Goal: Task Accomplishment & Management: Use online tool/utility

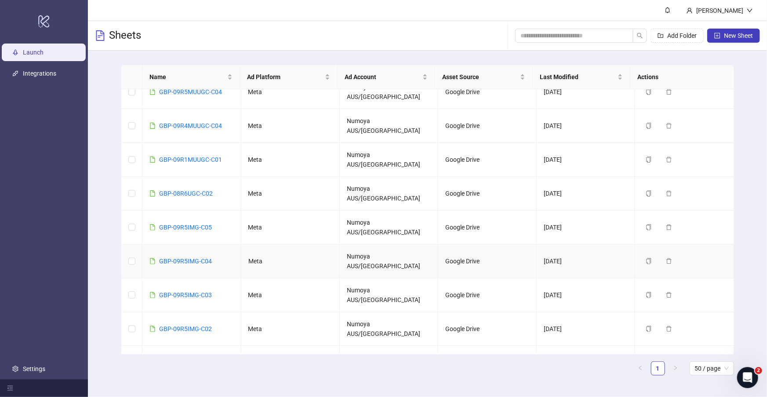
scroll to position [48, 0]
click at [196, 393] on link "GBP-09R4IMG-C10" at bounding box center [185, 396] width 53 height 7
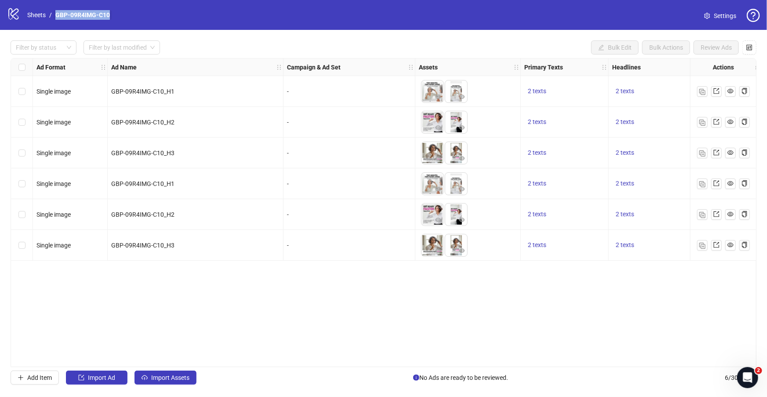
drag, startPoint x: 108, startPoint y: 15, endPoint x: 56, endPoint y: 14, distance: 51.9
click at [56, 14] on div "logo/logo-mobile Sheets / GBP-09R4IMG-C10 Settings" at bounding box center [383, 15] width 753 height 16
copy link "GBP-09R4IMG-C10"
click at [247, 308] on div "Ad Format Ad Name Campaign & Ad Set Assets Primary Texts Headlines Descriptions…" at bounding box center [384, 212] width 746 height 309
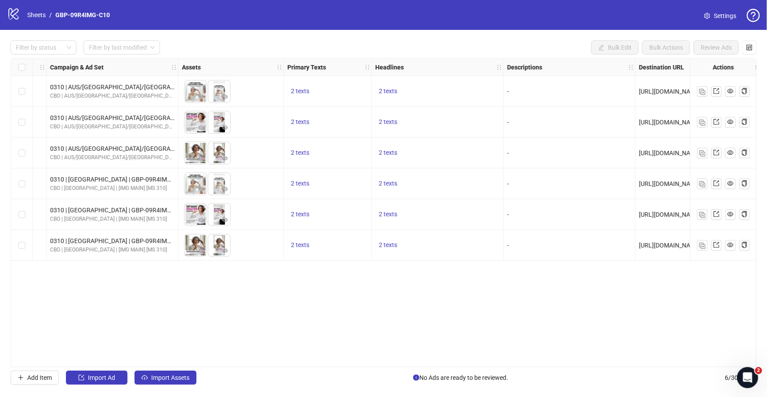
scroll to position [0, 330]
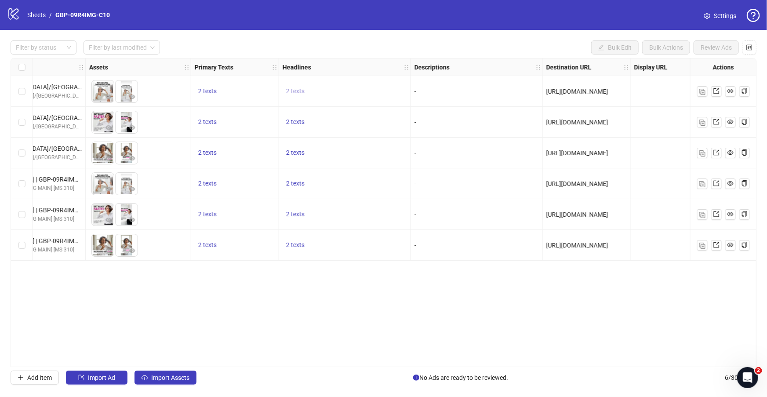
click at [295, 90] on span "2 texts" at bounding box center [295, 90] width 18 height 7
click at [429, 84] on icon "caret-right" at bounding box center [432, 84] width 6 height 6
click at [363, 157] on div "2 texts" at bounding box center [345, 153] width 124 height 11
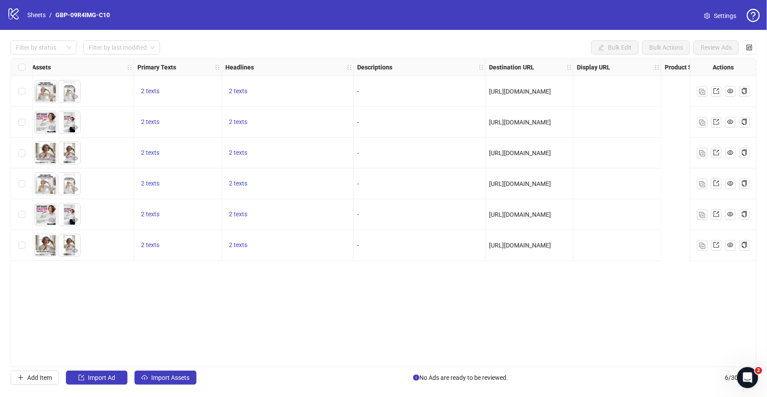
scroll to position [0, 0]
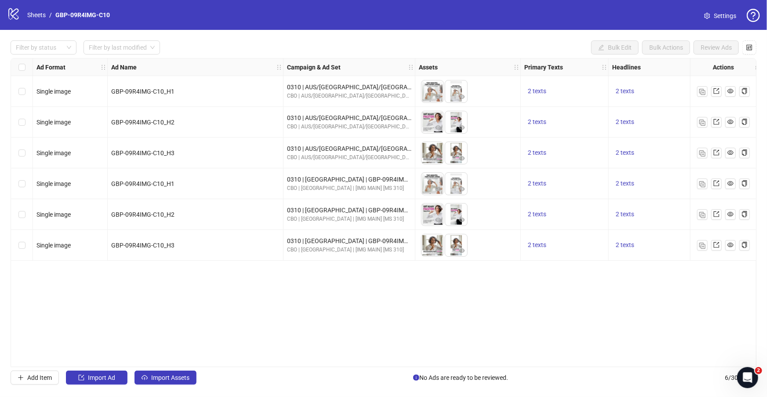
click at [347, 307] on div "Ad Format Ad Name Campaign & Ad Set Assets Primary Texts Headlines Descriptions…" at bounding box center [384, 212] width 746 height 309
click at [43, 15] on link "Sheets" at bounding box center [36, 15] width 22 height 10
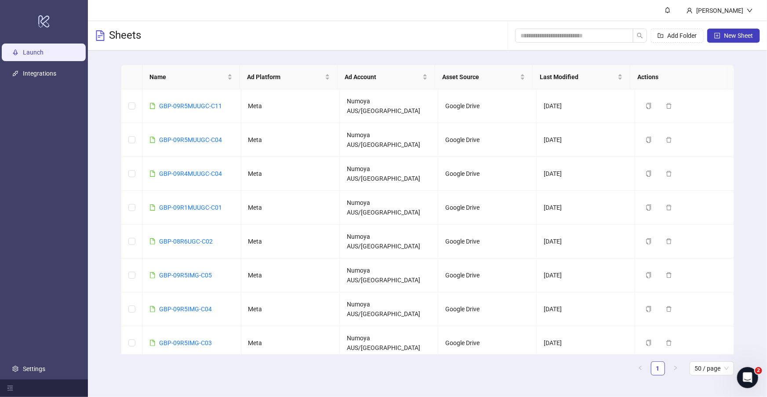
drag, startPoint x: 216, startPoint y: 326, endPoint x: 160, endPoint y: 325, distance: 55.8
copy link "GBP-09R4IMG-C11"
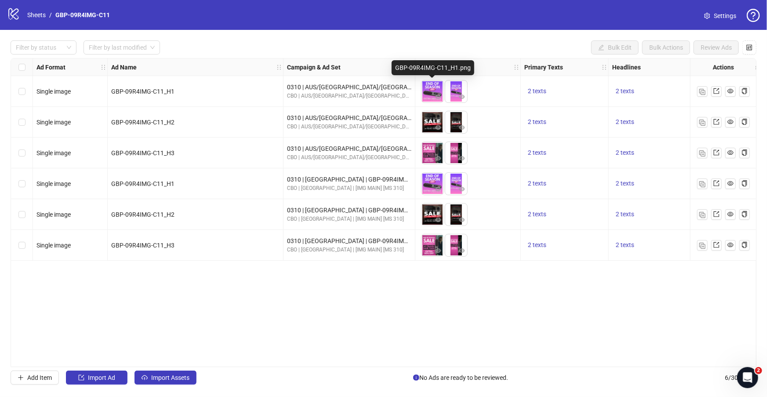
click at [435, 85] on img at bounding box center [433, 91] width 22 height 22
click at [435, 94] on icon "eye" at bounding box center [438, 97] width 6 height 6
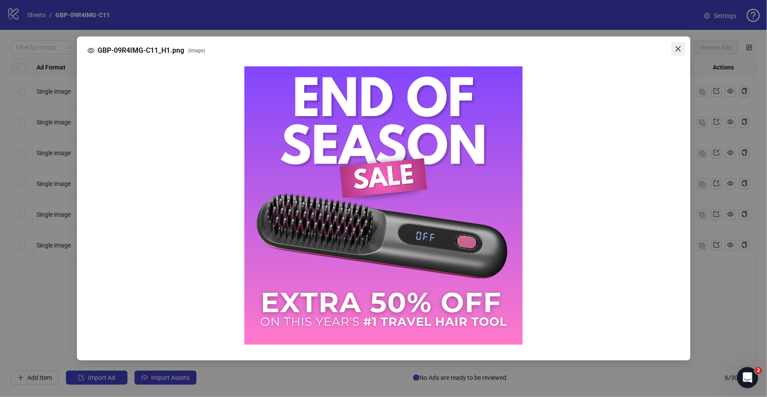
click at [680, 47] on icon "close" at bounding box center [678, 48] width 7 height 7
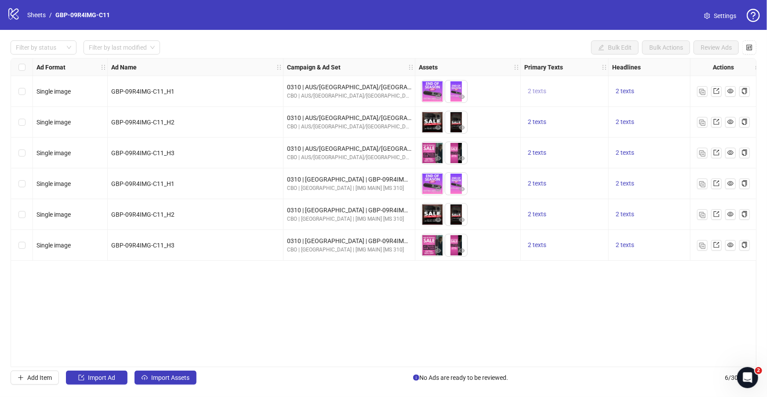
click at [540, 95] on button "2 texts" at bounding box center [536, 91] width 25 height 11
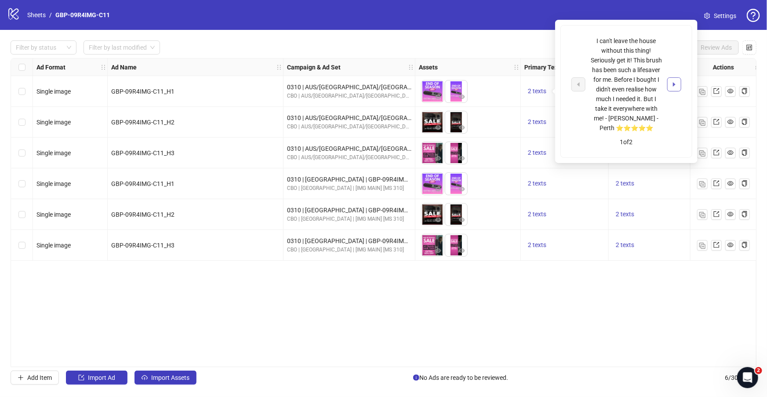
click at [673, 83] on icon "caret-right" at bounding box center [674, 84] width 6 height 6
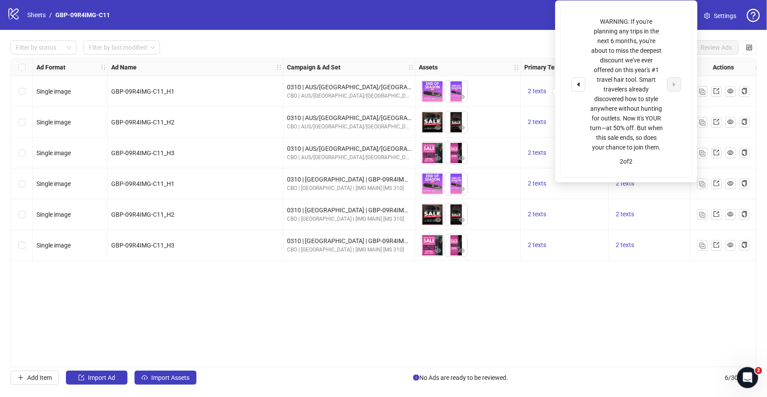
click at [626, 319] on div "Ad Format Ad Name Campaign & Ad Set Assets Primary Texts Headlines Descriptions…" at bounding box center [384, 212] width 746 height 309
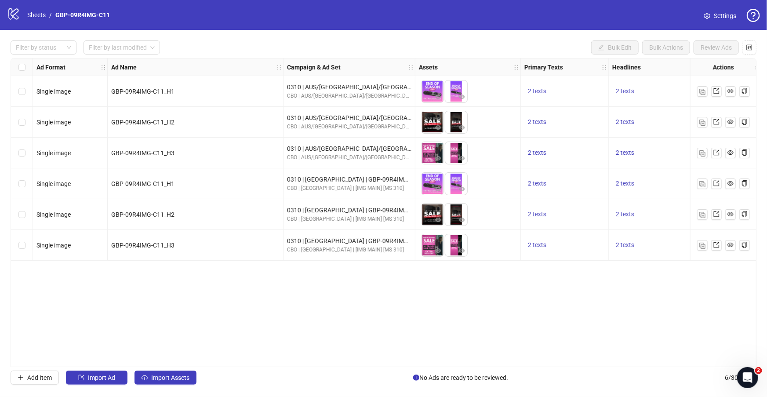
click at [386, 360] on div "Ad Format Ad Name Campaign & Ad Set Assets Primary Texts Headlines Descriptions…" at bounding box center [384, 212] width 746 height 309
click at [33, 16] on link "Sheets" at bounding box center [36, 15] width 22 height 10
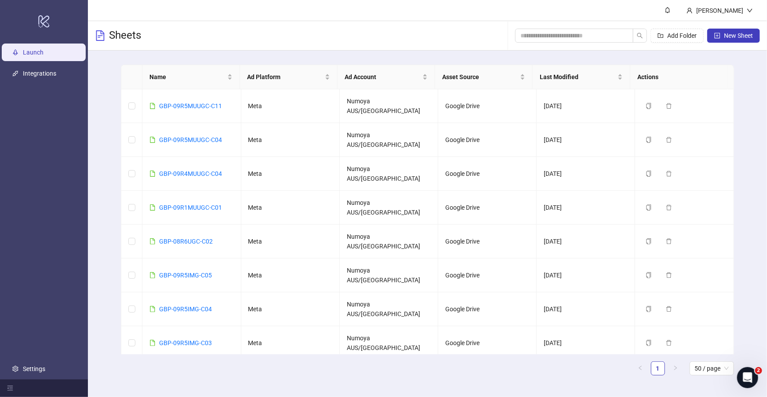
drag, startPoint x: 217, startPoint y: 303, endPoint x: 161, endPoint y: 301, distance: 56.3
click at [161, 360] on td "GBP-09R5IMG-C02" at bounding box center [191, 377] width 98 height 34
copy link "GBP-09R5IMG-C02"
click at [194, 373] on link "GBP-09R5IMG-C02" at bounding box center [185, 376] width 53 height 7
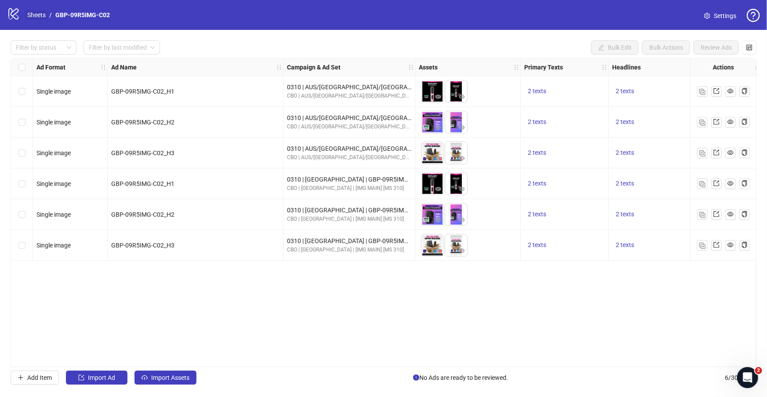
click at [39, 14] on link "Sheets" at bounding box center [36, 15] width 22 height 10
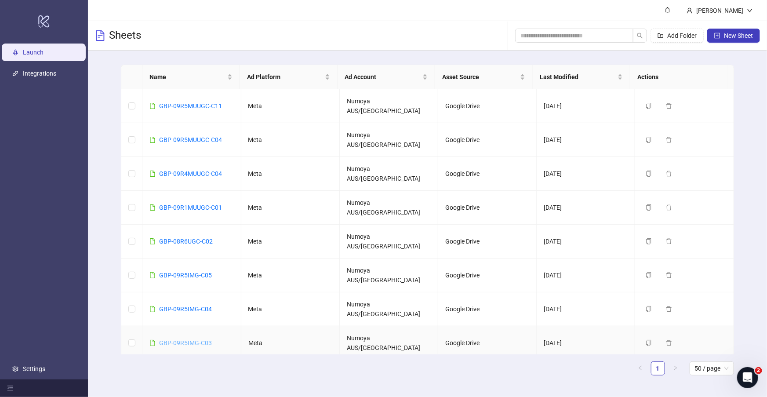
click at [198, 339] on link "GBP-09R5IMG-C03" at bounding box center [185, 342] width 53 height 7
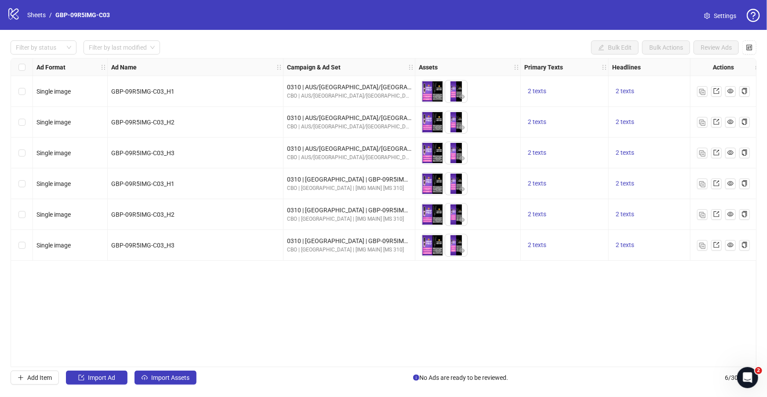
click at [145, 22] on div "logo/logo-mobile Sheets / GBP-09R5IMG-C03 Settings" at bounding box center [383, 15] width 753 height 16
drag, startPoint x: 131, startPoint y: 17, endPoint x: 54, endPoint y: 14, distance: 76.5
click at [54, 14] on div "logo/logo-mobile Sheets / GBP-09R5IMG-C03 Settings" at bounding box center [383, 15] width 753 height 16
copy link "GBP-09R5IMG-C03"
click at [259, 257] on div "GBP-09R5IMG-C03_H3" at bounding box center [196, 245] width 176 height 31
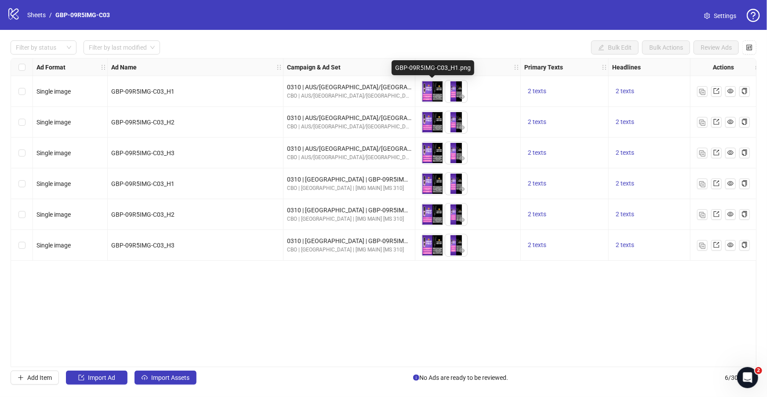
click at [424, 93] on img at bounding box center [433, 91] width 22 height 22
click at [405, 372] on div "Add Item Import Ad Import Assets No Ads are ready to be reviewed. 6 / 300 items" at bounding box center [384, 378] width 746 height 14
click at [37, 17] on link "Sheets" at bounding box center [36, 15] width 22 height 10
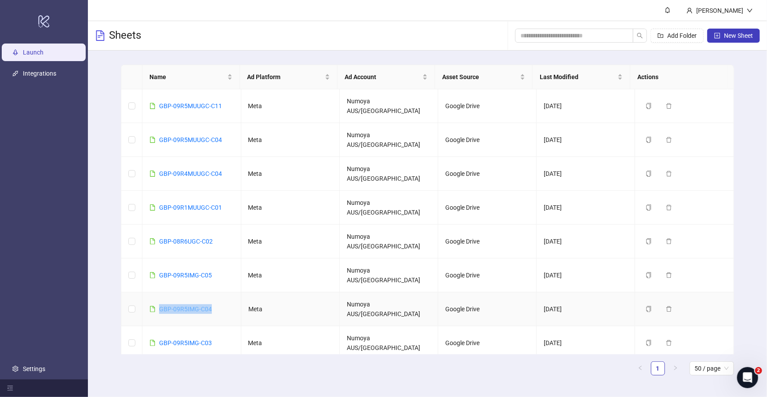
drag, startPoint x: 216, startPoint y: 251, endPoint x: 159, endPoint y: 248, distance: 57.7
click at [159, 292] on td "GBP-09R5IMG-C04" at bounding box center [191, 309] width 98 height 34
copy link "GBP-09R5IMG-C04"
click at [193, 306] on link "GBP-09R5IMG-C04" at bounding box center [185, 309] width 53 height 7
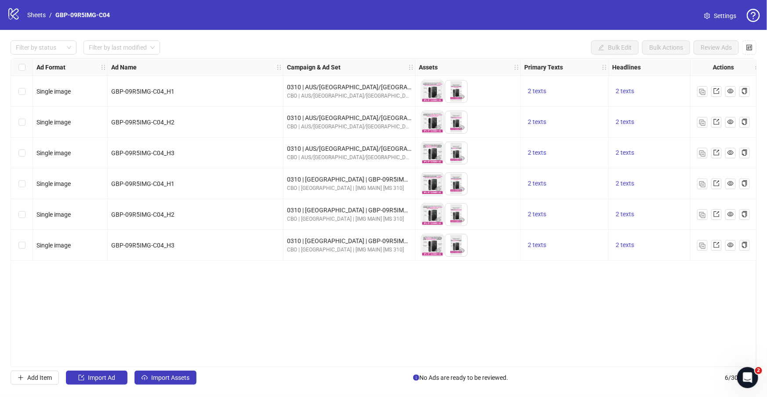
click at [433, 90] on img at bounding box center [433, 91] width 22 height 22
click at [408, 359] on div "Ad Format Ad Name Campaign & Ad Set Assets Primary Texts Headlines Descriptions…" at bounding box center [384, 212] width 746 height 309
drag, startPoint x: 406, startPoint y: 362, endPoint x: 648, endPoint y: 358, distance: 241.8
click at [648, 358] on div "Ad Format Ad Name Campaign & Ad Set Assets Primary Texts Headlines Descriptions…" at bounding box center [384, 212] width 746 height 309
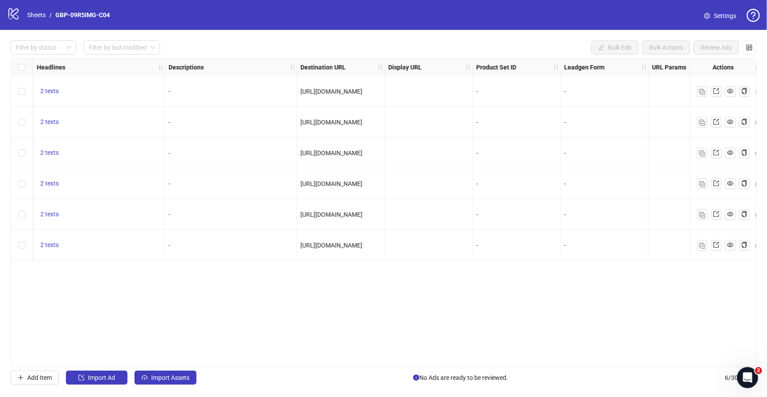
scroll to position [0, 576]
click at [35, 16] on link "Sheets" at bounding box center [36, 15] width 22 height 10
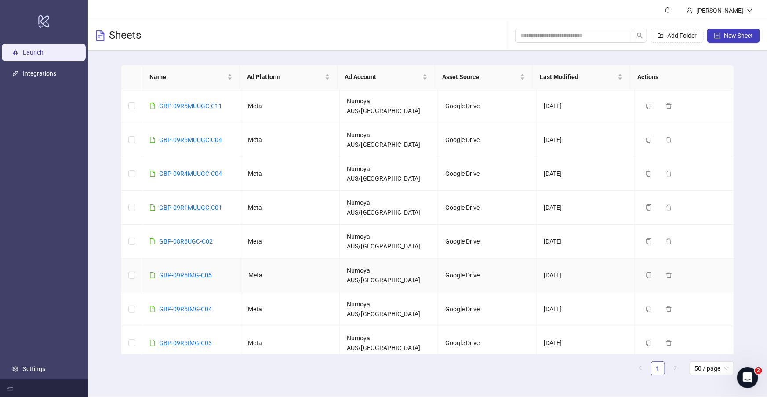
click at [218, 258] on td "GBP-09R5IMG-C05" at bounding box center [191, 275] width 98 height 34
drag, startPoint x: 216, startPoint y: 228, endPoint x: 160, endPoint y: 227, distance: 55.8
click at [160, 258] on td "GBP-09R5IMG-C05" at bounding box center [191, 275] width 98 height 34
copy link "GBP-09R5IMG-C05"
click at [196, 272] on link "GBP-09R5IMG-C05" at bounding box center [185, 275] width 53 height 7
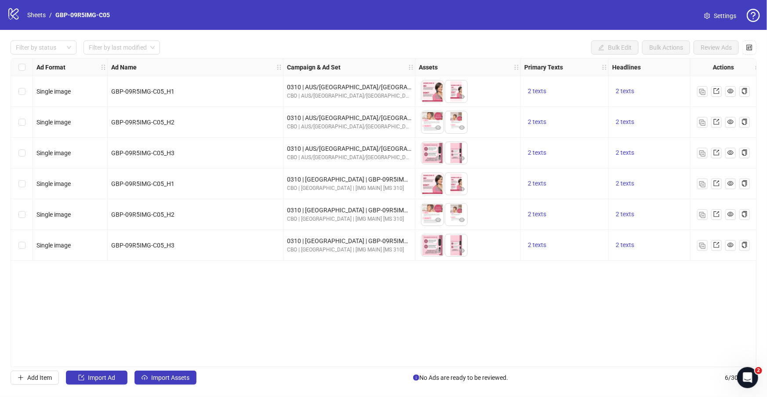
click at [409, 363] on div "Ad Format Ad Name Campaign & Ad Set Assets Primary Texts Headlines Descriptions…" at bounding box center [384, 212] width 746 height 309
click at [37, 15] on link "Sheets" at bounding box center [36, 15] width 22 height 10
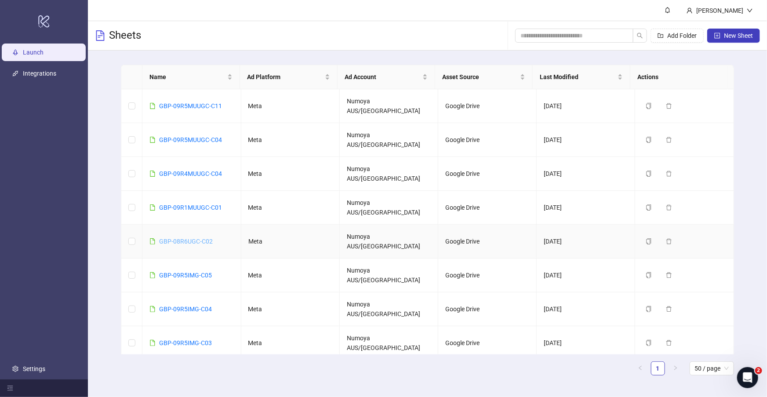
click at [204, 238] on link "GBP-08R6UGC-C02" at bounding box center [186, 241] width 54 height 7
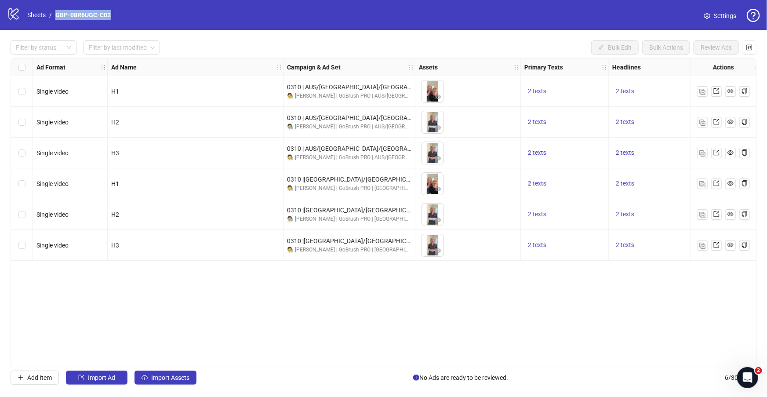
drag, startPoint x: 124, startPoint y: 10, endPoint x: 56, endPoint y: 12, distance: 67.7
click at [56, 12] on div "logo/logo-mobile Sheets / GBP-08R6UGC-C02 Settings" at bounding box center [383, 15] width 753 height 16
copy link "GBP-08R6UGC-C02"
click at [277, 292] on div "Ad Format Ad Name Campaign & Ad Set Assets Primary Texts Headlines Descriptions…" at bounding box center [384, 212] width 746 height 309
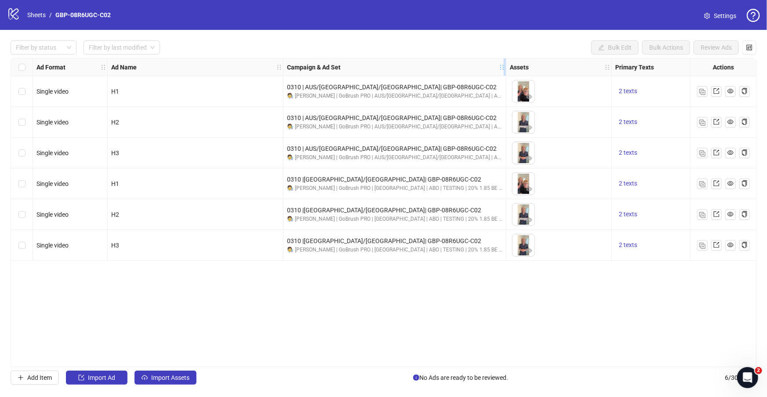
drag, startPoint x: 413, startPoint y: 65, endPoint x: 504, endPoint y: 68, distance: 91.1
click at [505, 68] on icon "holder" at bounding box center [508, 67] width 6 height 6
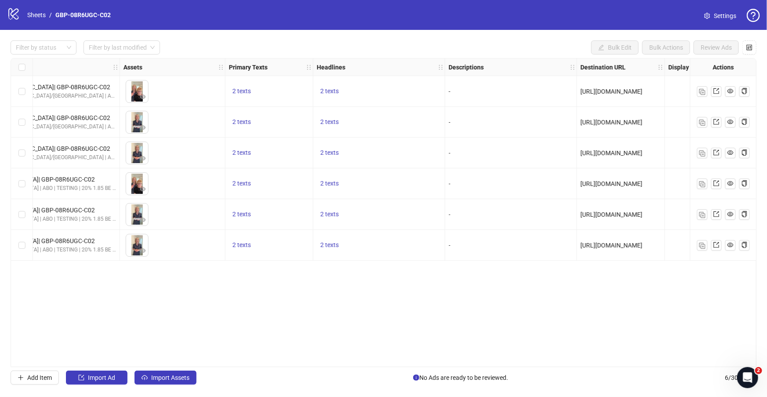
scroll to position [0, 563]
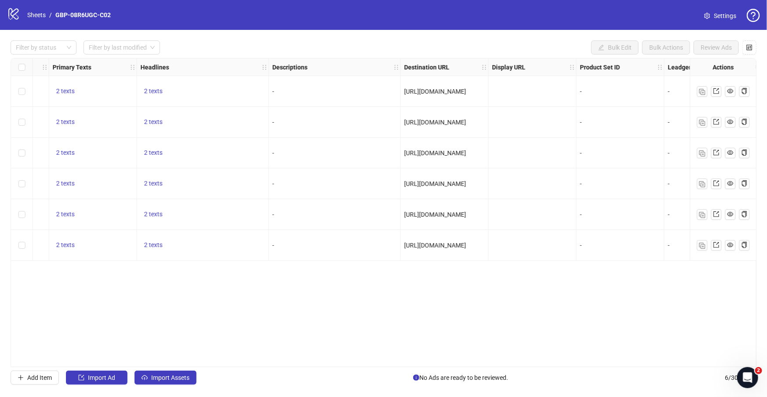
click at [150, 238] on div "2 texts" at bounding box center [203, 245] width 132 height 31
click at [161, 245] on span "2 texts" at bounding box center [153, 244] width 18 height 7
click at [288, 241] on span "button" at bounding box center [290, 238] width 6 height 7
click at [297, 292] on div "Ad Format Ad Name Campaign & Ad Set Assets Primary Texts Headlines Descriptions…" at bounding box center [384, 212] width 746 height 309
click at [36, 17] on link "Sheets" at bounding box center [36, 15] width 22 height 10
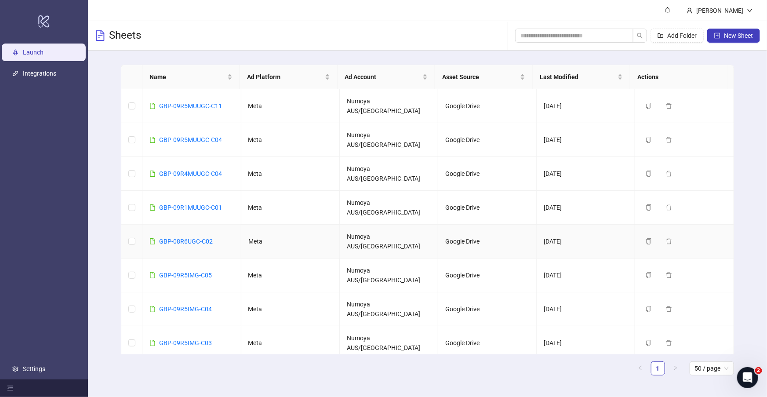
click at [217, 225] on td "GBP-08R6UGC-C02" at bounding box center [191, 242] width 98 height 34
drag, startPoint x: 226, startPoint y: 177, endPoint x: 160, endPoint y: 176, distance: 65.1
click at [160, 191] on td "GBP-09R1MUUGC-C01" at bounding box center [191, 208] width 98 height 34
copy link "GBP-09R1MUUGC-C01"
click at [192, 204] on link "GBP-09R1MUUGC-C01" at bounding box center [190, 207] width 63 height 7
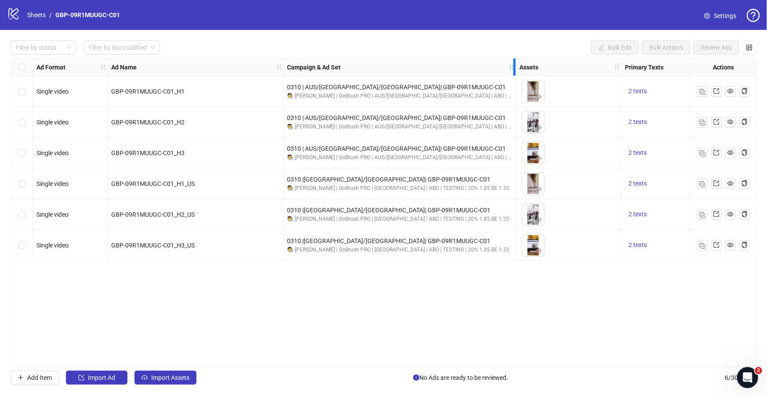
drag, startPoint x: 411, startPoint y: 68, endPoint x: 512, endPoint y: 76, distance: 101.0
click at [512, 76] on div "Ad Format Ad Name Campaign & Ad Set Assets Primary Texts Headlines Descriptions…" at bounding box center [569, 159] width 1116 height 202
click at [470, 291] on div "Ad Format Ad Name Campaign & Ad Set Assets Primary Texts Headlines Descriptions…" at bounding box center [384, 212] width 746 height 309
click at [377, 367] on div "Filter by status Filter by last modified Bulk Edit Bulk Actions Review Ads Ad F…" at bounding box center [383, 212] width 767 height 365
click at [44, 14] on link "Sheets" at bounding box center [36, 15] width 22 height 10
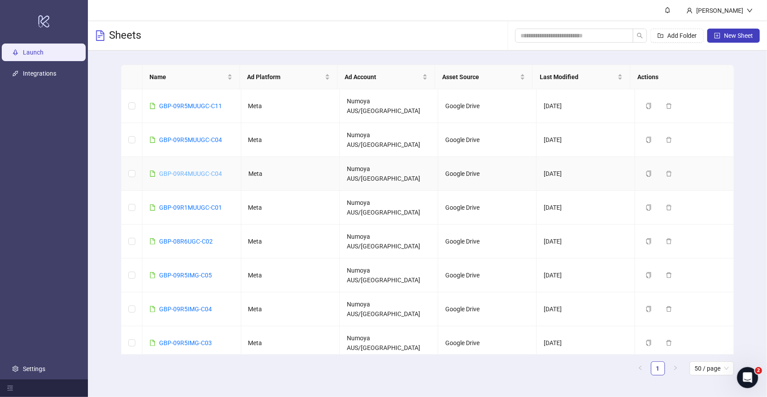
click at [206, 170] on link "GBP-09R4MUUGC-C04" at bounding box center [190, 173] width 63 height 7
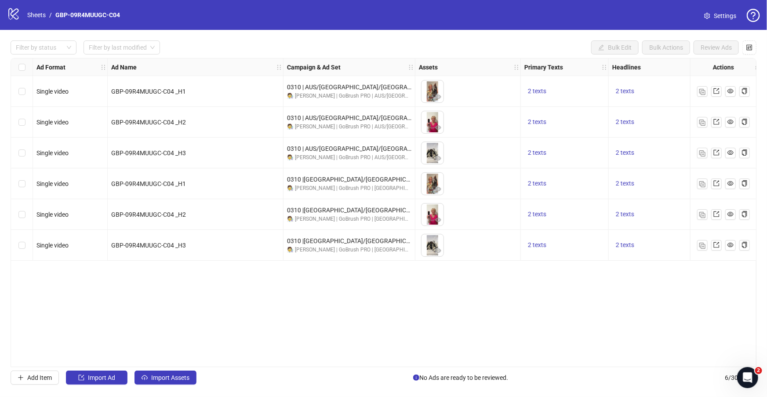
click at [126, 21] on div "logo/logo-mobile Sheets / GBP-09R4MUUGC-C04 Settings" at bounding box center [383, 15] width 753 height 16
drag, startPoint x: 128, startPoint y: 18, endPoint x: 55, endPoint y: 14, distance: 73.5
click at [55, 14] on div "logo/logo-mobile Sheets / GBP-09R4MUUGC-C04 Settings" at bounding box center [383, 15] width 753 height 16
copy link "GBP-09R4MUUGC-C04"
click at [211, 284] on div "Ad Format Ad Name Campaign & Ad Set Assets Primary Texts Headlines Descriptions…" at bounding box center [384, 212] width 746 height 309
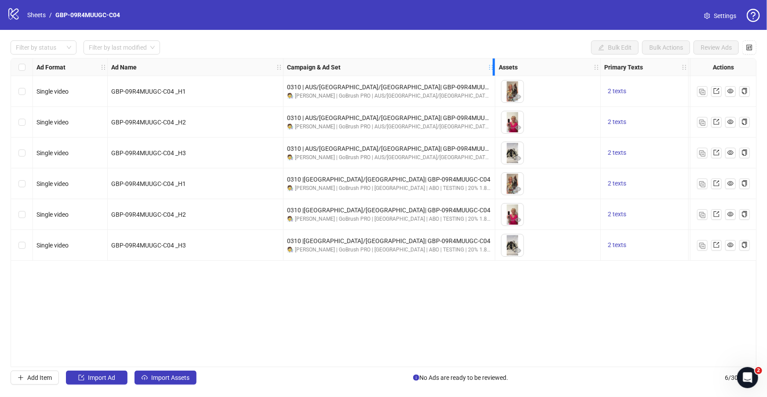
drag, startPoint x: 412, startPoint y: 69, endPoint x: 492, endPoint y: 74, distance: 80.1
click at [493, 74] on div "Resize Campaign & Ad Set column" at bounding box center [494, 66] width 2 height 17
click at [31, 17] on link "Sheets" at bounding box center [36, 15] width 22 height 10
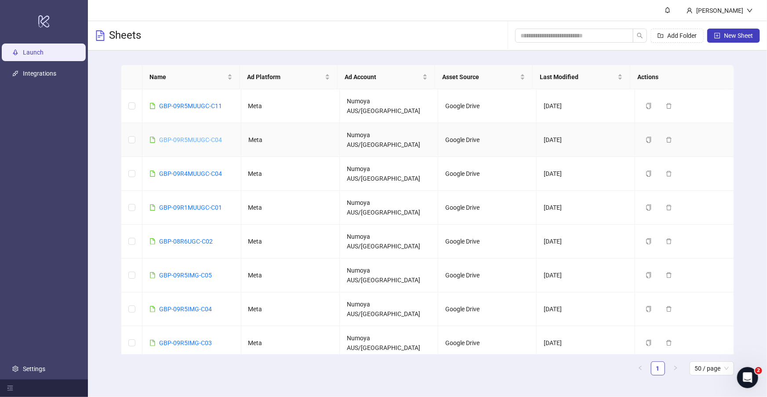
click at [213, 136] on link "GBP-09R5MUUGC-C04" at bounding box center [190, 139] width 63 height 7
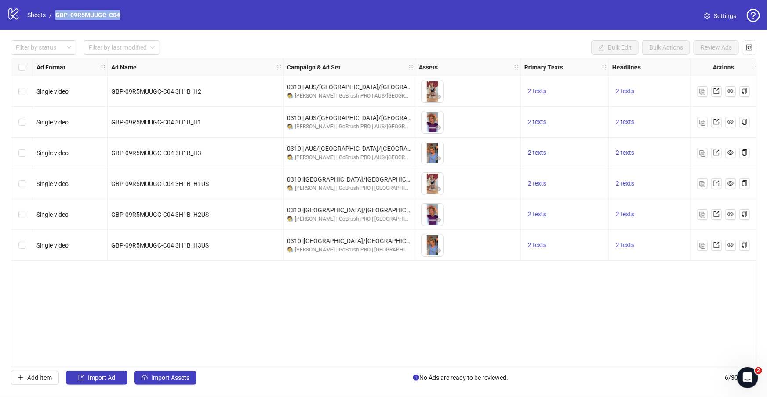
drag, startPoint x: 113, startPoint y: 13, endPoint x: 56, endPoint y: 12, distance: 56.3
click at [56, 12] on div "logo/logo-mobile Sheets / GBP-09R5MUUGC-C04 Settings" at bounding box center [383, 15] width 753 height 16
copy link "GBP-09R5MUUGC-C04"
click at [201, 267] on div "Ad Format Ad Name Campaign & Ad Set Assets Primary Texts Headlines Descriptions…" at bounding box center [384, 212] width 746 height 309
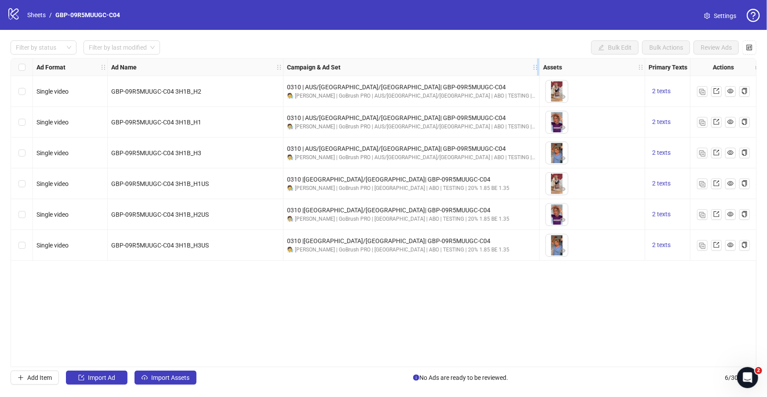
drag, startPoint x: 412, startPoint y: 69, endPoint x: 536, endPoint y: 74, distance: 124.5
click at [536, 74] on div "Campaign & Ad Set" at bounding box center [412, 67] width 256 height 18
click at [34, 15] on link "Sheets" at bounding box center [36, 15] width 22 height 10
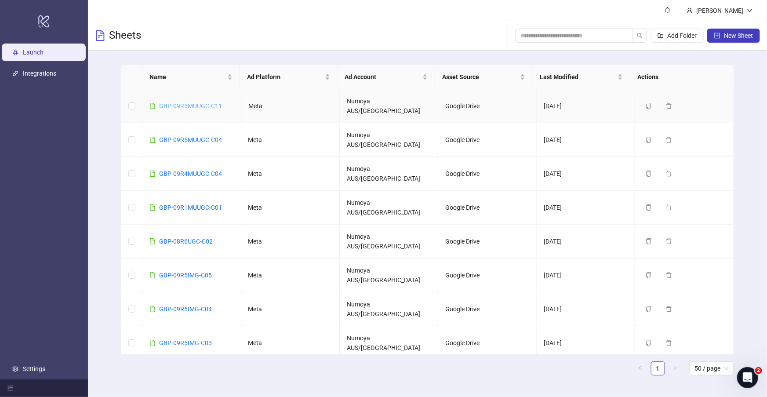
click at [209, 102] on link "GBP-09R5MUUGC-C11" at bounding box center [190, 105] width 63 height 7
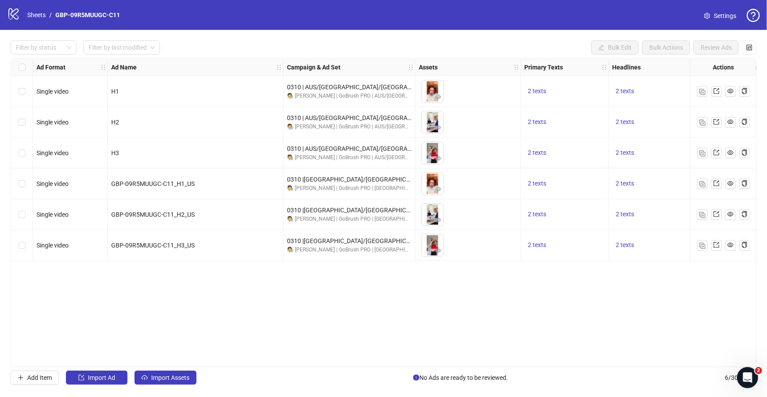
click at [140, 13] on div "logo/logo-mobile Sheets / GBP-09R5MUUGC-C11 Settings" at bounding box center [383, 15] width 753 height 16
drag, startPoint x: 138, startPoint y: 13, endPoint x: 55, endPoint y: 12, distance: 83.1
click at [55, 11] on div "logo/logo-mobile Sheets / GBP-09R5MUUGC-C11 Settings" at bounding box center [383, 15] width 753 height 16
click at [223, 310] on div "Ad Format Ad Name Campaign & Ad Set Assets Primary Texts Headlines Descriptions…" at bounding box center [384, 212] width 746 height 309
click at [409, 67] on icon "holder" at bounding box center [411, 67] width 6 height 6
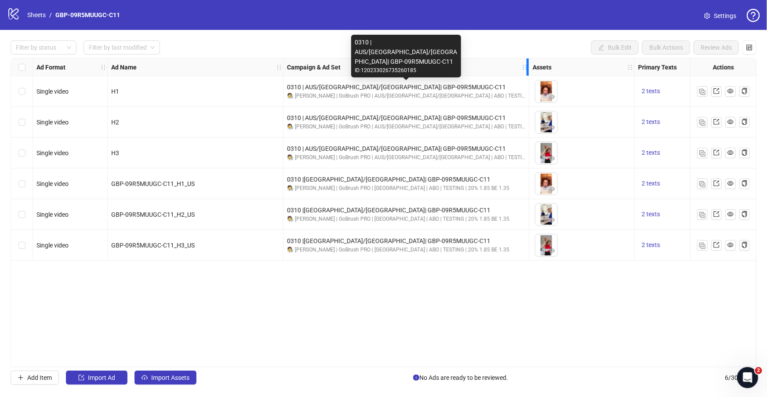
drag, startPoint x: 410, startPoint y: 68, endPoint x: 524, endPoint y: 82, distance: 114.8
click at [524, 82] on div "Ad Format Ad Name Campaign & Ad Set Assets Primary Texts Headlines Descriptions…" at bounding box center [575, 159] width 1129 height 202
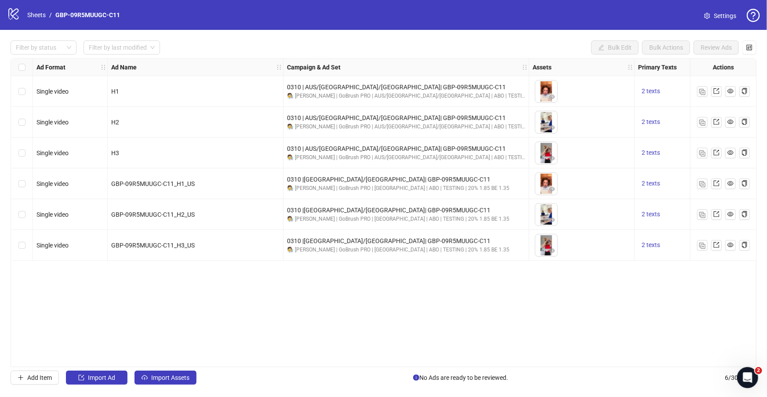
click at [360, 368] on div "Filter by status Filter by last modified Bulk Edit Bulk Actions Review Ads Ad F…" at bounding box center [383, 212] width 767 height 365
drag, startPoint x: 364, startPoint y: 367, endPoint x: 391, endPoint y: 364, distance: 27.4
click at [500, 368] on div "Filter by status Filter by last modified Bulk Edit Bulk Actions Review Ads Ad F…" at bounding box center [383, 212] width 767 height 365
click at [355, 370] on div "Filter by status Filter by last modified Bulk Edit Bulk Actions Review Ads Ad F…" at bounding box center [383, 212] width 767 height 365
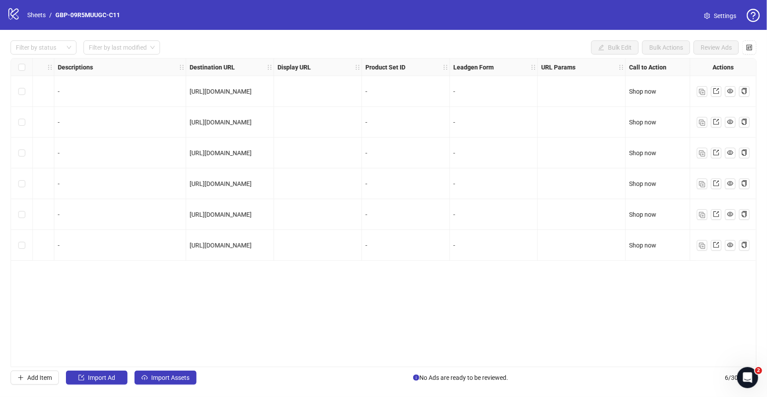
scroll to position [0, 501]
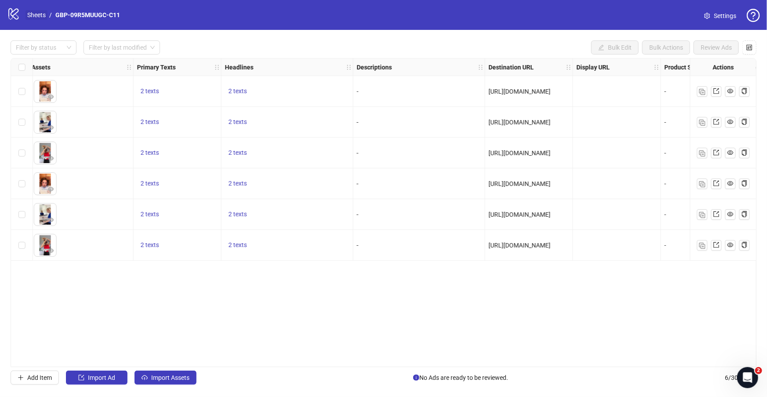
click at [29, 15] on link "Sheets" at bounding box center [36, 15] width 22 height 10
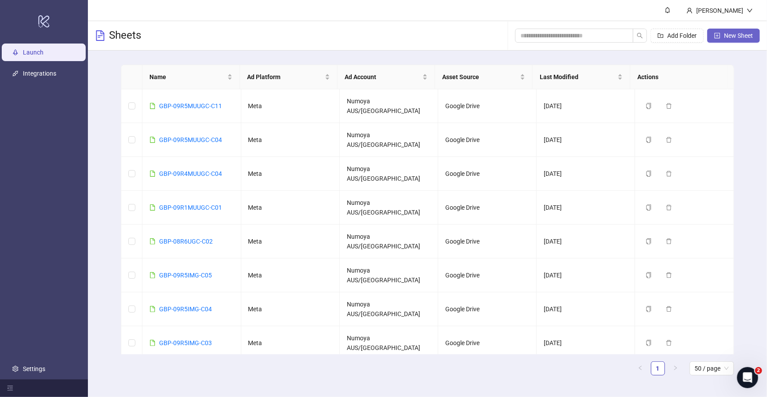
click at [731, 37] on span "New Sheet" at bounding box center [738, 35] width 29 height 7
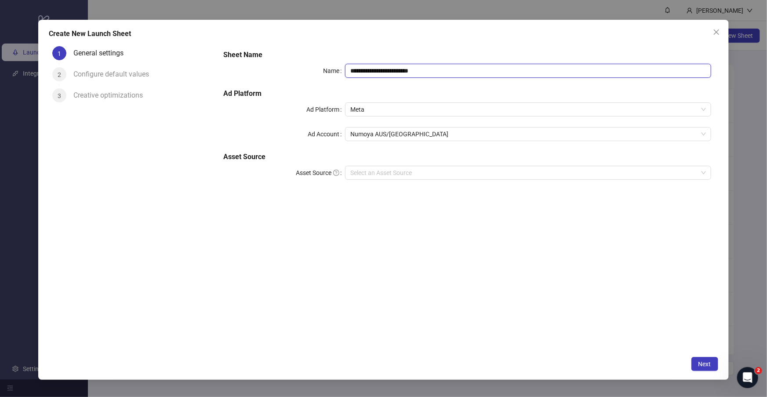
drag, startPoint x: 452, startPoint y: 74, endPoint x: 274, endPoint y: 63, distance: 177.9
click at [274, 64] on div "**********" at bounding box center [467, 71] width 488 height 14
paste input "text"
type input "**********"
click at [382, 182] on div "**********" at bounding box center [467, 120] width 495 height 148
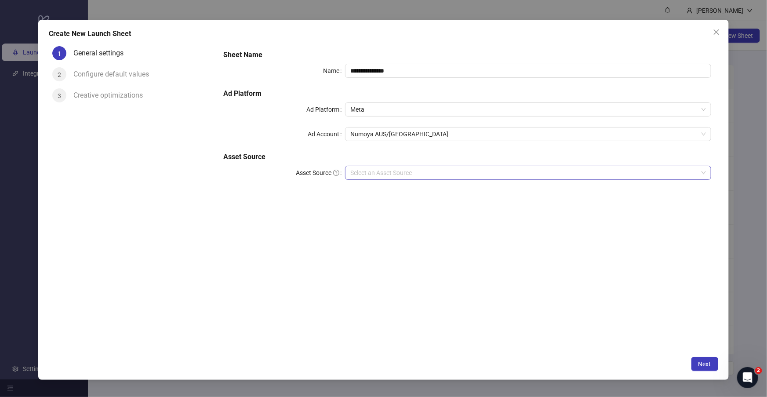
click at [383, 175] on input "Asset Source" at bounding box center [523, 172] width 347 height 13
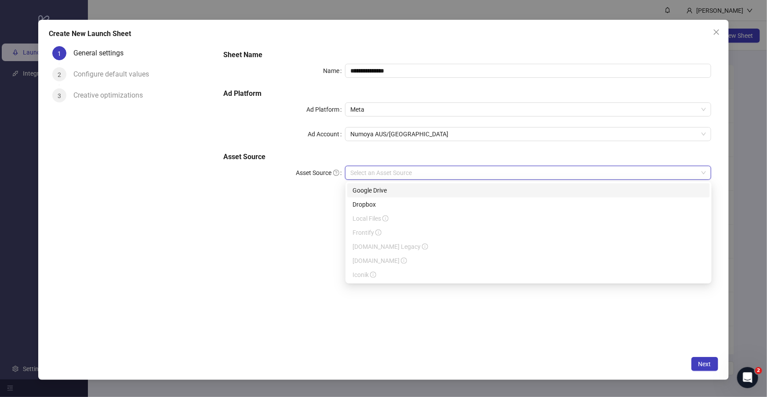
click at [386, 193] on div "Google Drive" at bounding box center [529, 191] width 352 height 10
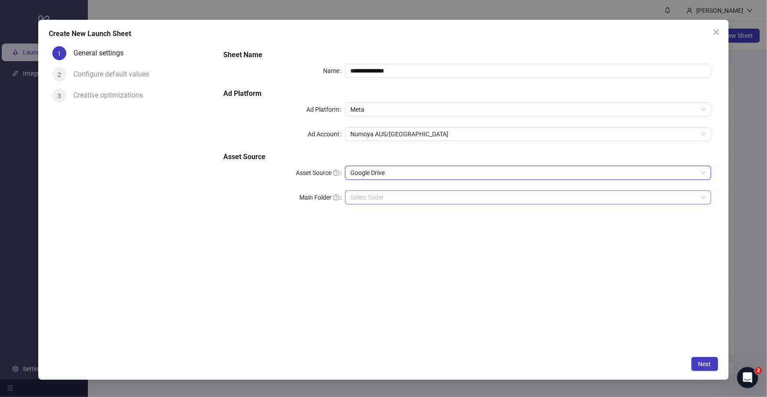
click at [375, 198] on input "Main Folder" at bounding box center [523, 197] width 347 height 13
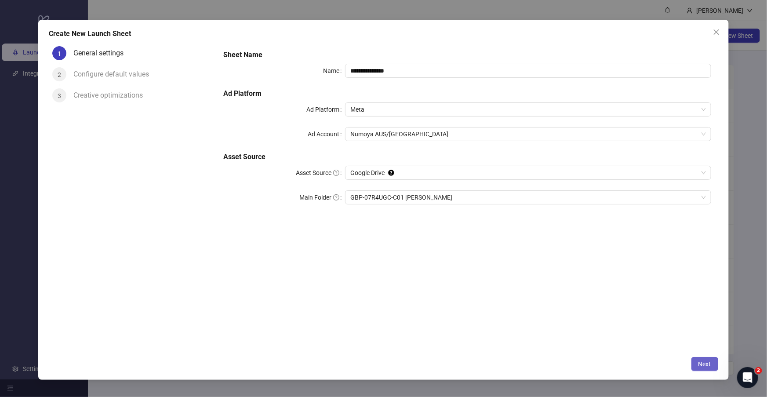
click at [709, 361] on span "Next" at bounding box center [704, 363] width 13 height 7
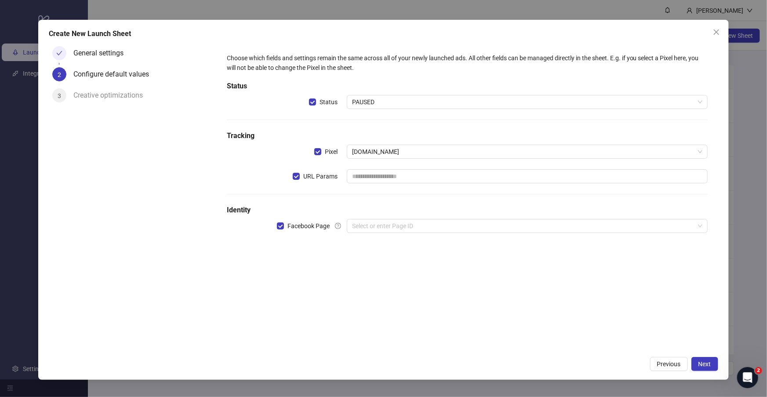
click at [290, 173] on div "URL Params" at bounding box center [287, 176] width 120 height 14
click at [371, 226] on input "search" at bounding box center [523, 225] width 342 height 13
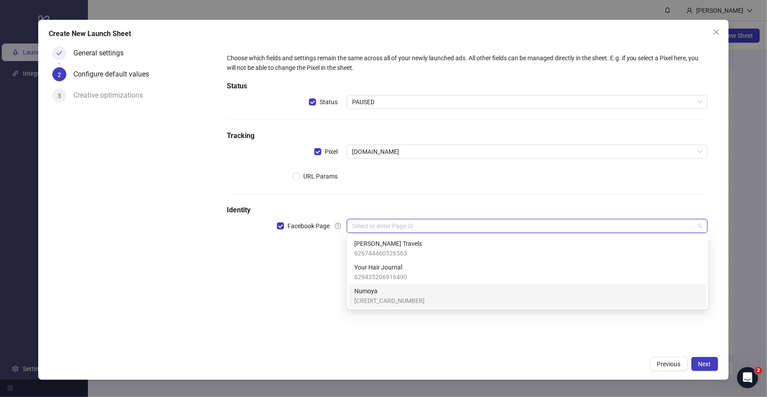
click at [381, 298] on span "364275963430762" at bounding box center [389, 301] width 70 height 10
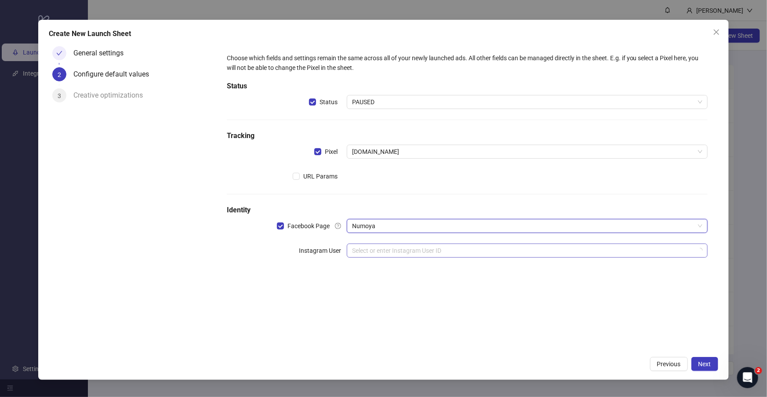
click at [374, 251] on input "search" at bounding box center [523, 250] width 342 height 13
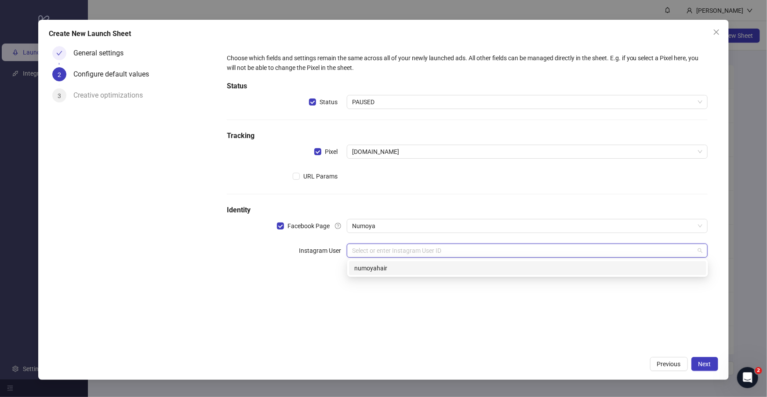
click at [390, 269] on div "numoyahair" at bounding box center [527, 268] width 347 height 10
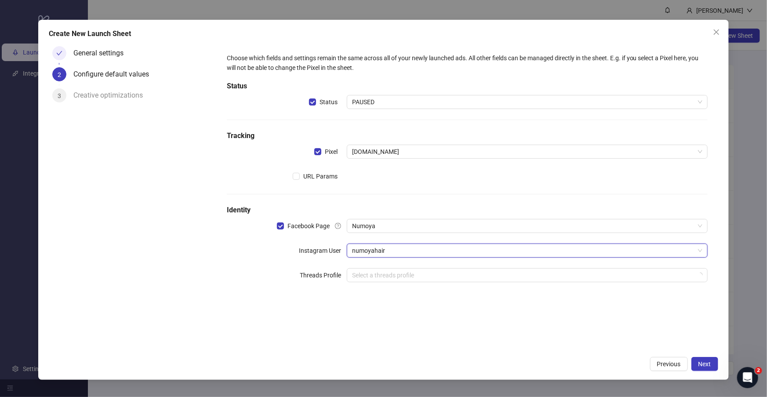
click at [393, 317] on div "Choose which fields and settings remain the same across all of your newly launc…" at bounding box center [467, 197] width 502 height 309
click at [709, 365] on span "Next" at bounding box center [704, 363] width 13 height 7
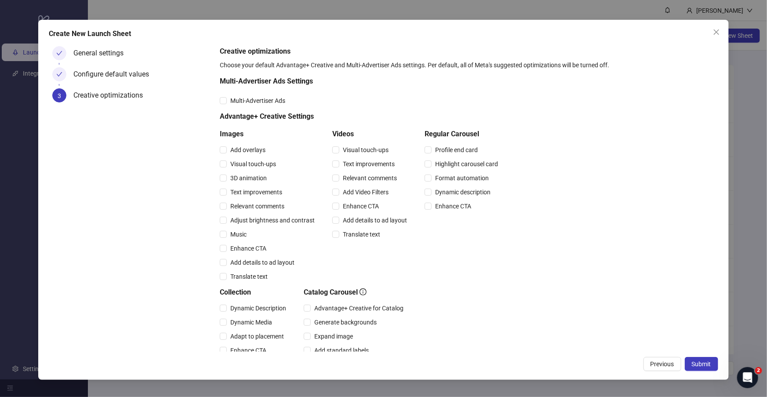
drag, startPoint x: 703, startPoint y: 364, endPoint x: 616, endPoint y: 321, distance: 97.1
click at [703, 364] on span "Submit" at bounding box center [701, 363] width 19 height 7
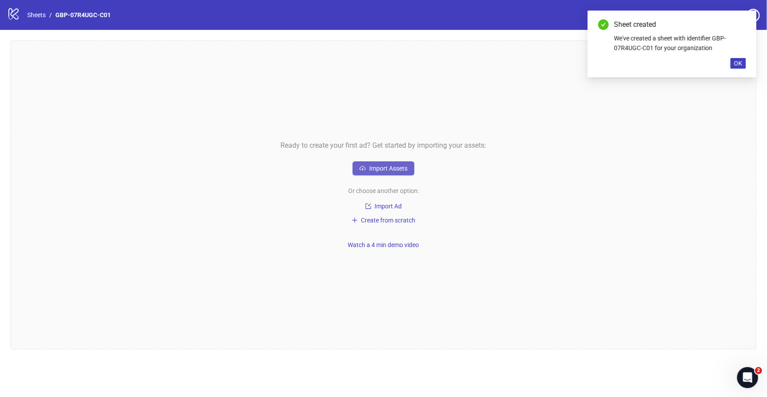
click at [387, 172] on button "Import Assets" at bounding box center [384, 168] width 62 height 14
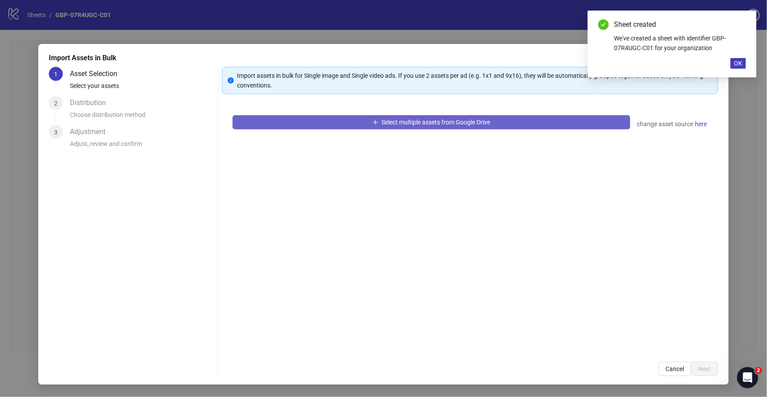
click at [444, 120] on span "Select multiple assets from Google Drive" at bounding box center [436, 122] width 109 height 7
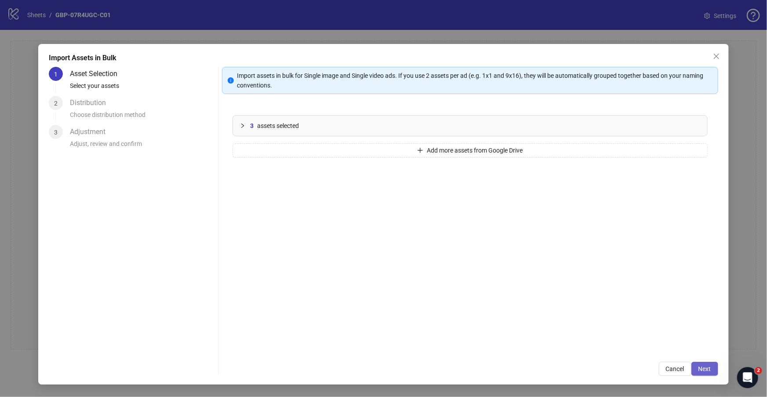
click at [695, 367] on button "Next" at bounding box center [704, 369] width 27 height 14
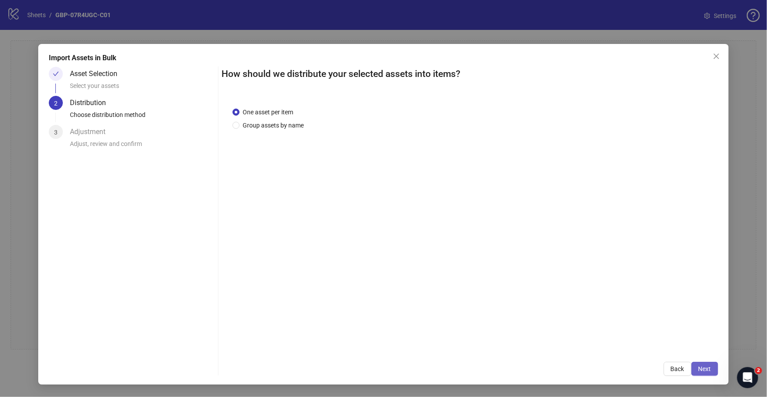
click at [712, 367] on button "Next" at bounding box center [704, 369] width 27 height 14
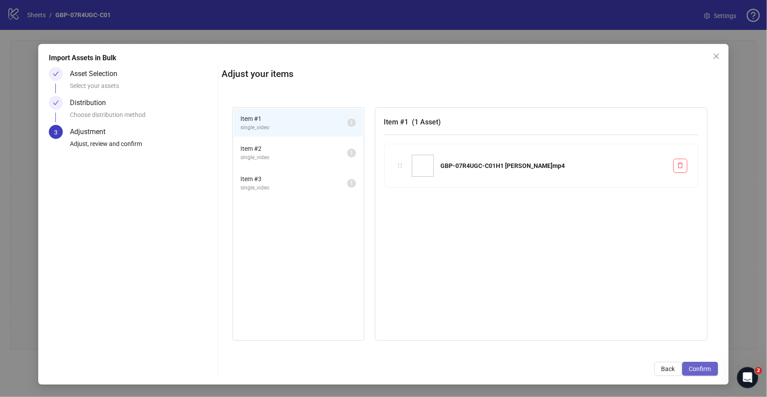
click at [704, 369] on span "Confirm" at bounding box center [700, 368] width 22 height 7
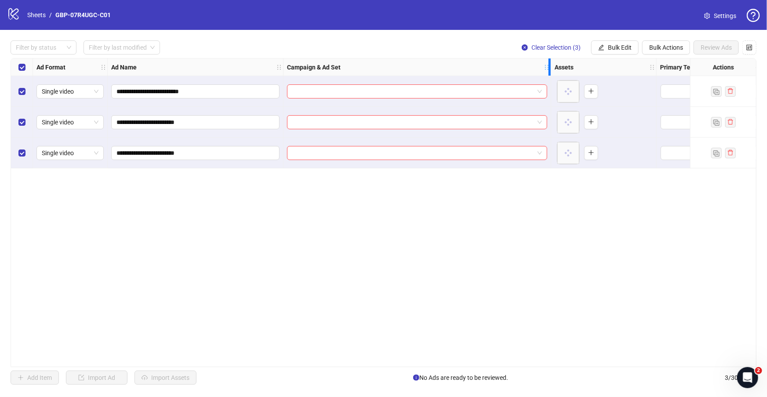
drag, startPoint x: 410, startPoint y: 68, endPoint x: 550, endPoint y: 79, distance: 140.6
click at [550, 79] on div "**********" at bounding box center [586, 113] width 1151 height 110
click at [458, 94] on input "search" at bounding box center [415, 91] width 246 height 13
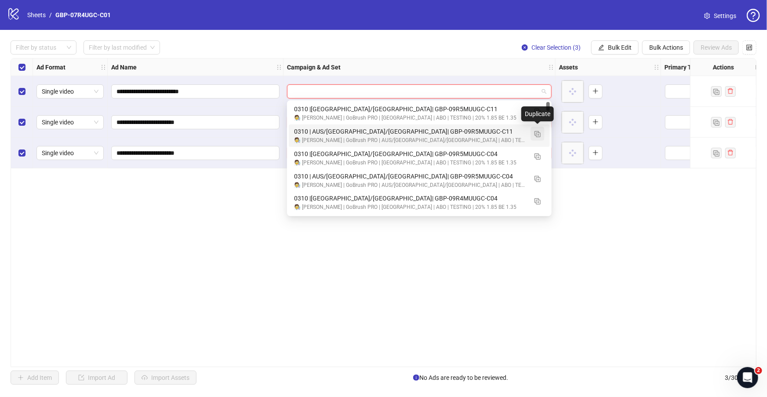
click at [535, 132] on img "button" at bounding box center [538, 134] width 6 height 6
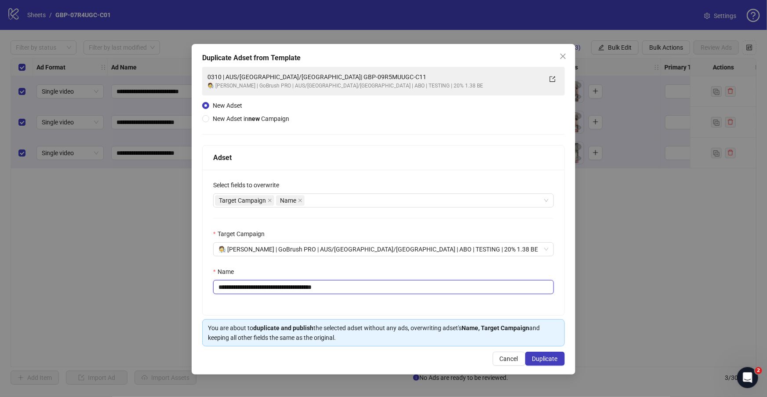
drag, startPoint x: 273, startPoint y: 286, endPoint x: 419, endPoint y: 287, distance: 145.9
click at [419, 287] on input "**********" at bounding box center [383, 287] width 341 height 14
paste input "text"
type input "**********"
drag, startPoint x: 544, startPoint y: 356, endPoint x: 469, endPoint y: 313, distance: 85.9
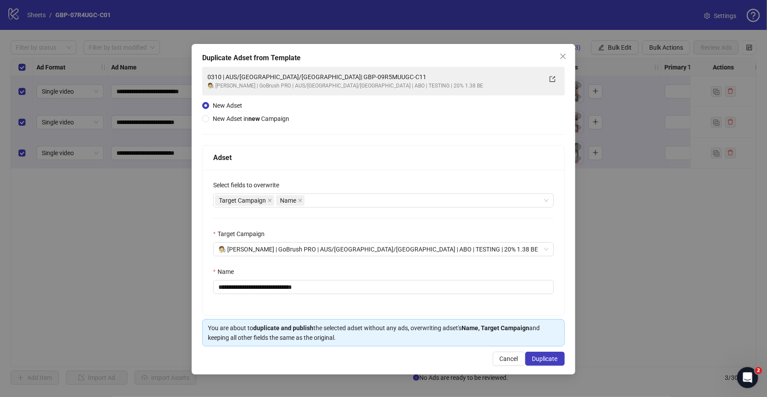
click at [543, 356] on span "Duplicate" at bounding box center [544, 358] width 25 height 7
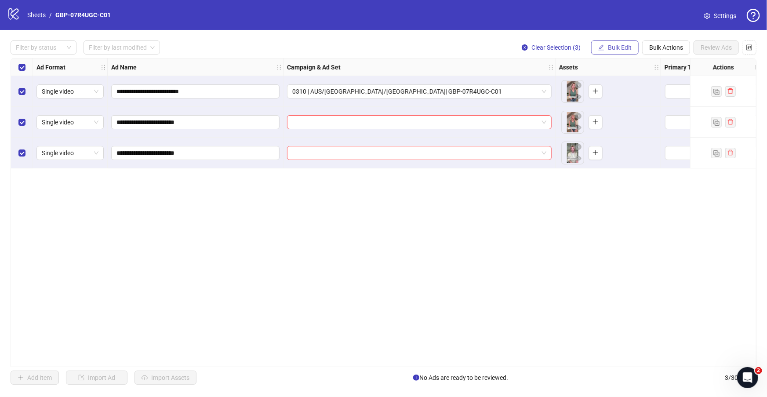
click at [611, 47] on span "Bulk Edit" at bounding box center [620, 47] width 24 height 7
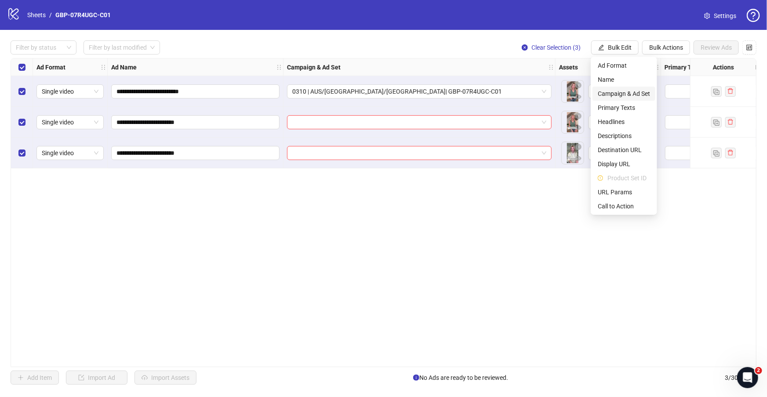
click at [622, 93] on span "Campaign & Ad Set" at bounding box center [624, 94] width 52 height 10
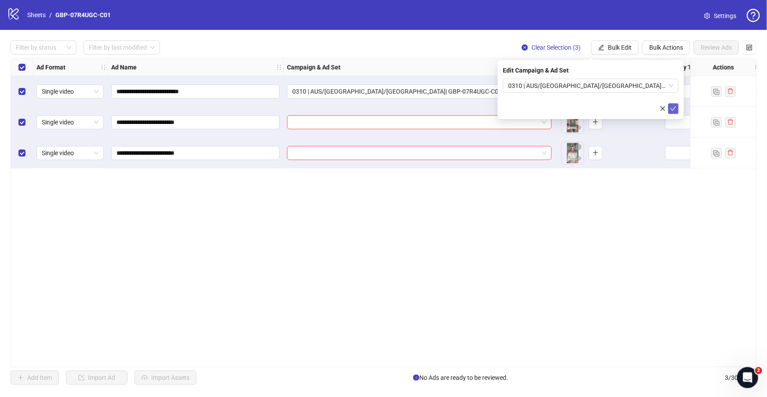
click at [673, 105] on icon "check" at bounding box center [673, 108] width 6 height 6
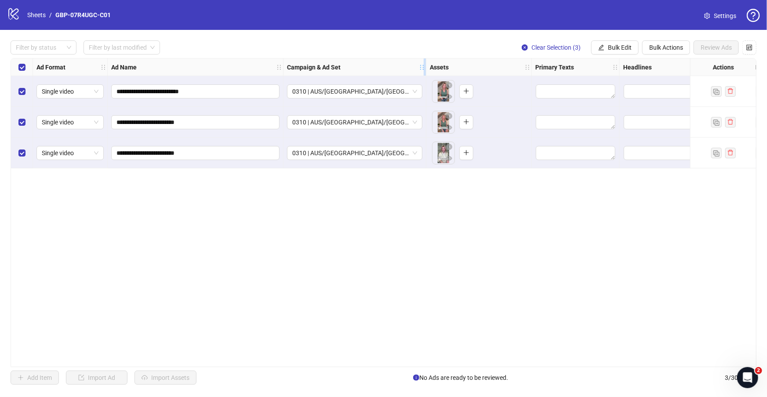
drag, startPoint x: 550, startPoint y: 66, endPoint x: 418, endPoint y: 70, distance: 132.4
click at [419, 70] on icon "holder" at bounding box center [422, 67] width 6 height 6
click at [608, 48] on span "Bulk Edit" at bounding box center [620, 47] width 24 height 7
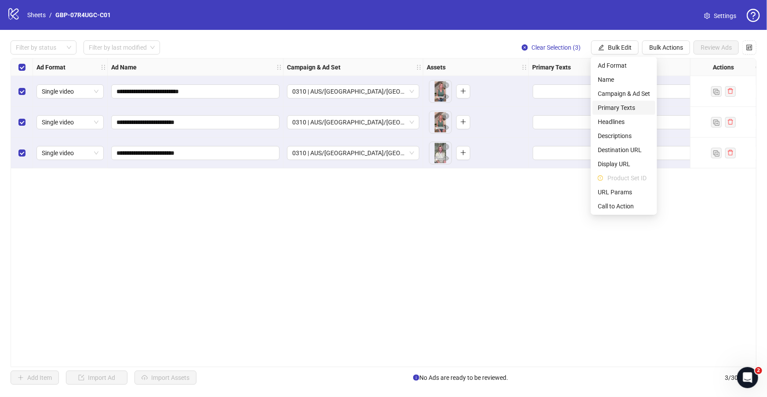
drag, startPoint x: 622, startPoint y: 105, endPoint x: 610, endPoint y: 107, distance: 11.6
click at [622, 105] on span "Primary Texts" at bounding box center [624, 108] width 52 height 10
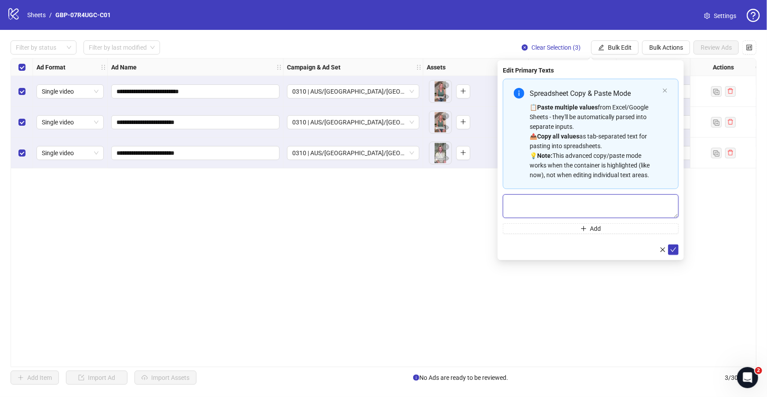
click at [544, 200] on textarea "Multi-text input container - paste or copy values" at bounding box center [591, 206] width 176 height 24
paste textarea "*******"
type textarea "*******"
click at [556, 226] on button "Add" at bounding box center [591, 228] width 176 height 11
click at [539, 229] on textarea "Multi-text input container - paste or copy values" at bounding box center [591, 235] width 176 height 24
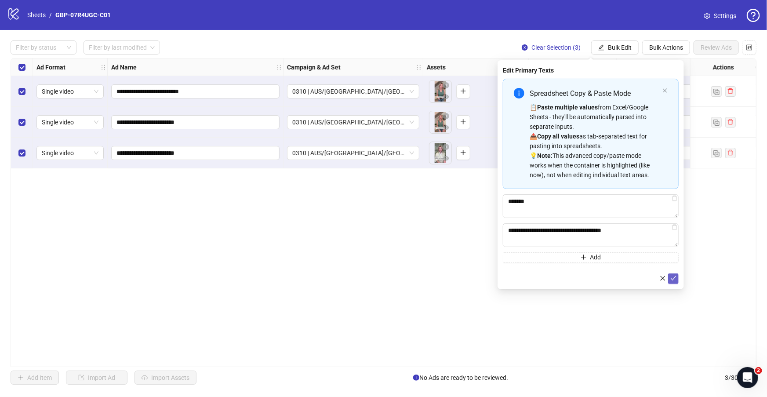
type textarea "**********"
click at [673, 277] on icon "check" at bounding box center [673, 278] width 6 height 6
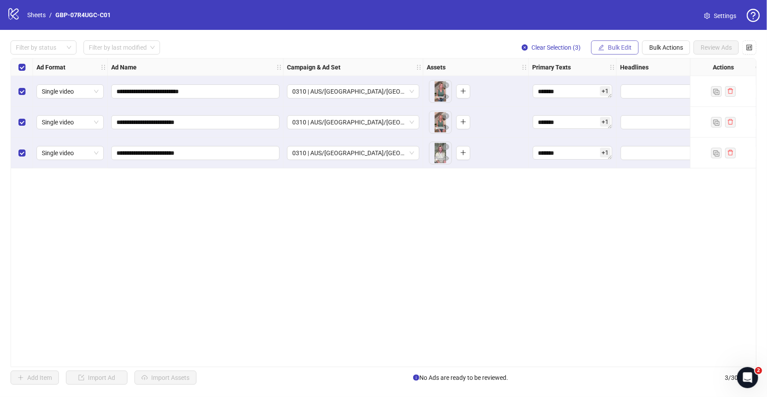
click at [618, 48] on span "Bulk Edit" at bounding box center [620, 47] width 24 height 7
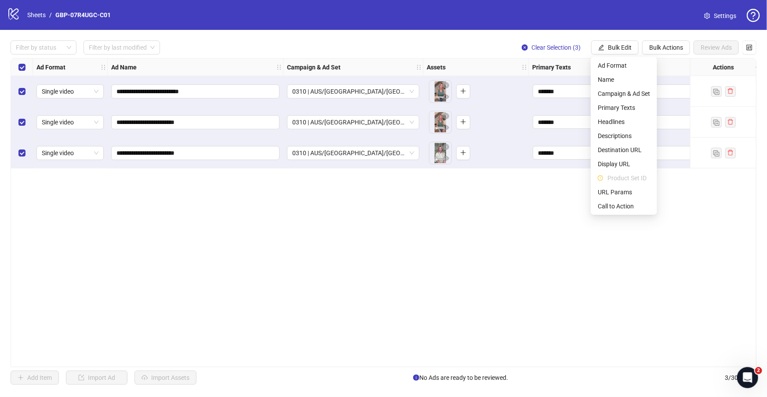
click at [527, 197] on div "**********" at bounding box center [384, 212] width 746 height 309
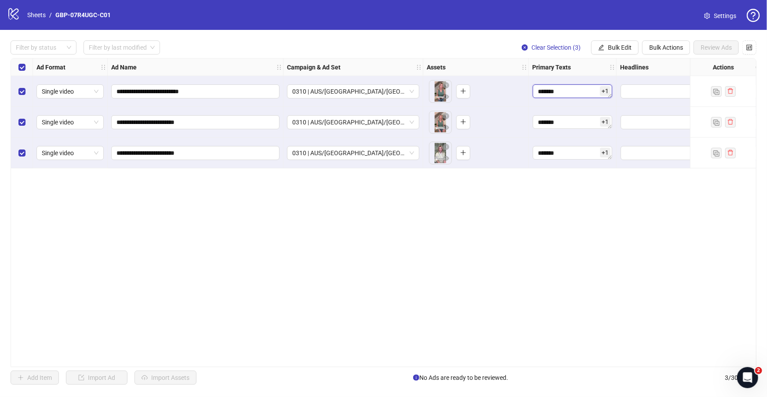
click at [576, 89] on textarea "*******" at bounding box center [573, 91] width 80 height 14
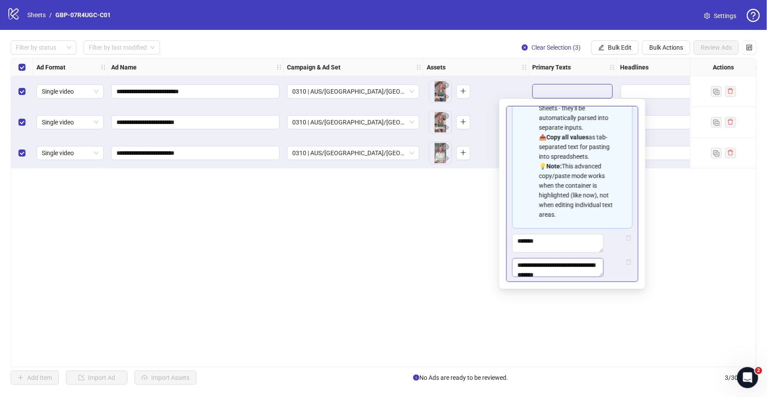
scroll to position [108, 0]
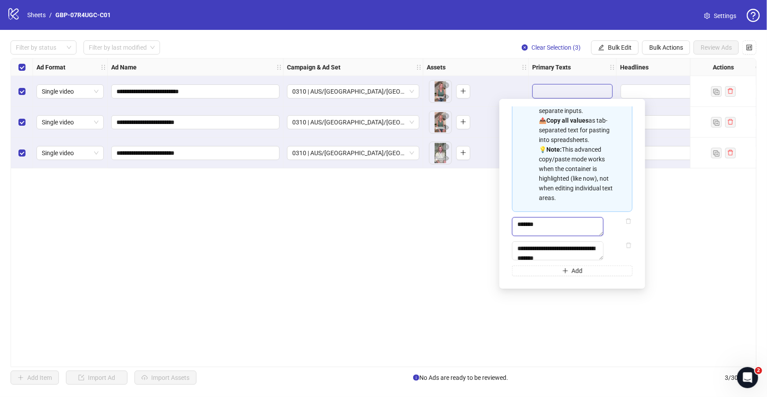
click at [589, 218] on textarea "*******" at bounding box center [557, 226] width 91 height 19
click at [626, 218] on icon "delete" at bounding box center [628, 221] width 5 height 6
type textarea "**********"
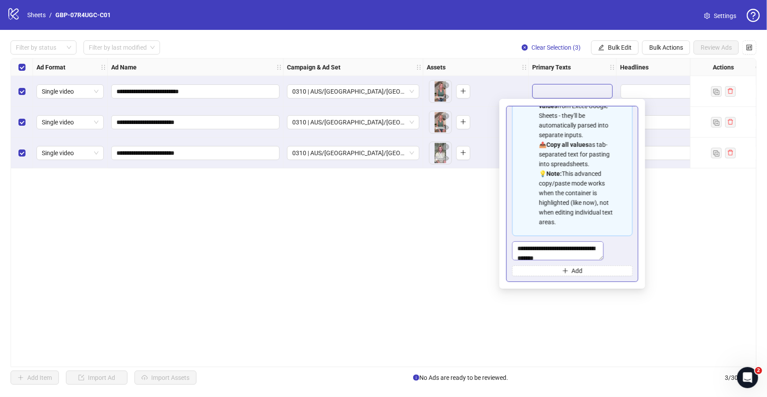
scroll to position [79, 0]
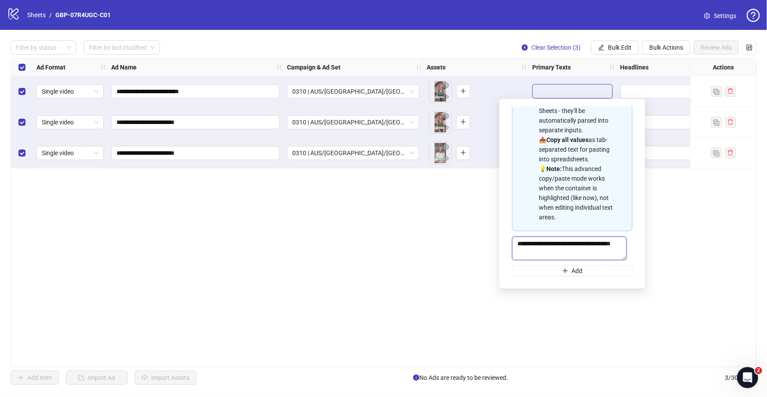
click at [617, 246] on textarea "**********" at bounding box center [569, 248] width 115 height 24
click at [623, 243] on textarea "**********" at bounding box center [569, 248] width 115 height 24
drag, startPoint x: 580, startPoint y: 248, endPoint x: 536, endPoint y: 251, distance: 43.6
click at [500, 243] on div "**********" at bounding box center [572, 194] width 146 height 190
drag, startPoint x: 552, startPoint y: 251, endPoint x: 491, endPoint y: 238, distance: 62.4
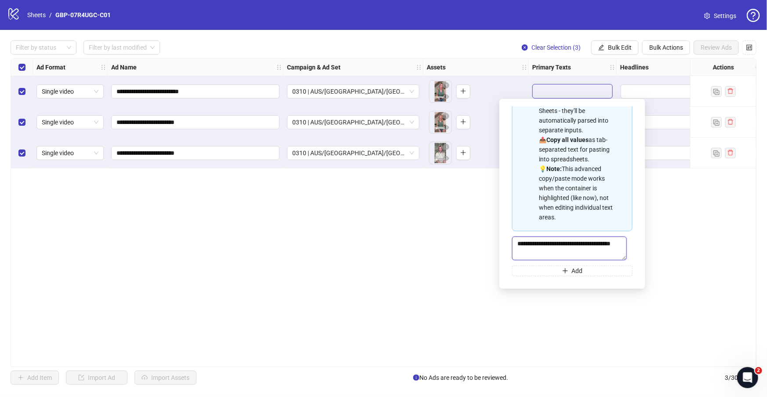
click at [491, 238] on body "**********" at bounding box center [383, 198] width 767 height 397
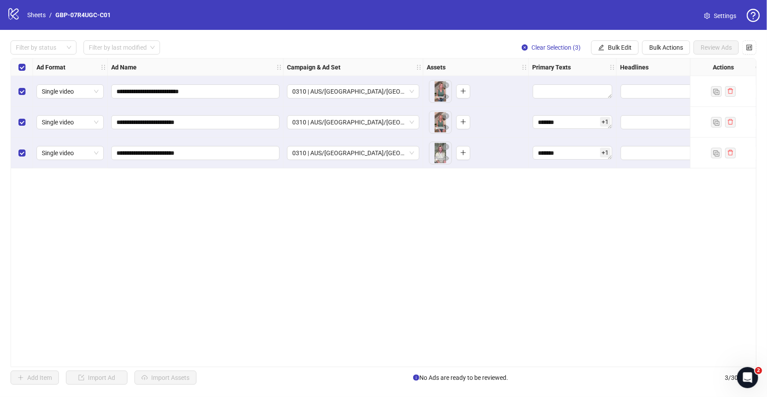
click at [579, 357] on div "**********" at bounding box center [384, 212] width 746 height 309
drag, startPoint x: 573, startPoint y: 122, endPoint x: 515, endPoint y: 116, distance: 57.9
click at [515, 58] on div "**********" at bounding box center [544, 58] width 1067 height 0
click at [586, 123] on textarea "*******" at bounding box center [573, 122] width 80 height 14
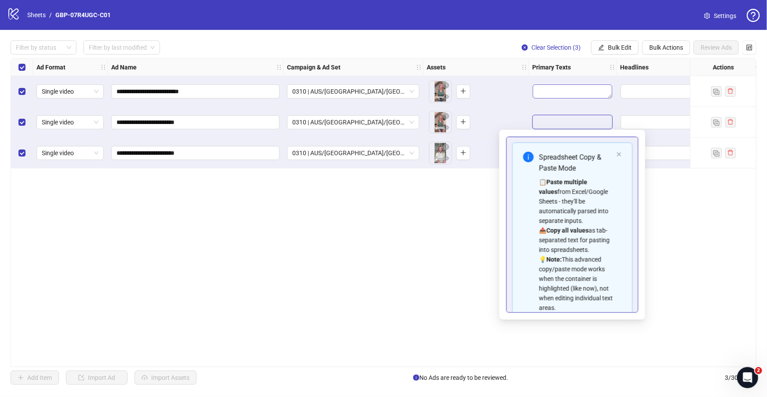
click at [583, 91] on textarea "Edit values" at bounding box center [573, 91] width 80 height 14
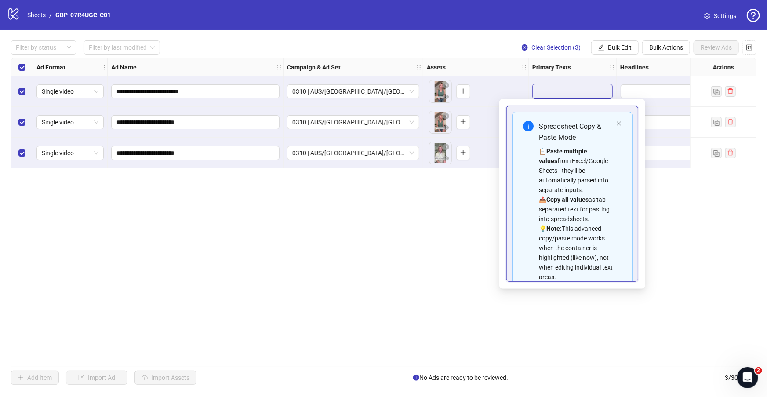
click at [567, 89] on textarea "Edit values" at bounding box center [573, 91] width 80 height 14
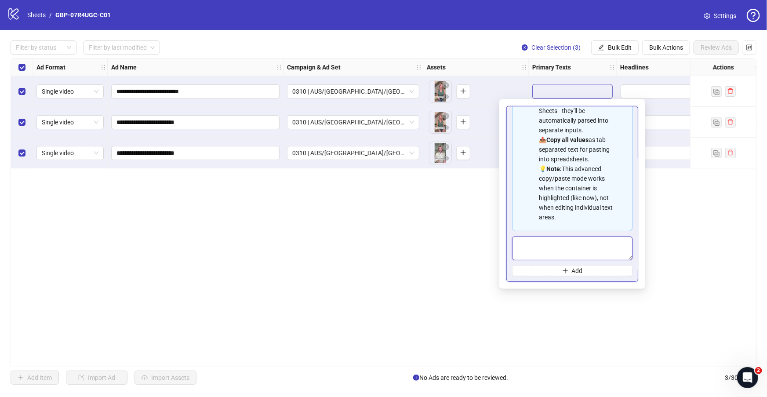
click at [570, 248] on textarea "Multi-text input container - paste or copy values" at bounding box center [572, 248] width 120 height 24
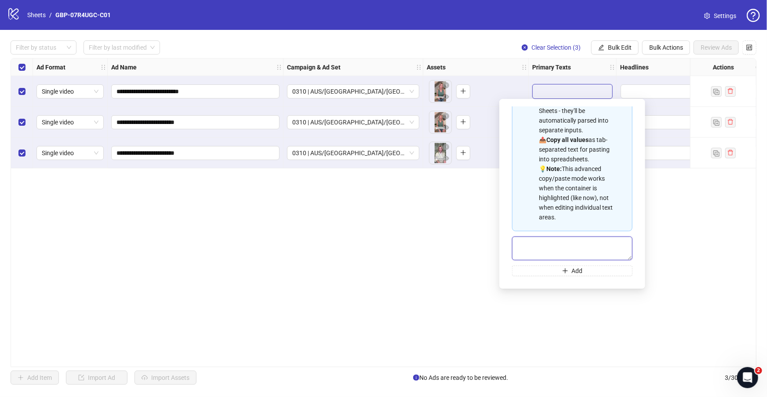
paste textarea "**********"
type textarea "**********"
click at [466, 285] on div "**********" at bounding box center [384, 212] width 746 height 309
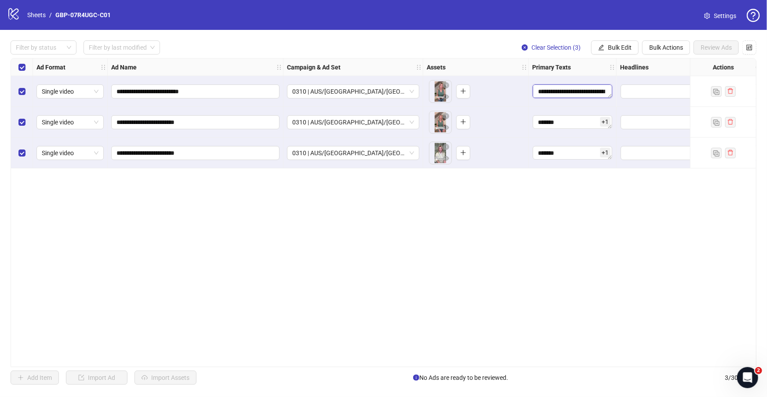
click at [587, 93] on textarea "**********" at bounding box center [573, 91] width 80 height 14
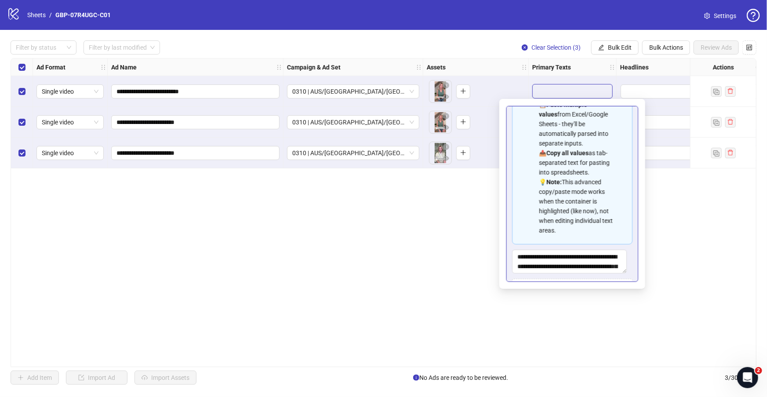
scroll to position [79, 0]
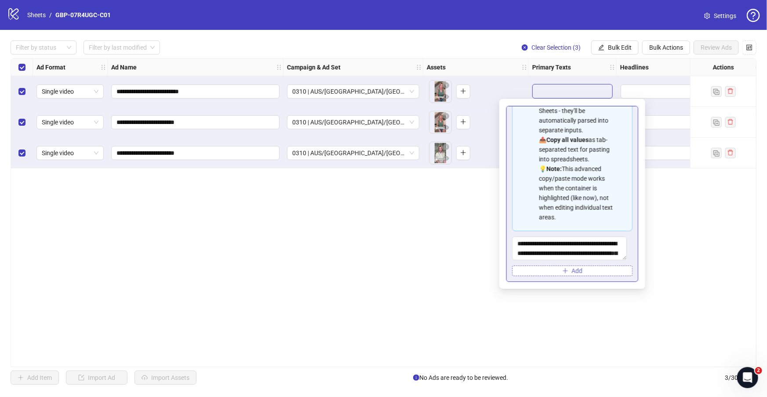
click at [566, 268] on button "Add" at bounding box center [572, 271] width 120 height 11
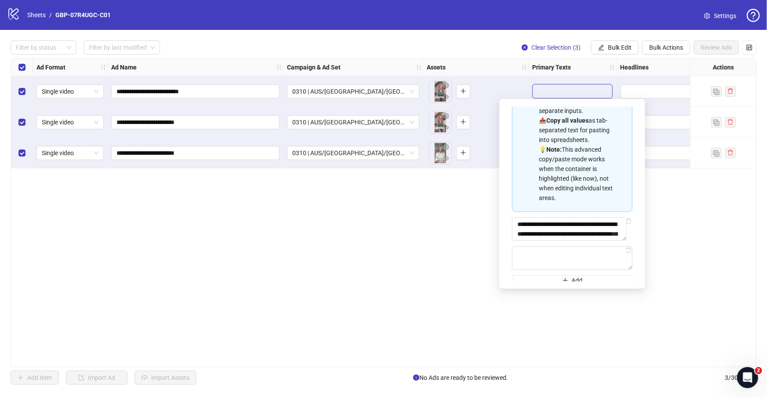
click at [550, 262] on div "**********" at bounding box center [572, 159] width 120 height 253
click at [551, 269] on textarea "Multi-text input container - paste or copy values" at bounding box center [572, 258] width 120 height 24
paste textarea "**********"
type textarea "**********"
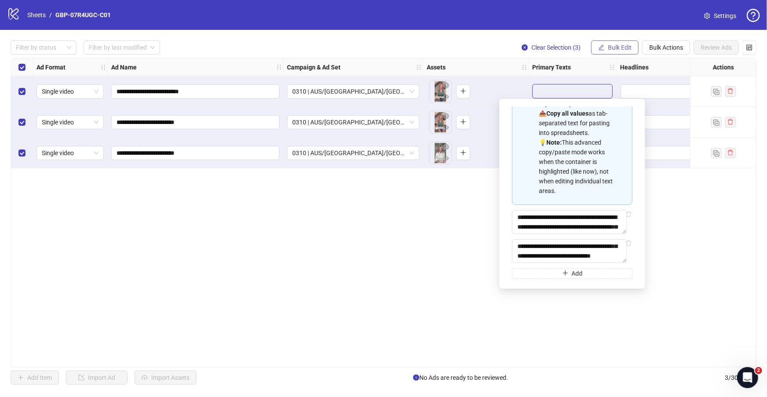
click at [623, 53] on button "Bulk Edit" at bounding box center [614, 47] width 47 height 14
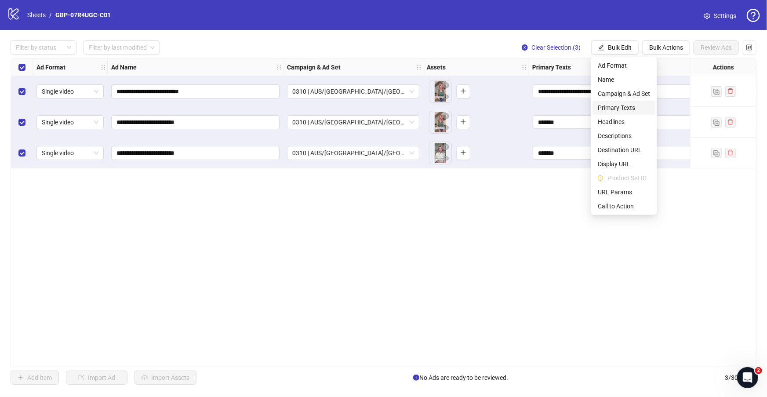
click at [628, 104] on span "Primary Texts" at bounding box center [624, 108] width 52 height 10
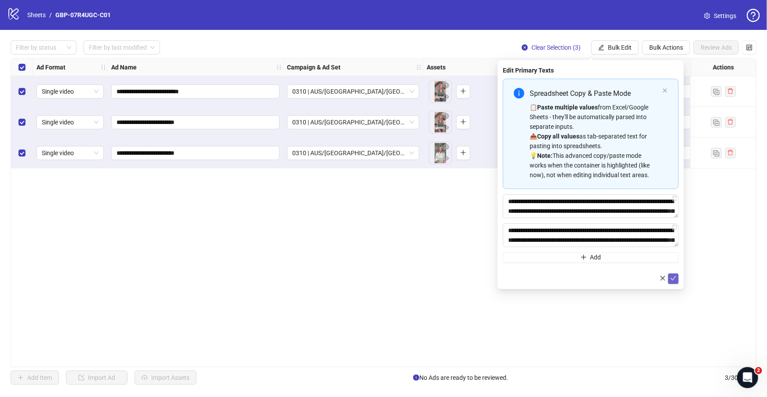
click at [675, 276] on icon "check" at bounding box center [674, 278] width 6 height 4
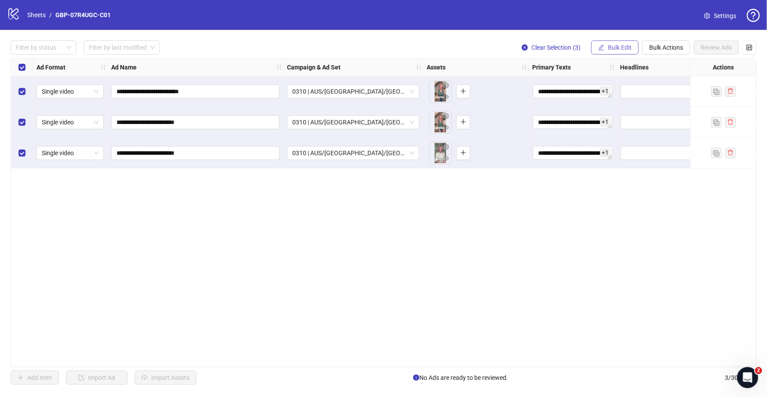
click at [629, 47] on span "Bulk Edit" at bounding box center [620, 47] width 24 height 7
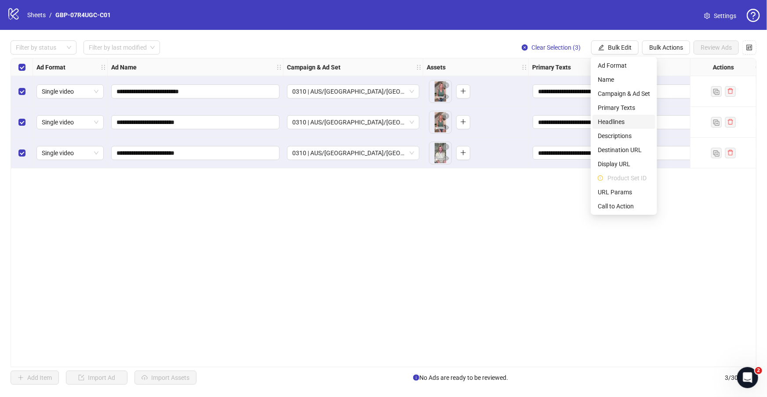
click at [626, 120] on span "Headlines" at bounding box center [624, 122] width 52 height 10
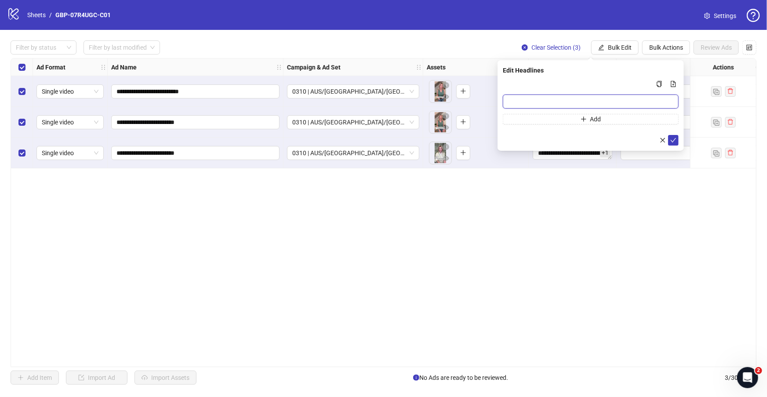
click at [594, 101] on input "Multi-input container - paste or copy values" at bounding box center [591, 102] width 176 height 14
paste input "*******"
type input "*******"
click at [602, 122] on button "Add" at bounding box center [591, 119] width 176 height 11
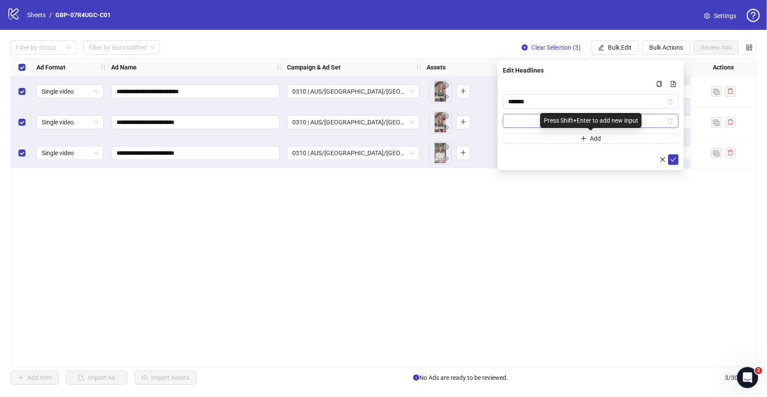
click at [538, 125] on input "Multi-input container - paste or copy values" at bounding box center [586, 121] width 157 height 10
type input "**********"
click at [674, 159] on icon "check" at bounding box center [674, 159] width 6 height 4
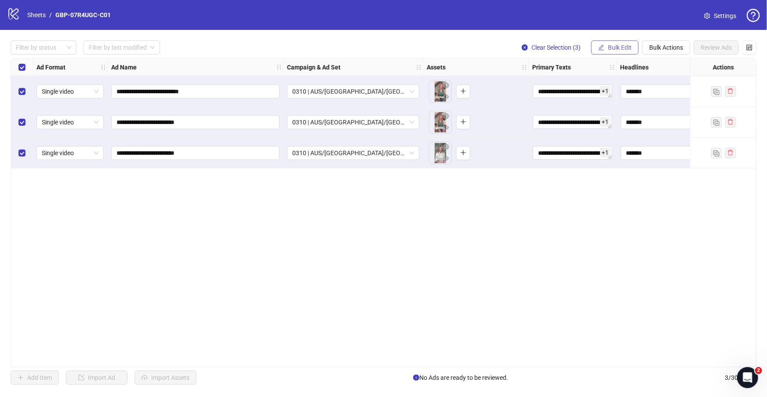
click at [615, 50] on span "Bulk Edit" at bounding box center [620, 47] width 24 height 7
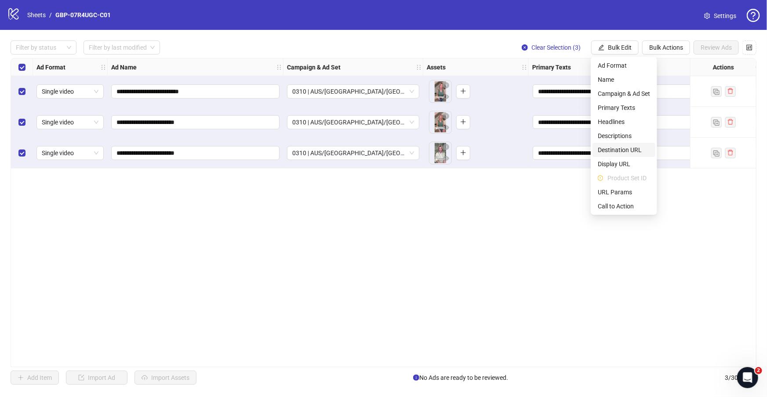
click at [640, 151] on span "Destination URL" at bounding box center [624, 150] width 52 height 10
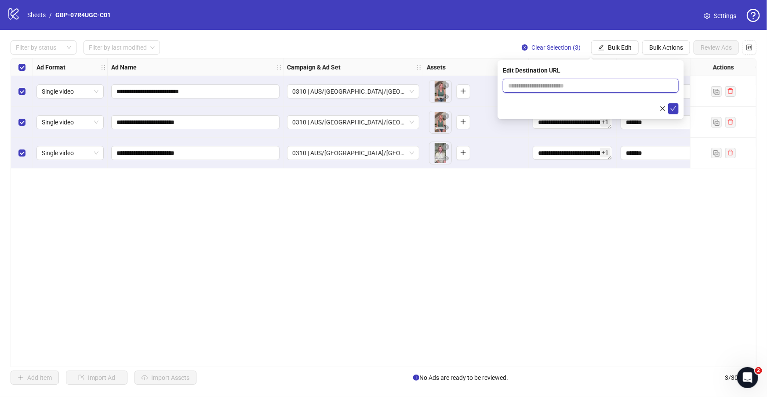
click at [520, 86] on input "text" at bounding box center [587, 86] width 158 height 10
paste input "**********"
type input "**********"
click at [675, 108] on icon "check" at bounding box center [673, 108] width 6 height 6
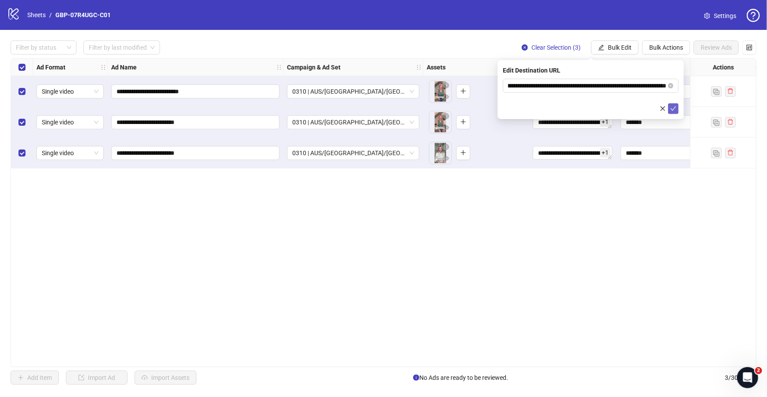
scroll to position [0, 0]
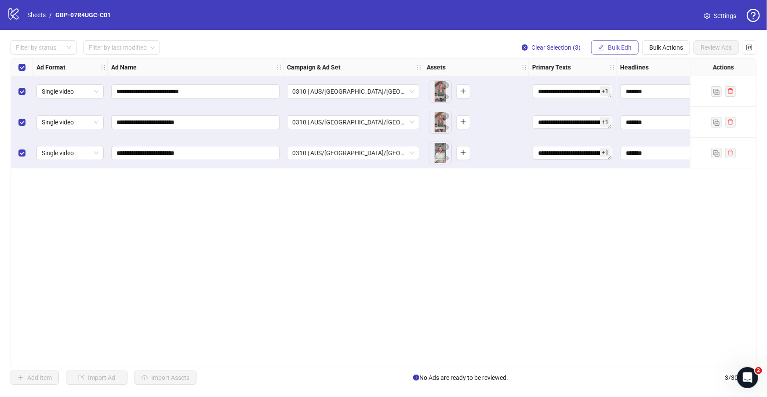
click at [621, 46] on span "Bulk Edit" at bounding box center [620, 47] width 24 height 7
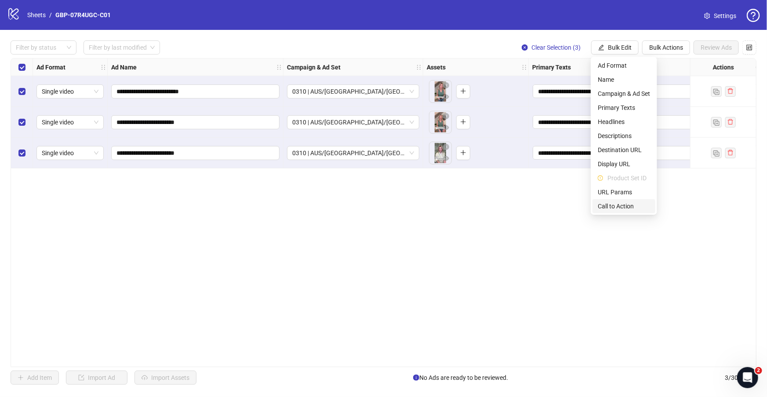
click at [629, 209] on span "Call to Action" at bounding box center [624, 206] width 52 height 10
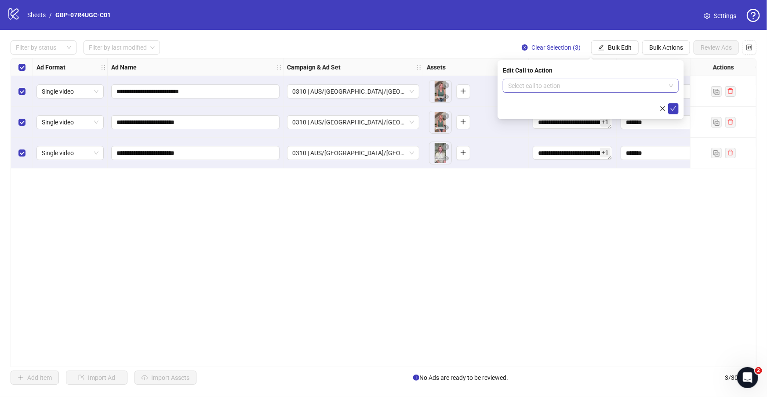
click at [575, 89] on input "search" at bounding box center [586, 85] width 157 height 13
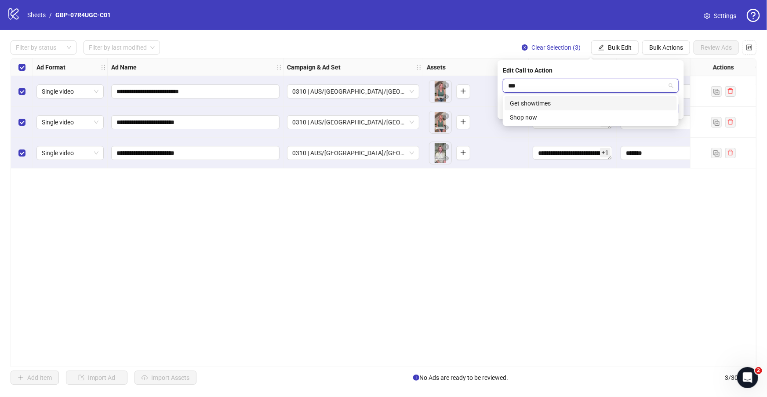
type input "****"
click at [576, 102] on div "Shop now" at bounding box center [591, 103] width 162 height 10
click at [672, 108] on icon "check" at bounding box center [673, 108] width 6 height 6
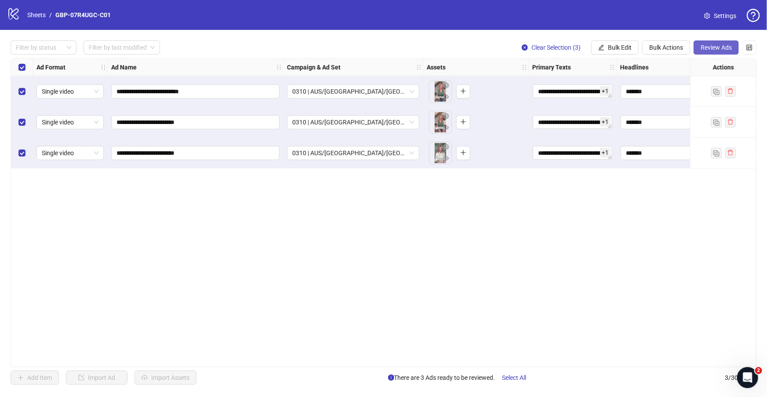
click at [720, 53] on button "Review Ads" at bounding box center [716, 47] width 45 height 14
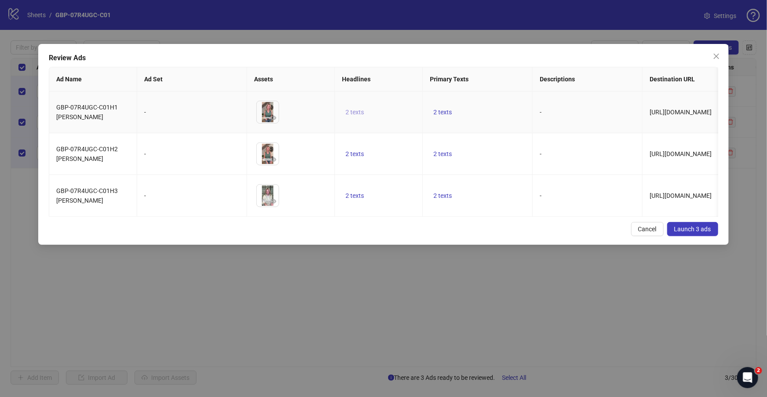
click at [357, 110] on span "2 texts" at bounding box center [355, 112] width 18 height 7
click at [489, 106] on icon "caret-right" at bounding box center [492, 106] width 6 height 6
drag, startPoint x: 472, startPoint y: 164, endPoint x: 432, endPoint y: 117, distance: 61.1
click at [472, 164] on td "2 texts" at bounding box center [478, 154] width 110 height 42
click at [430, 111] on button "2 texts" at bounding box center [442, 112] width 25 height 11
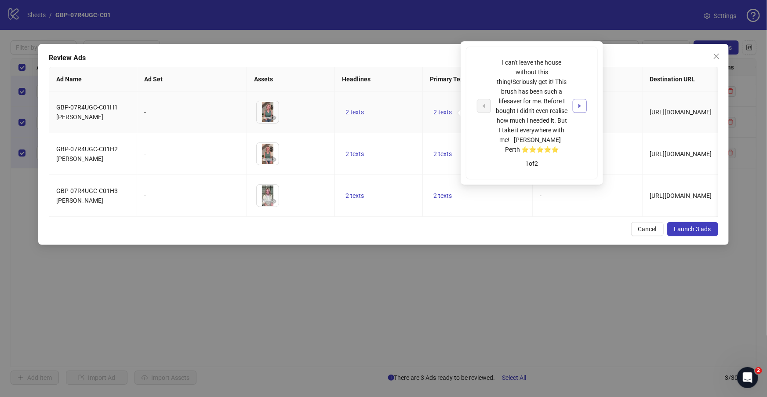
click at [583, 107] on button "button" at bounding box center [580, 106] width 14 height 14
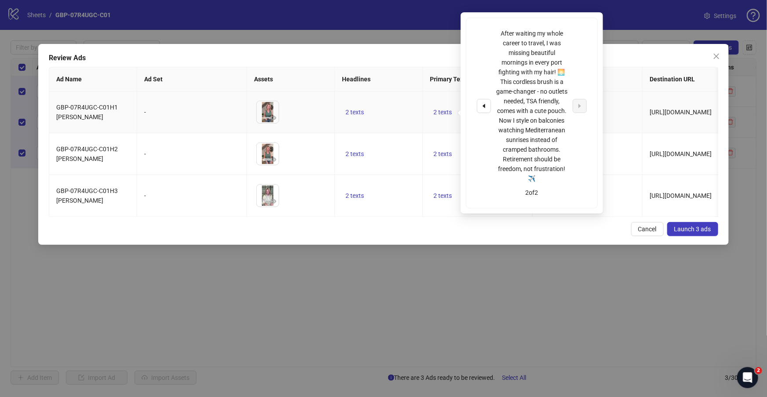
click at [608, 133] on td "-" at bounding box center [588, 112] width 110 height 42
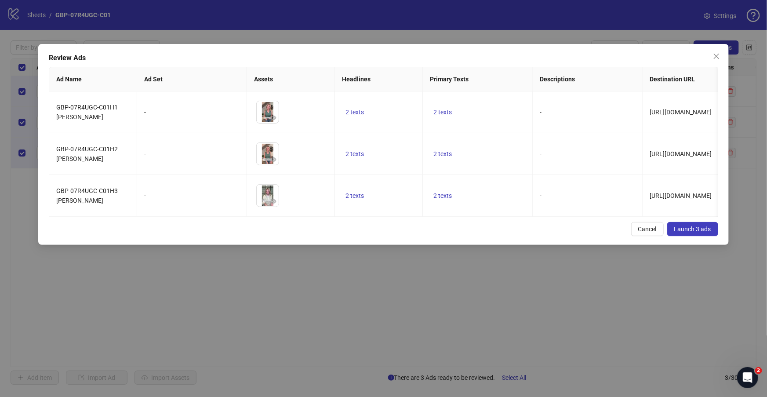
click at [289, 217] on div "GBP-07R4UGC-C01H1 Jennifer f - To pick up a draggable item, press the space bar…" at bounding box center [383, 153] width 669 height 125
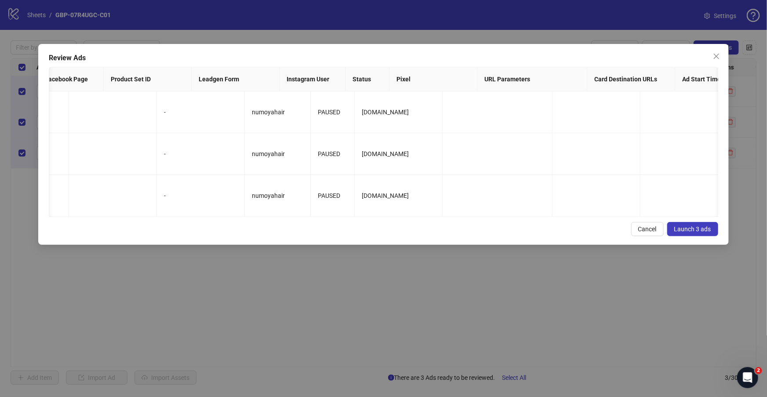
scroll to position [0, 1017]
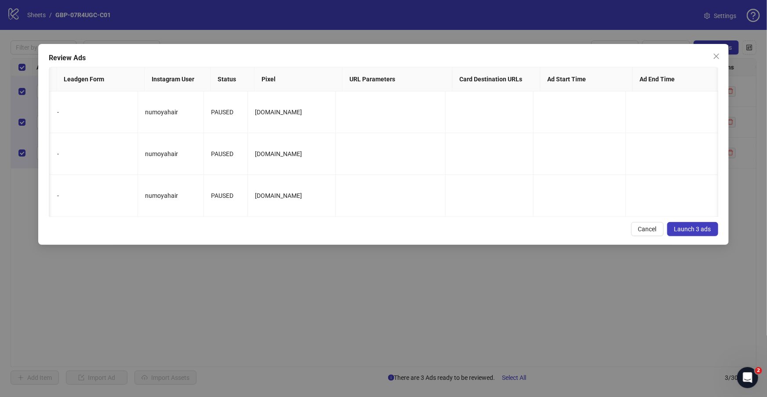
click at [689, 233] on span "Launch 3 ads" at bounding box center [692, 229] width 37 height 7
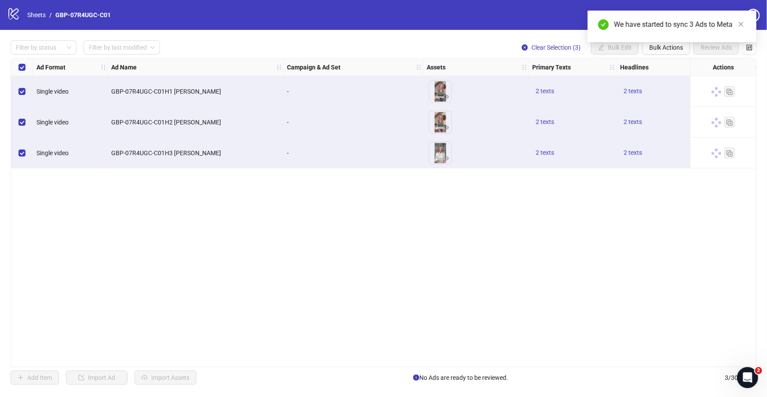
click at [667, 42] on div "We have started to sync 3 Ads to Meta" at bounding box center [672, 27] width 169 height 32
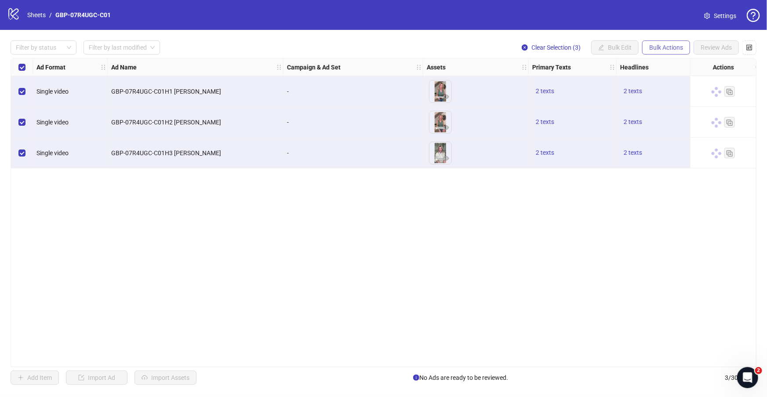
click at [663, 51] on span "Bulk Actions" at bounding box center [666, 47] width 34 height 7
click at [668, 95] on span "Duplicate with assets" at bounding box center [679, 94] width 60 height 10
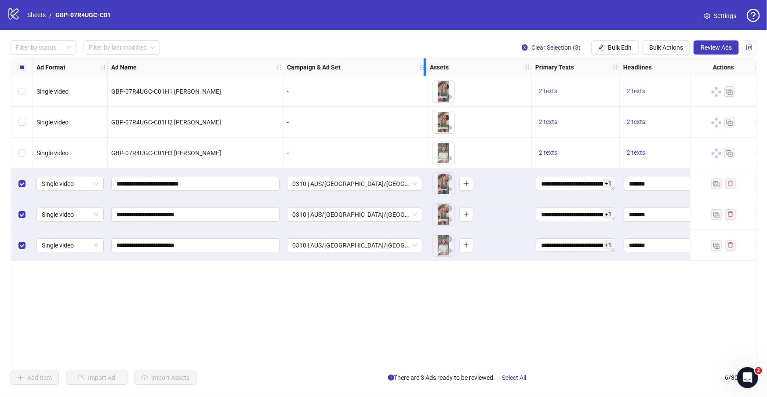
drag, startPoint x: 422, startPoint y: 67, endPoint x: 482, endPoint y: 73, distance: 60.5
click at [426, 73] on div "Resize Campaign & Ad Set column" at bounding box center [425, 66] width 2 height 17
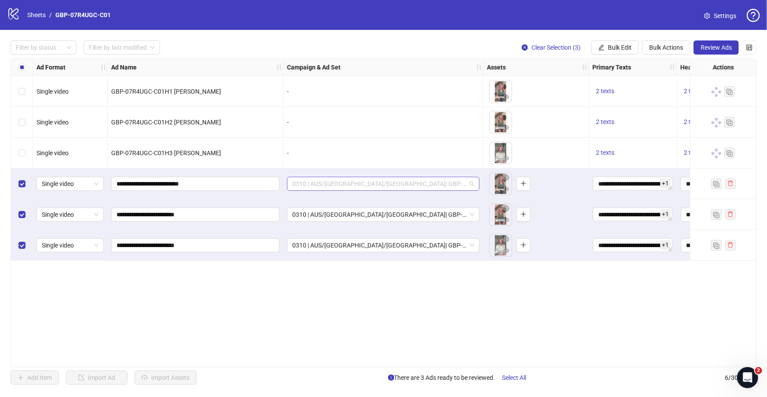
click at [355, 180] on span "0310 | AUS/NZ/UK| GBP-07R4UGC-C01" at bounding box center [383, 183] width 182 height 13
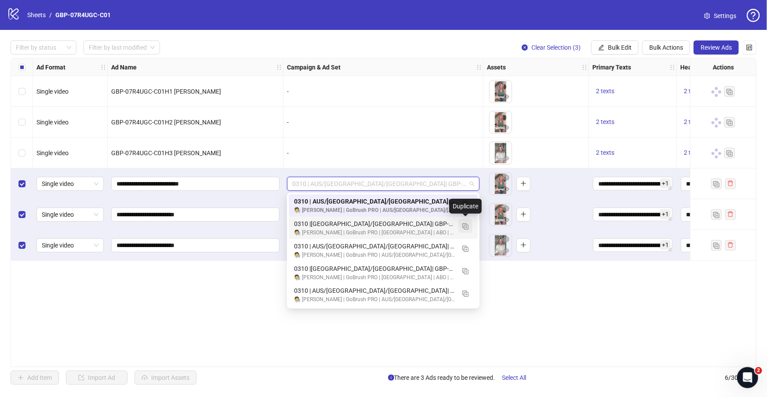
click at [463, 226] on img "button" at bounding box center [465, 226] width 6 height 6
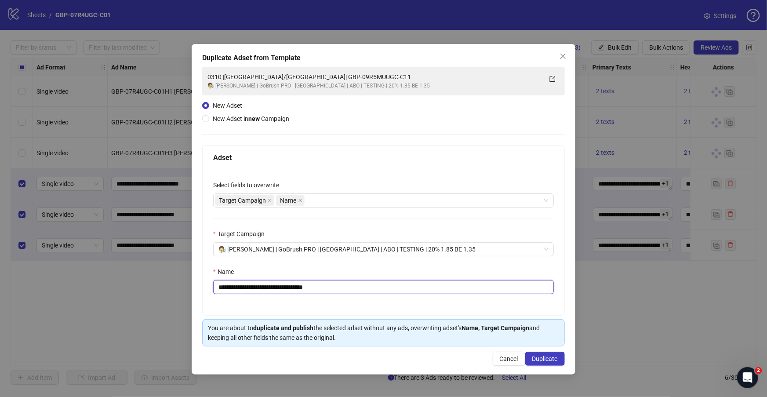
drag, startPoint x: 262, startPoint y: 287, endPoint x: 429, endPoint y: 287, distance: 167.5
click at [429, 287] on input "**********" at bounding box center [383, 287] width 341 height 14
paste input "text"
type input "**********"
click at [536, 361] on span "Duplicate" at bounding box center [544, 358] width 25 height 7
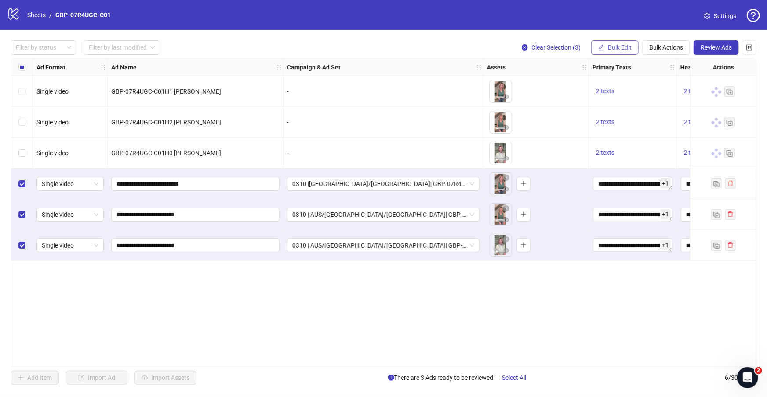
click at [610, 49] on span "Bulk Edit" at bounding box center [620, 47] width 24 height 7
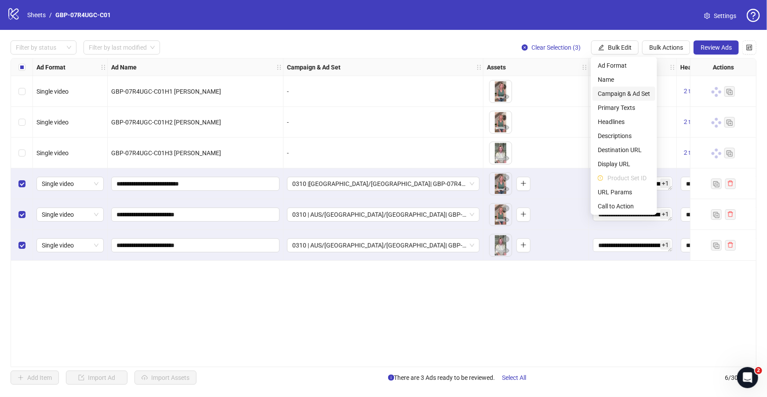
click at [636, 93] on span "Campaign & Ad Set" at bounding box center [624, 94] width 52 height 10
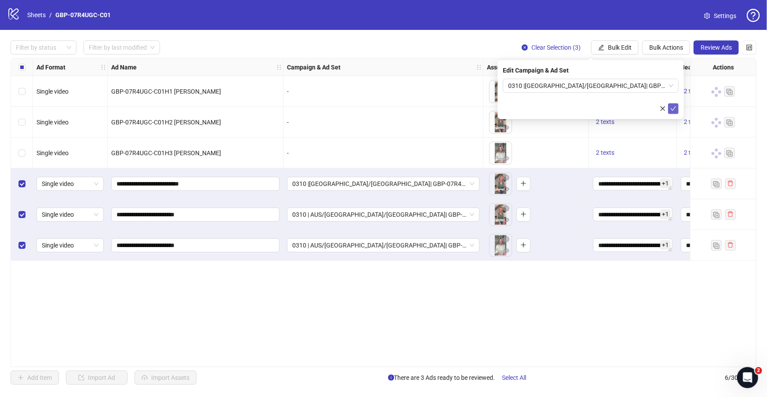
click at [670, 110] on icon "check" at bounding box center [673, 108] width 6 height 6
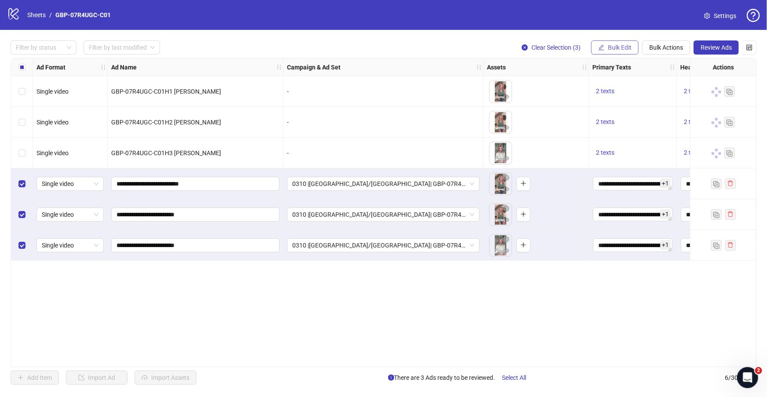
click at [627, 50] on span "Bulk Edit" at bounding box center [620, 47] width 24 height 7
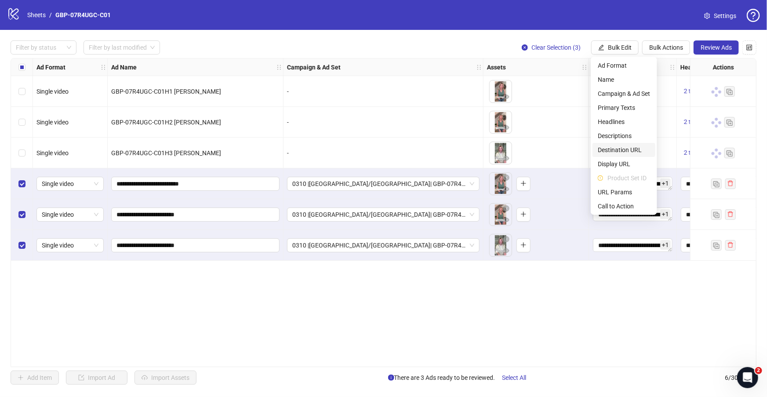
click at [632, 150] on span "Destination URL" at bounding box center [624, 150] width 52 height 10
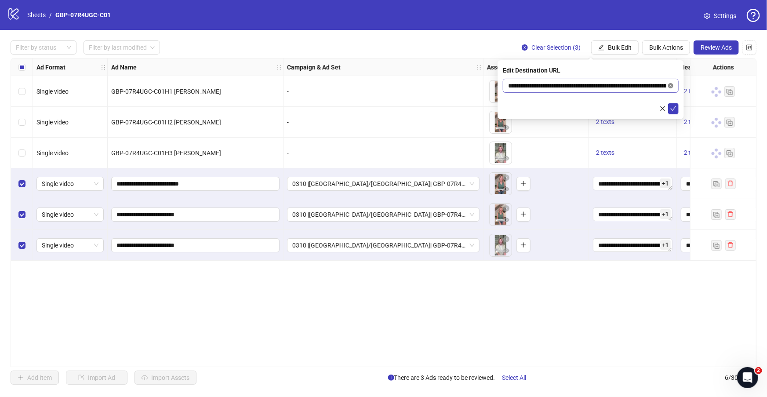
click at [670, 84] on icon "close-circle" at bounding box center [670, 85] width 5 height 5
click at [620, 85] on input "text" at bounding box center [587, 86] width 158 height 10
paste input "**********"
type input "**********"
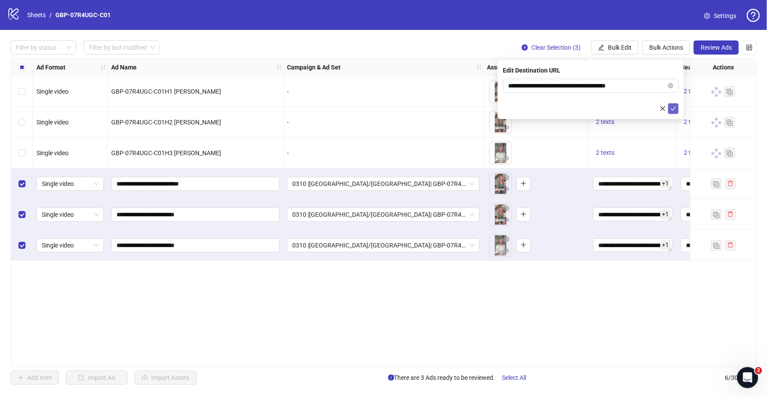
click at [675, 107] on icon "check" at bounding box center [674, 108] width 6 height 4
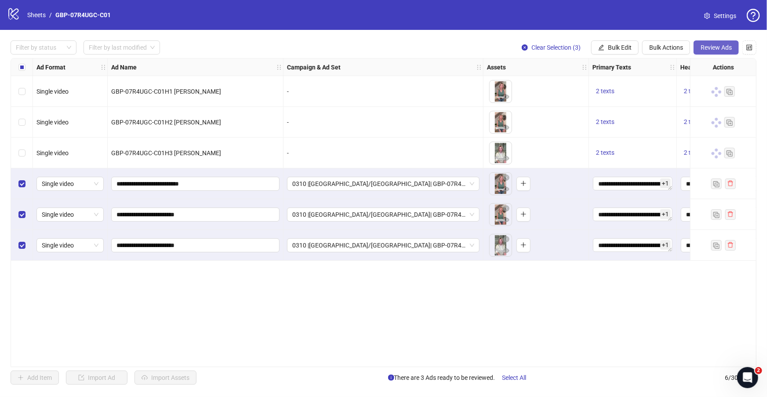
click at [714, 50] on span "Review Ads" at bounding box center [716, 47] width 31 height 7
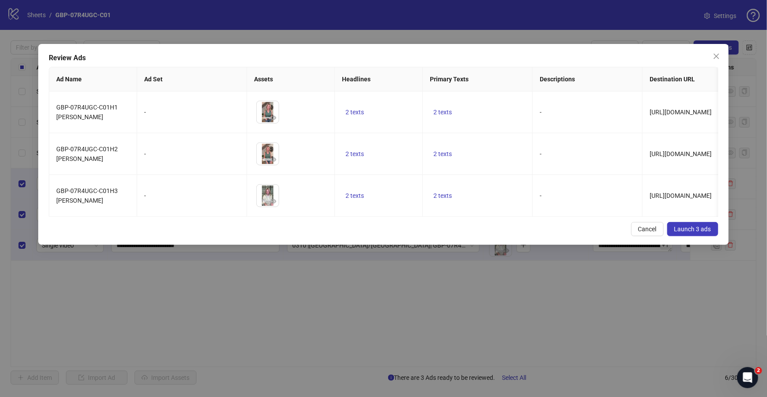
click at [710, 233] on span "Launch 3 ads" at bounding box center [692, 229] width 37 height 7
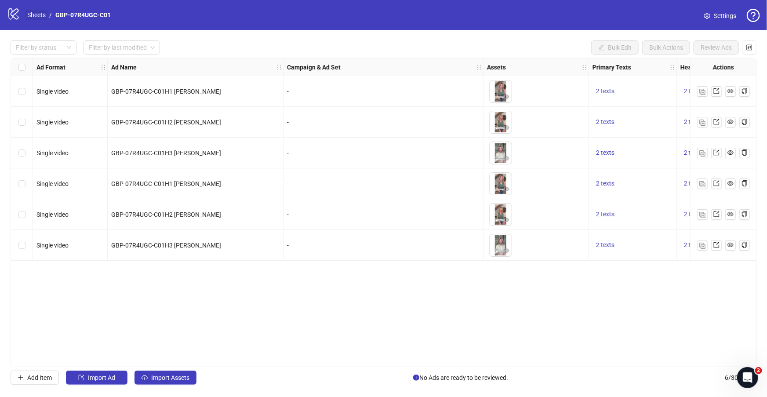
click at [40, 15] on link "Sheets" at bounding box center [36, 15] width 22 height 10
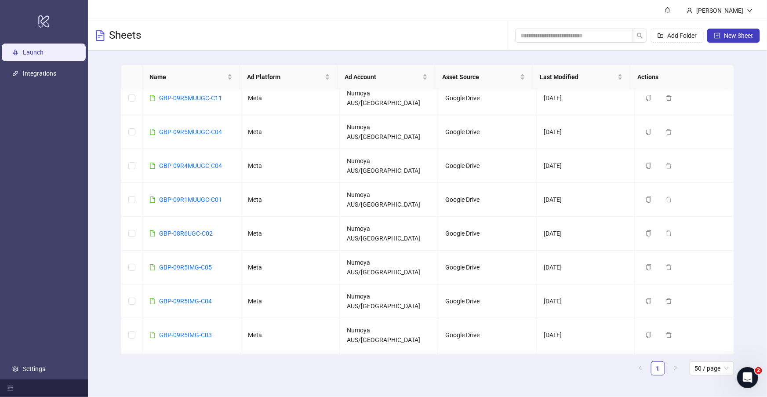
scroll to position [69, 0]
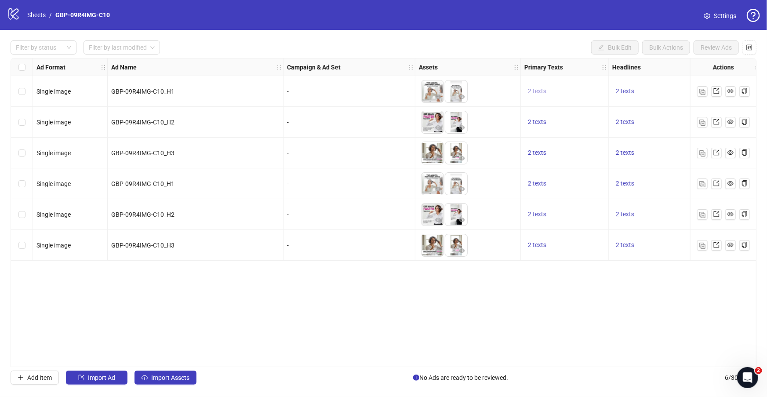
click at [547, 90] on button "2 texts" at bounding box center [536, 91] width 25 height 11
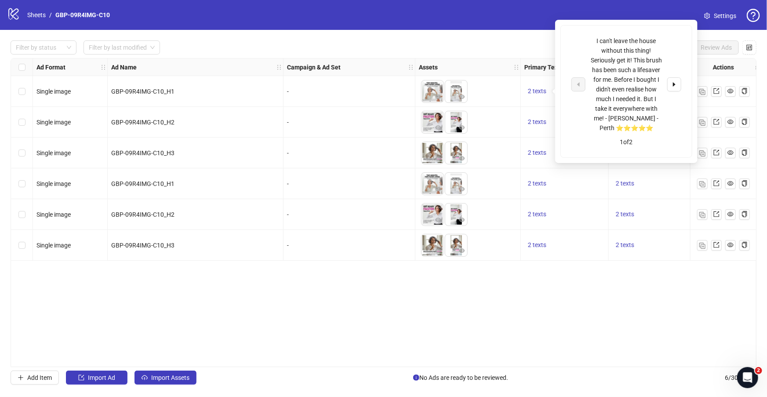
click at [665, 87] on div "I can't leave the house without this thing! Seriously get it! This brush has be…" at bounding box center [626, 84] width 110 height 97
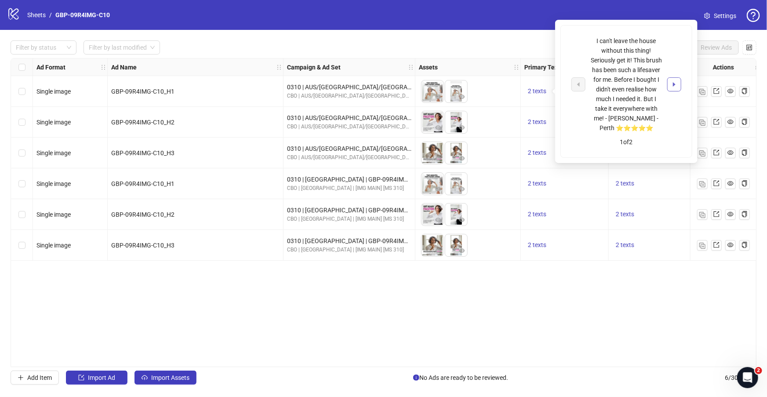
click at [671, 87] on icon "caret-right" at bounding box center [674, 84] width 6 height 6
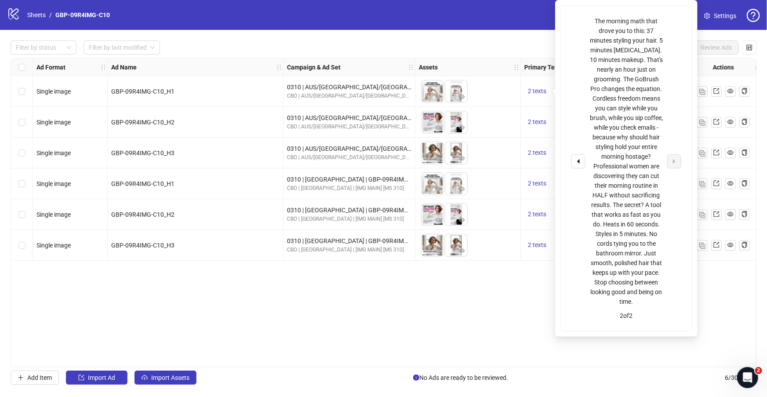
click at [430, 309] on div "Ad Format Ad Name Campaign & Ad Set Assets Primary Texts Headlines Descriptions…" at bounding box center [384, 212] width 746 height 309
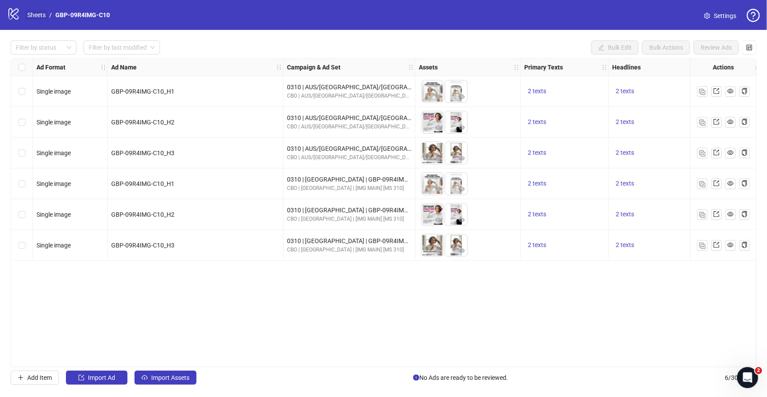
click at [32, 18] on link "Sheets" at bounding box center [36, 15] width 22 height 10
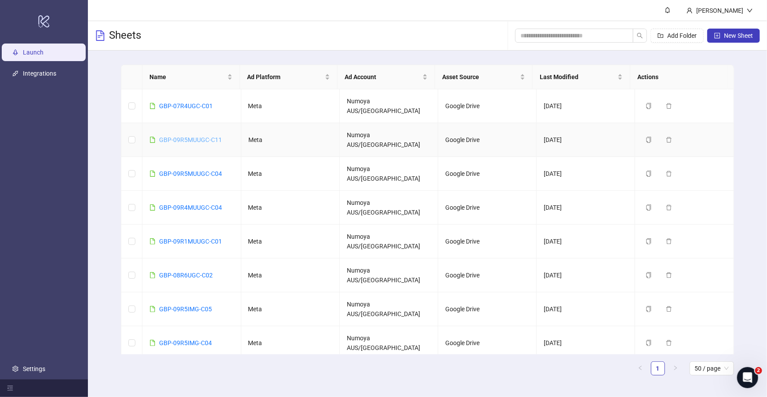
click at [210, 136] on link "GBP-09R5MUUGC-C11" at bounding box center [190, 139] width 63 height 7
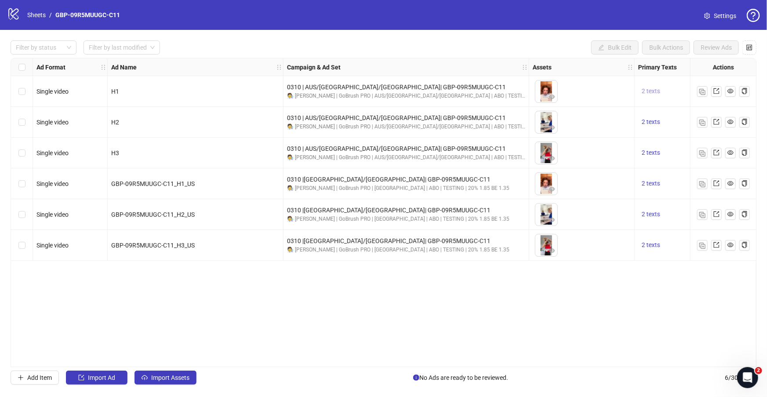
click at [642, 86] on button "2 texts" at bounding box center [650, 91] width 25 height 11
click at [30, 12] on link "Sheets" at bounding box center [36, 15] width 22 height 10
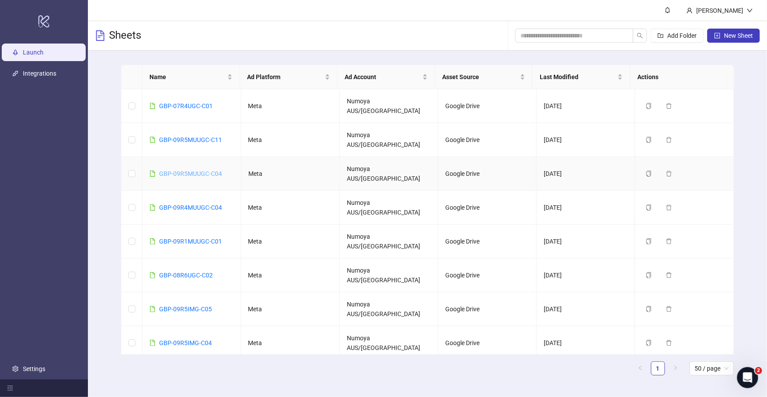
click at [202, 170] on link "GBP-09R5MUUGC-C04" at bounding box center [190, 173] width 63 height 7
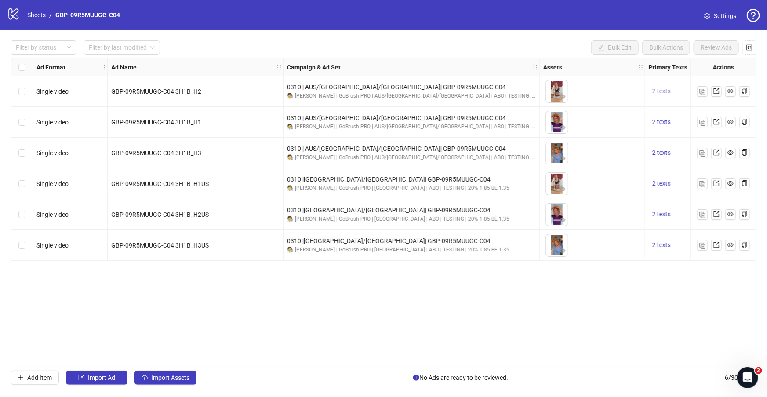
click at [655, 94] on span "2 texts" at bounding box center [661, 90] width 18 height 7
click at [38, 18] on link "Sheets" at bounding box center [36, 15] width 22 height 10
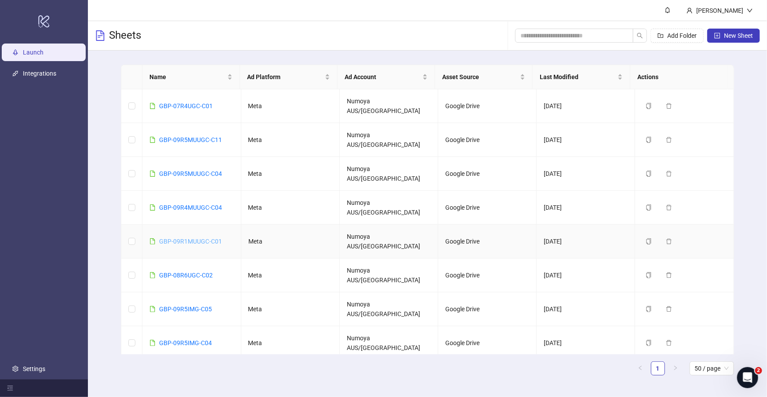
click at [206, 236] on div "GBP-09R1MUUGC-C01" at bounding box center [190, 241] width 63 height 10
click at [735, 34] on span "New Sheet" at bounding box center [738, 35] width 29 height 7
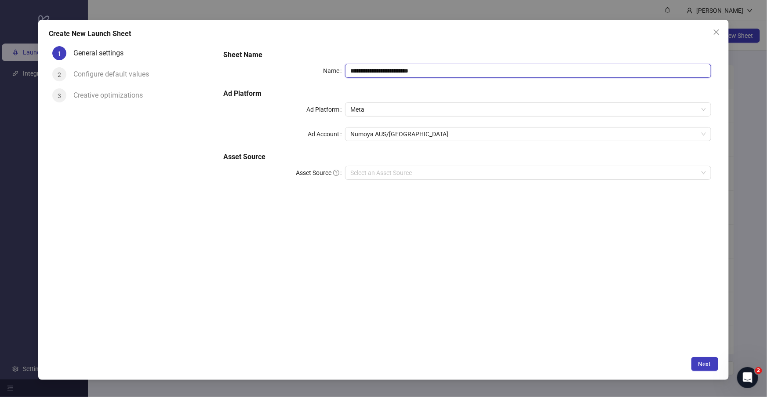
drag, startPoint x: 456, startPoint y: 72, endPoint x: 308, endPoint y: 66, distance: 147.8
click at [308, 66] on div "**********" at bounding box center [467, 71] width 488 height 14
paste input "text"
type input "**********"
click at [401, 170] on input "Asset Source" at bounding box center [523, 172] width 347 height 13
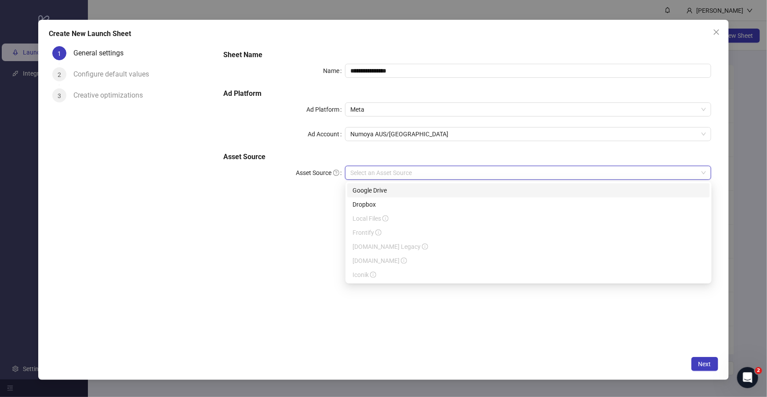
click at [378, 189] on div "Google Drive" at bounding box center [529, 191] width 352 height 10
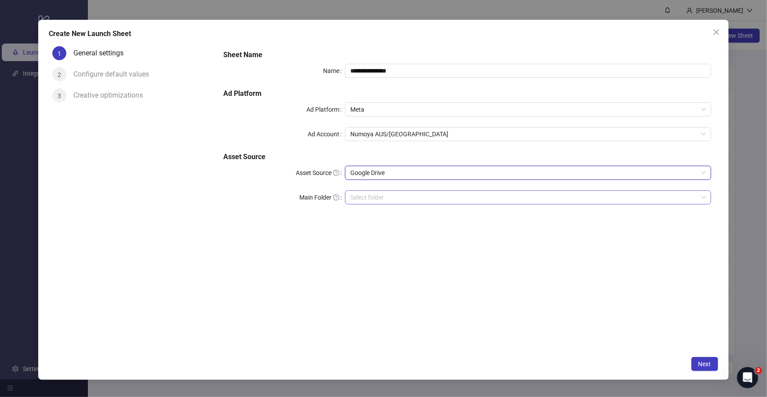
click at [365, 197] on input "Main Folder" at bounding box center [523, 197] width 347 height 13
click at [544, 318] on div "**********" at bounding box center [467, 197] width 502 height 309
click at [701, 362] on span "Next" at bounding box center [704, 363] width 13 height 7
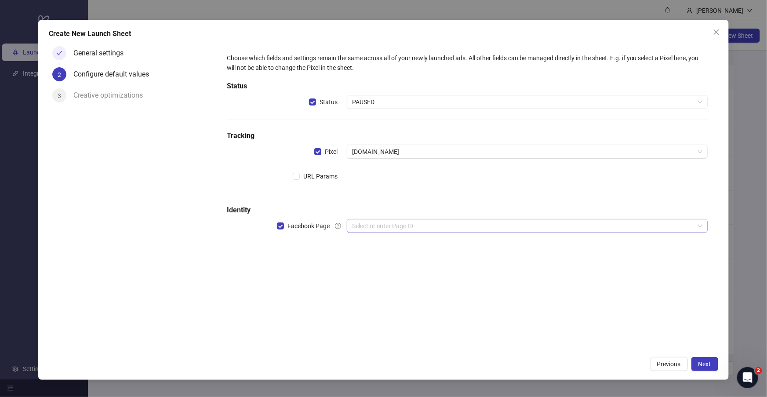
click at [400, 229] on input "search" at bounding box center [523, 225] width 342 height 13
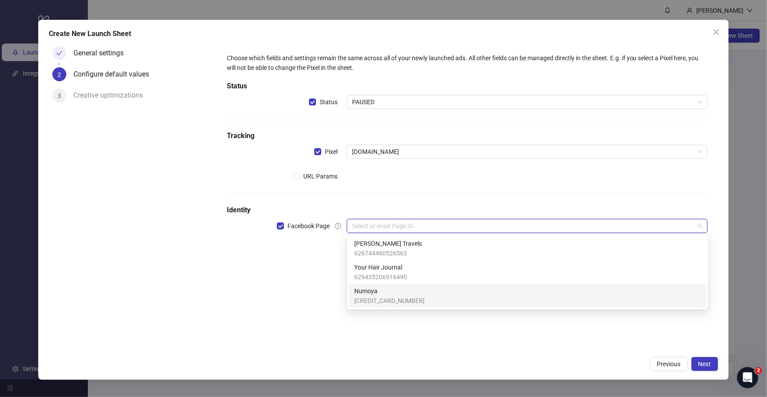
click at [397, 296] on span "364275963430762" at bounding box center [389, 301] width 70 height 10
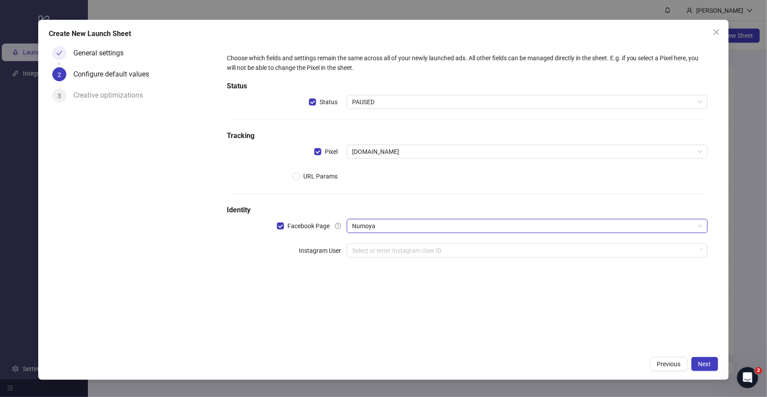
click at [297, 289] on div "Choose which fields and settings remain the same across all of your newly launc…" at bounding box center [467, 197] width 502 height 309
click at [387, 254] on input "search" at bounding box center [523, 250] width 342 height 13
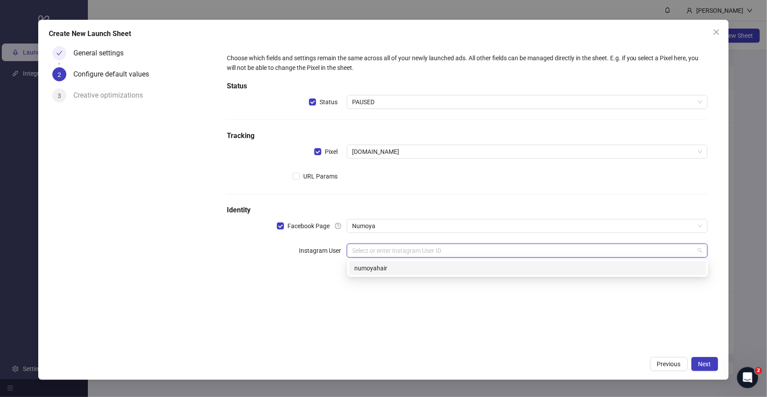
click at [397, 271] on div "numoyahair" at bounding box center [527, 268] width 347 height 10
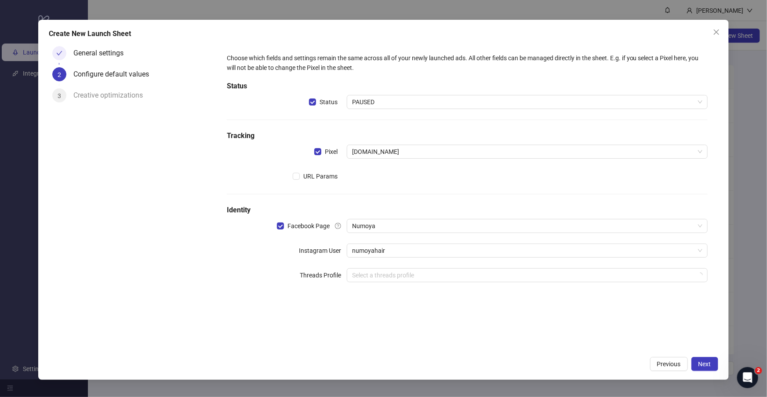
click at [404, 326] on div "Choose which fields and settings remain the same across all of your newly launc…" at bounding box center [467, 197] width 502 height 309
click at [698, 363] on button "Next" at bounding box center [704, 364] width 27 height 14
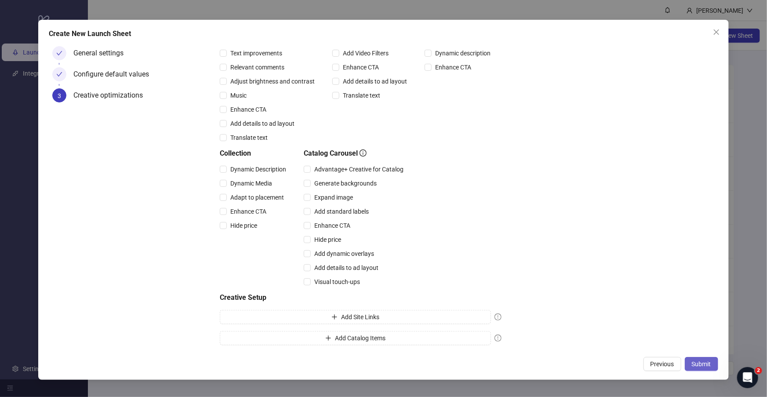
click at [699, 364] on span "Submit" at bounding box center [701, 363] width 19 height 7
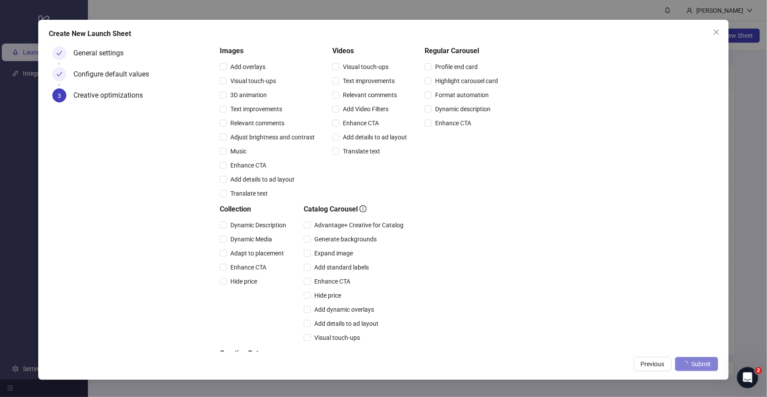
scroll to position [78, 0]
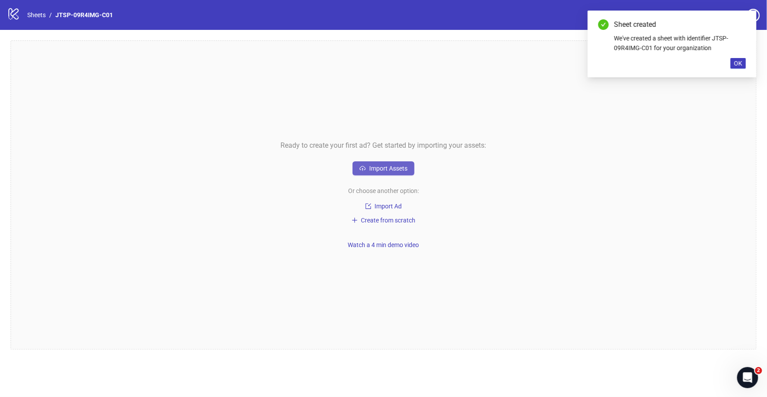
click at [382, 171] on span "Import Assets" at bounding box center [388, 168] width 38 height 7
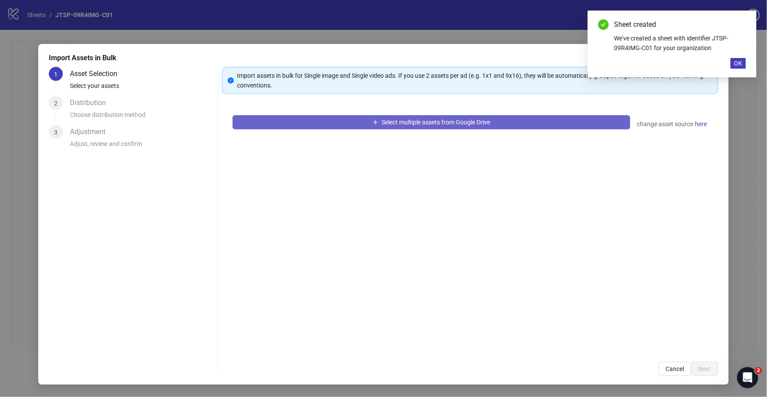
click at [389, 126] on button "Select multiple assets from Google Drive" at bounding box center [432, 122] width 398 height 14
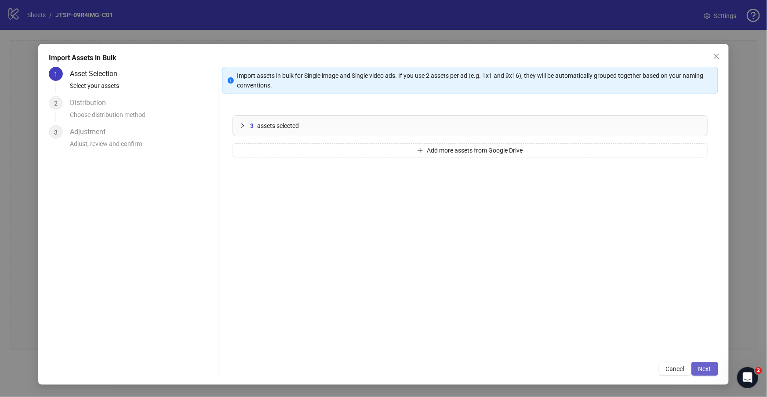
click at [708, 365] on span "Next" at bounding box center [704, 368] width 13 height 7
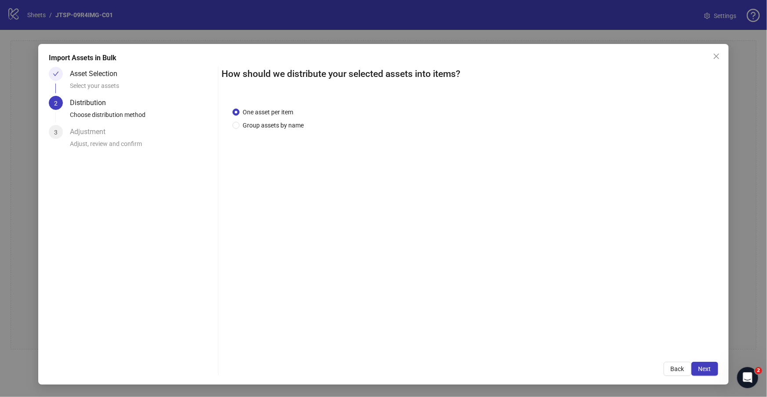
click at [707, 365] on span "Next" at bounding box center [704, 368] width 13 height 7
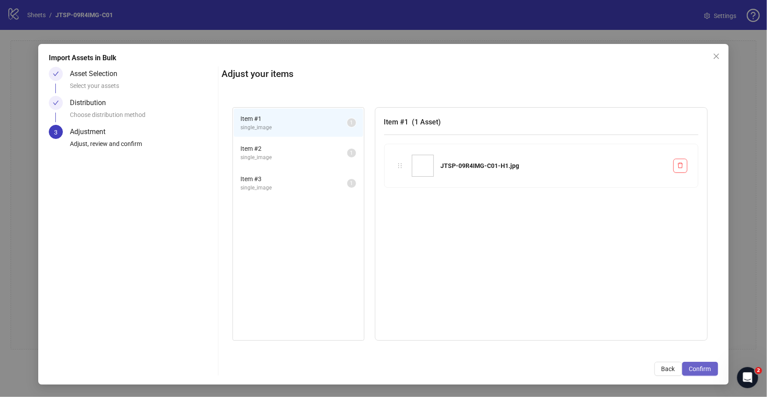
click at [706, 367] on span "Confirm" at bounding box center [700, 368] width 22 height 7
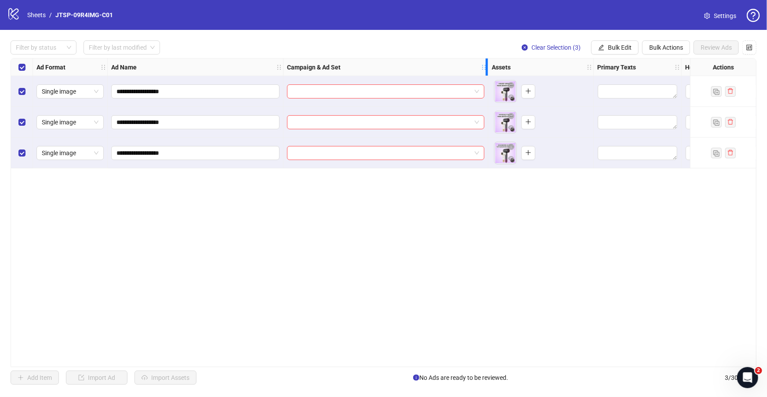
drag, startPoint x: 409, startPoint y: 67, endPoint x: 495, endPoint y: 70, distance: 86.2
click at [488, 70] on div "Campaign & Ad Set" at bounding box center [386, 67] width 205 height 18
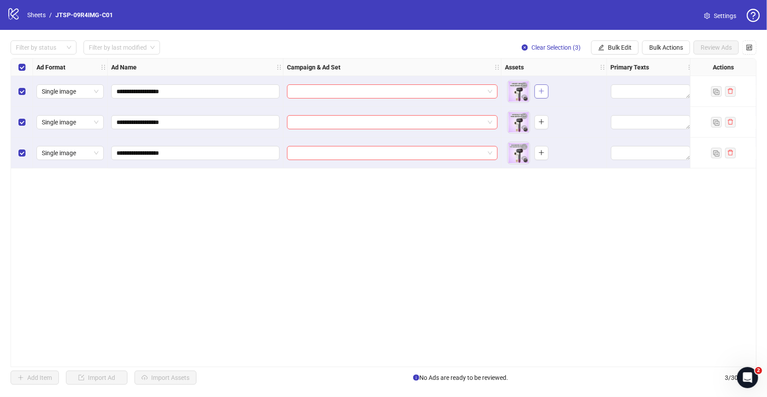
click at [547, 91] on button "button" at bounding box center [542, 91] width 14 height 14
click at [543, 122] on icon "plus" at bounding box center [541, 122] width 6 height 6
click at [547, 152] on button "button" at bounding box center [542, 153] width 14 height 14
click at [415, 94] on input "search" at bounding box center [388, 91] width 192 height 13
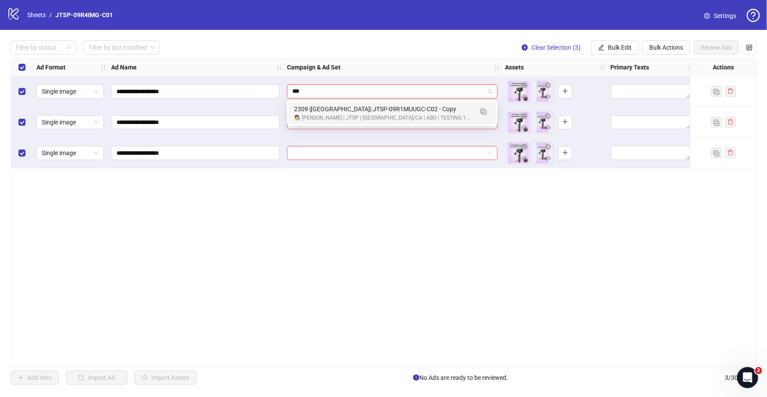
type input "***"
click at [482, 112] on img "button" at bounding box center [483, 112] width 6 height 6
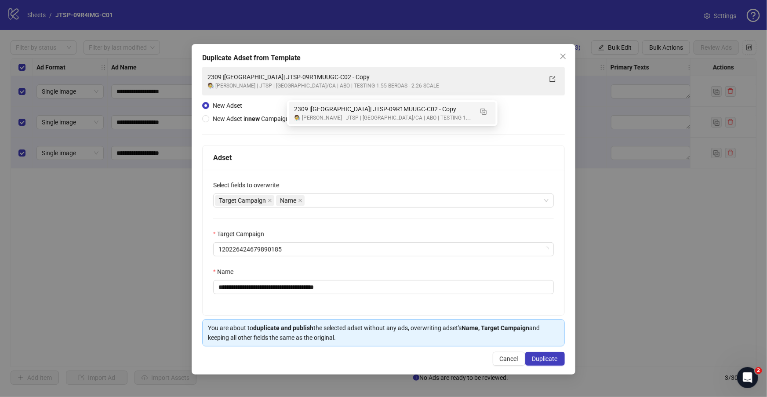
type input "****"
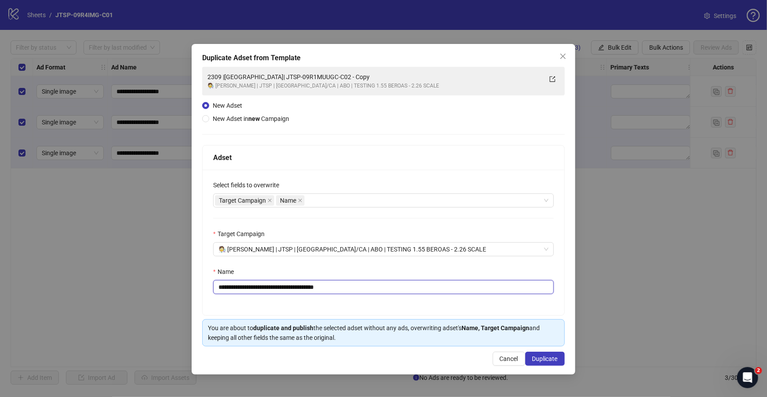
drag, startPoint x: 251, startPoint y: 287, endPoint x: 434, endPoint y: 292, distance: 182.5
click at [434, 291] on input "**********" at bounding box center [383, 287] width 341 height 14
paste input "text"
click at [231, 287] on input "**********" at bounding box center [383, 287] width 341 height 14
type input "**********"
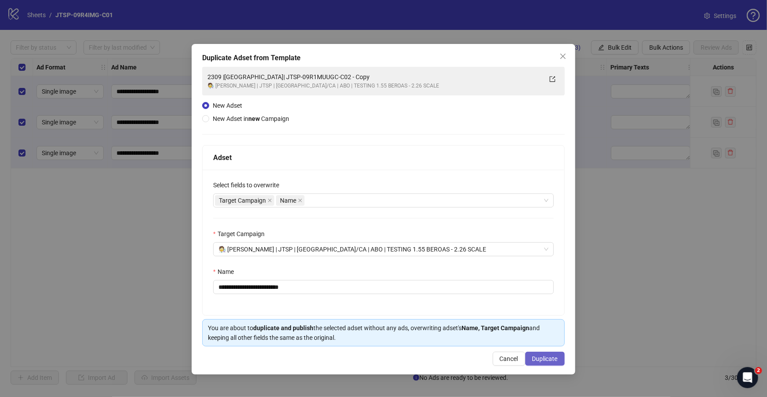
click at [545, 360] on span "Duplicate" at bounding box center [544, 358] width 25 height 7
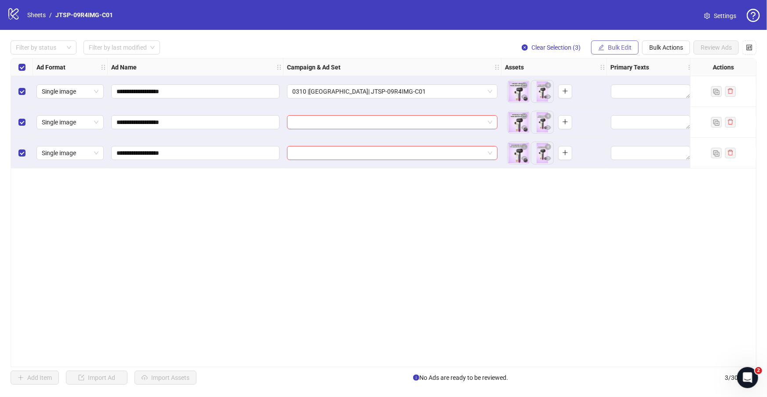
click at [611, 41] on button "Bulk Edit" at bounding box center [614, 47] width 47 height 14
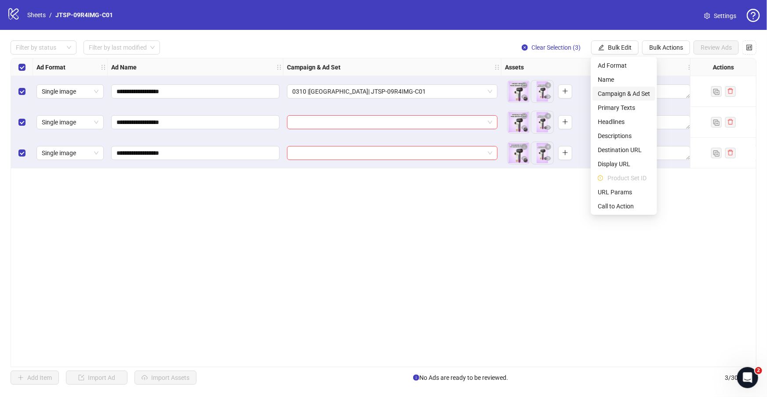
click at [627, 95] on span "Campaign & Ad Set" at bounding box center [624, 94] width 52 height 10
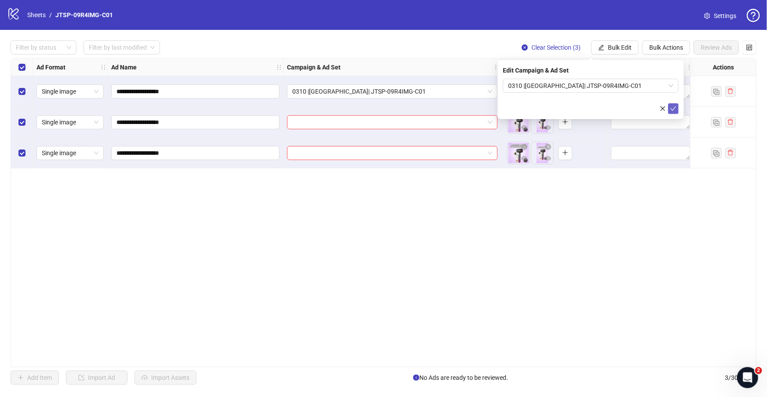
click at [673, 111] on span "submit" at bounding box center [673, 108] width 6 height 7
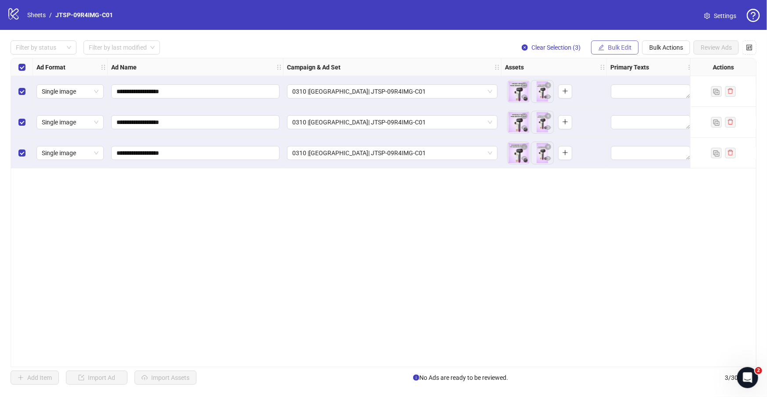
click at [610, 48] on span "Bulk Edit" at bounding box center [620, 47] width 24 height 7
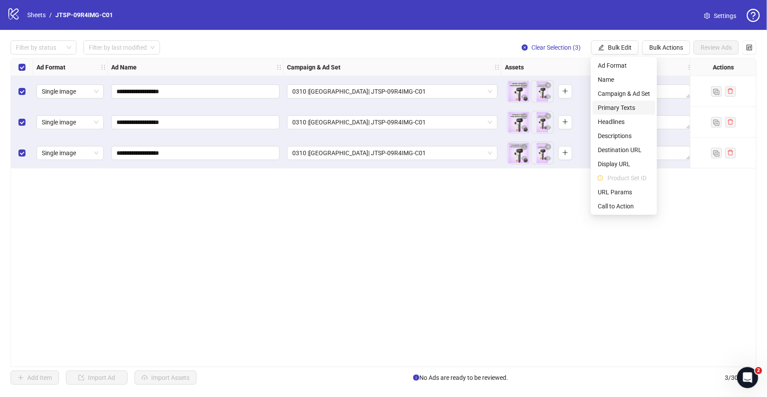
click at [627, 106] on span "Primary Texts" at bounding box center [624, 108] width 52 height 10
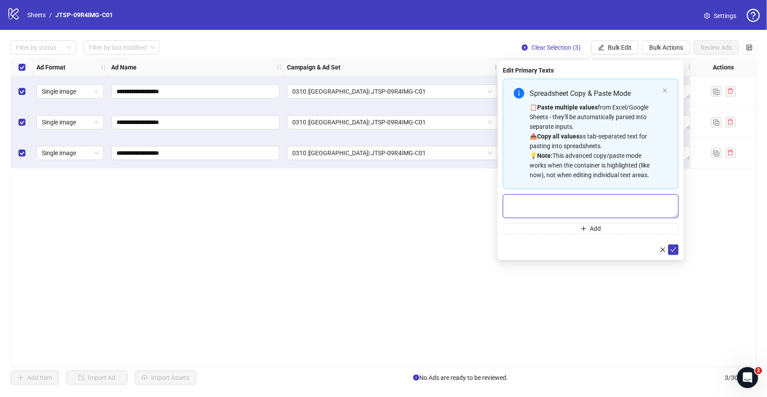
click at [583, 207] on textarea "Multi-text input container - paste or copy values" at bounding box center [591, 206] width 176 height 24
paste textarea "**********"
type textarea "**********"
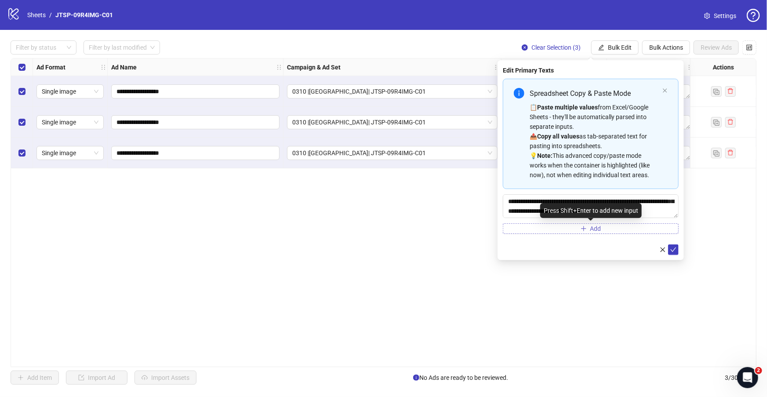
click at [597, 226] on span "Add" at bounding box center [595, 228] width 11 height 7
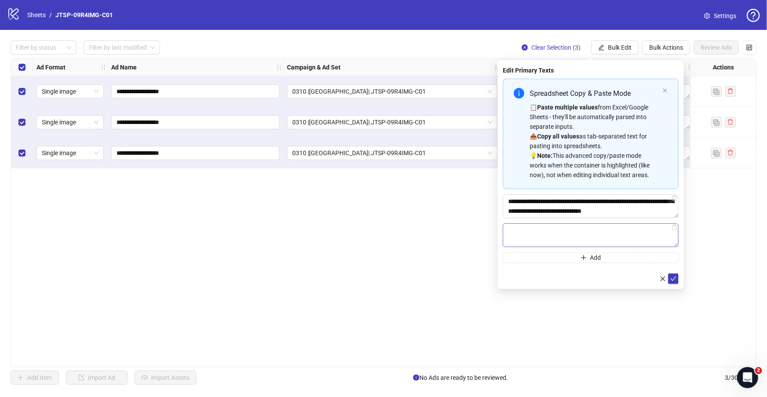
click at [535, 231] on textarea "Multi-text input container - paste or copy values" at bounding box center [591, 235] width 176 height 24
type textarea "**********"
drag, startPoint x: 677, startPoint y: 278, endPoint x: 665, endPoint y: 250, distance: 30.7
click at [677, 278] on button "submit" at bounding box center [673, 278] width 11 height 11
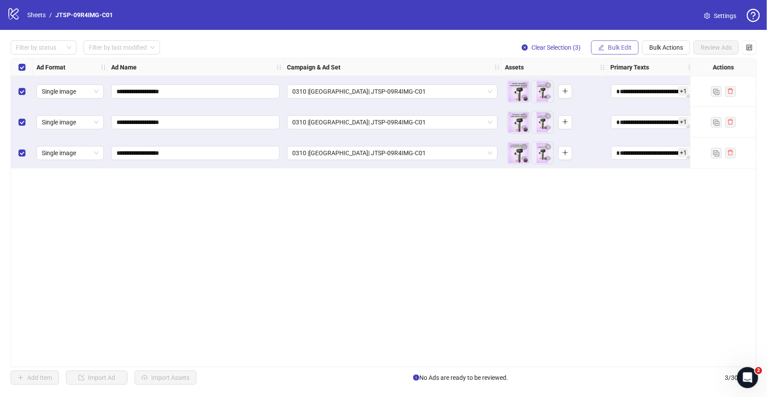
click at [610, 45] on span "Bulk Edit" at bounding box center [620, 47] width 24 height 7
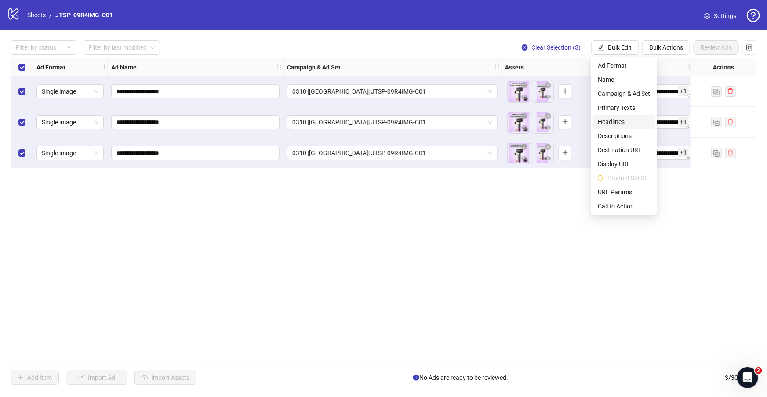
click at [614, 119] on span "Headlines" at bounding box center [624, 122] width 52 height 10
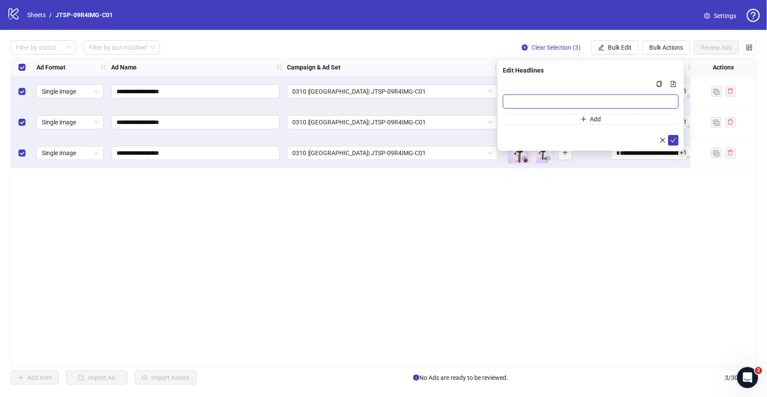
click at [532, 99] on input "Multi-input container - paste or copy values" at bounding box center [591, 102] width 176 height 14
paste input "*******"
type input "*******"
click at [535, 115] on button "Add" at bounding box center [591, 119] width 176 height 11
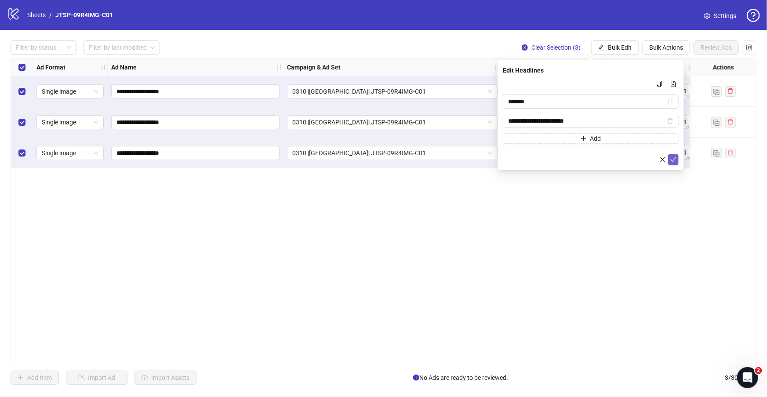
type input "**********"
click at [672, 158] on icon "check" at bounding box center [673, 159] width 6 height 6
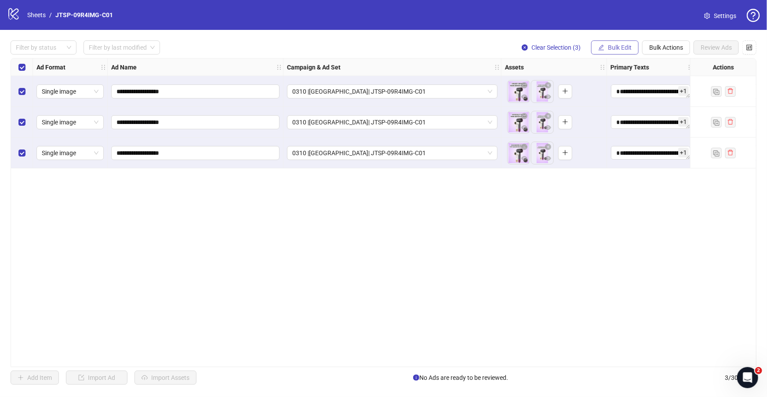
click at [622, 49] on span "Bulk Edit" at bounding box center [620, 47] width 24 height 7
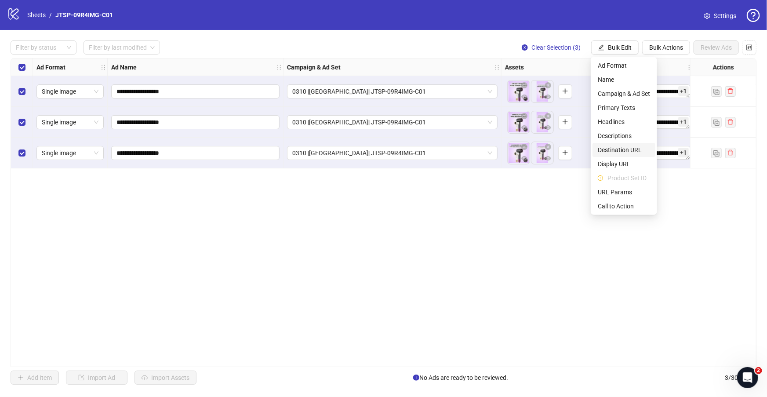
click at [629, 147] on span "Destination URL" at bounding box center [624, 150] width 52 height 10
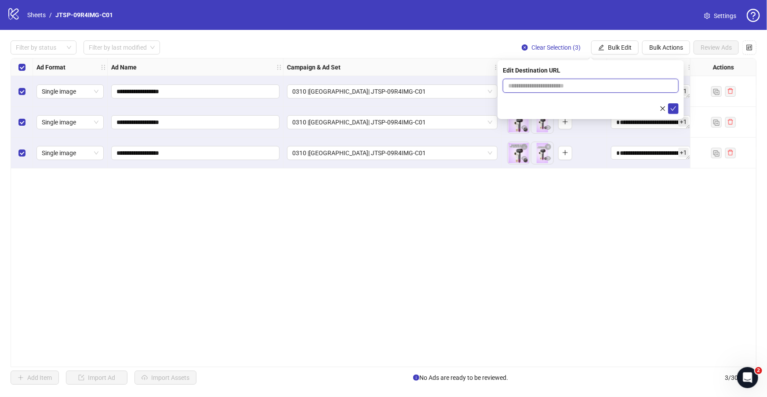
click at [571, 84] on input "text" at bounding box center [587, 86] width 158 height 10
paste input "**********"
type input "**********"
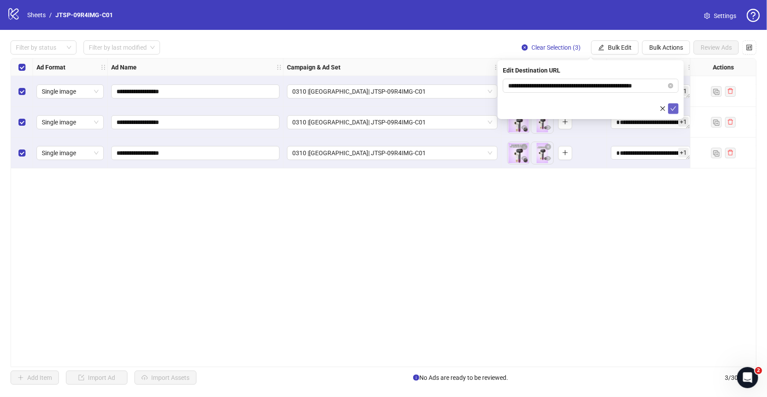
click at [675, 109] on icon "check" at bounding box center [673, 108] width 6 height 6
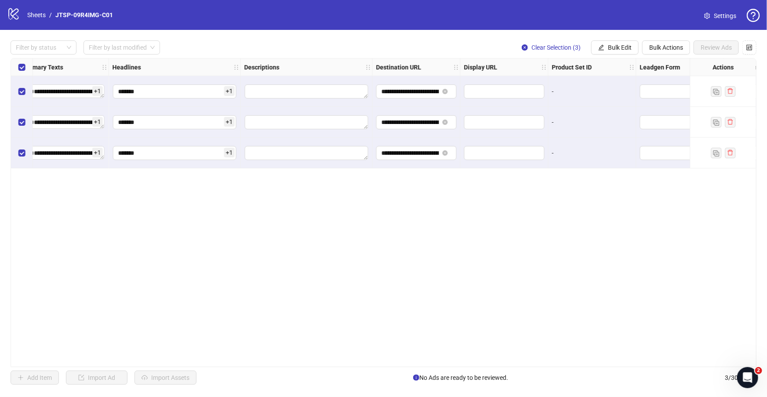
scroll to position [0, 653]
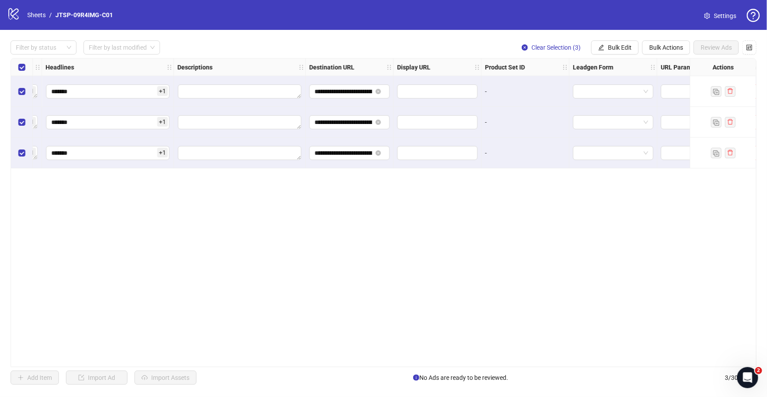
click at [514, 251] on div "**********" at bounding box center [384, 212] width 746 height 309
click at [482, 367] on div "**********" at bounding box center [384, 212] width 746 height 309
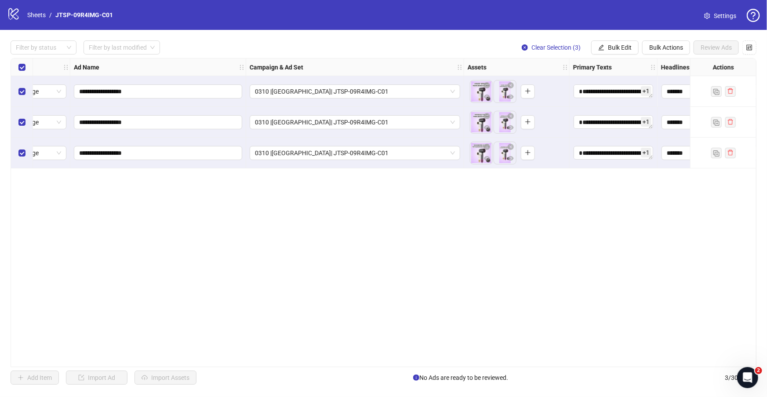
scroll to position [0, 12]
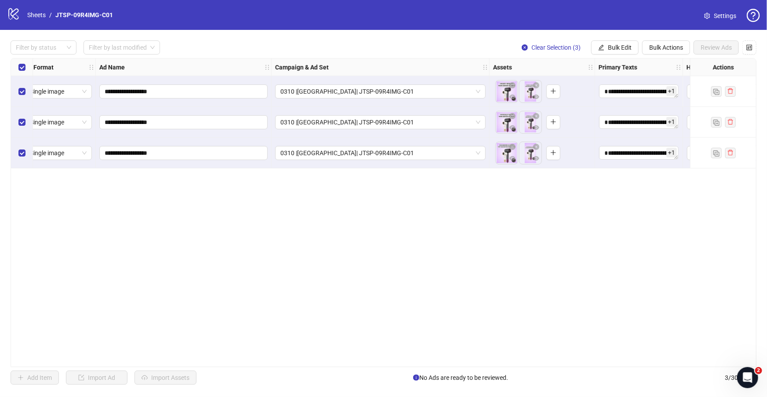
click at [492, 243] on div "**********" at bounding box center [384, 212] width 746 height 309
click at [32, 16] on link "Sheets" at bounding box center [36, 15] width 22 height 10
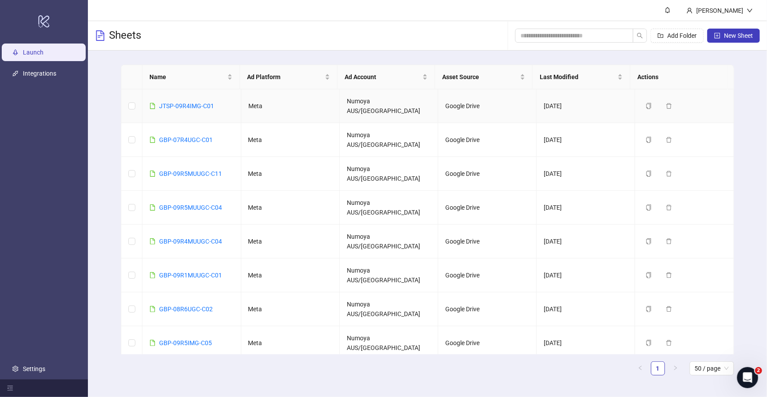
click at [179, 101] on div "JTSP-09R4IMG-C01" at bounding box center [186, 106] width 55 height 10
click at [187, 102] on link "JTSP-09R4IMG-C01" at bounding box center [186, 105] width 55 height 7
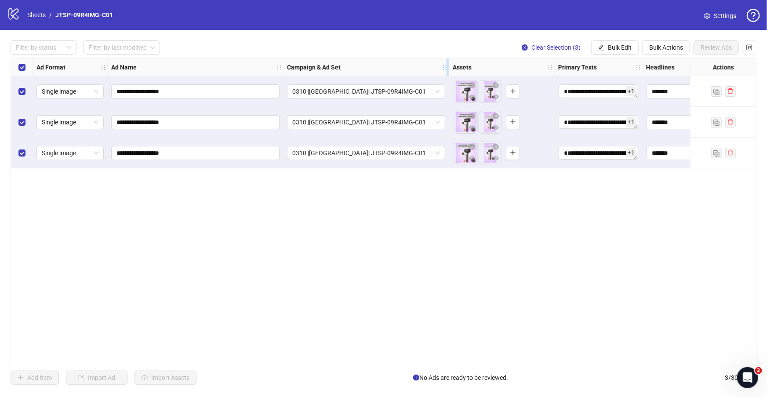
drag, startPoint x: 499, startPoint y: 69, endPoint x: 446, endPoint y: 71, distance: 52.8
click at [447, 71] on div "Resize Campaign & Ad Set column" at bounding box center [448, 66] width 2 height 17
click at [386, 362] on div "**********" at bounding box center [384, 212] width 746 height 309
drag, startPoint x: 448, startPoint y: 362, endPoint x: 612, endPoint y: 360, distance: 163.5
click at [612, 360] on div "**********" at bounding box center [384, 212] width 746 height 309
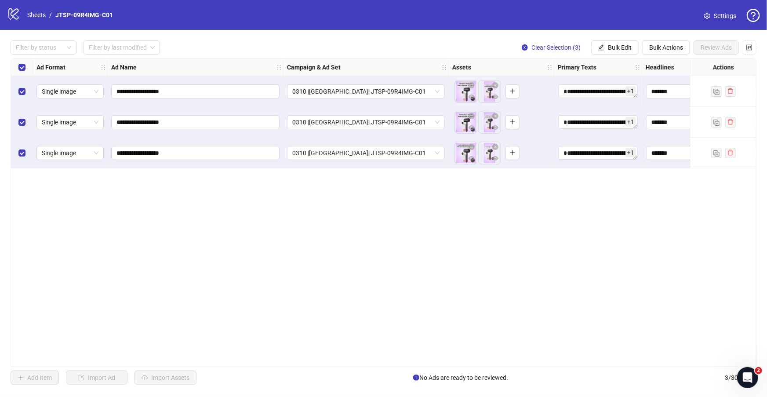
click at [397, 363] on div "**********" at bounding box center [384, 212] width 746 height 309
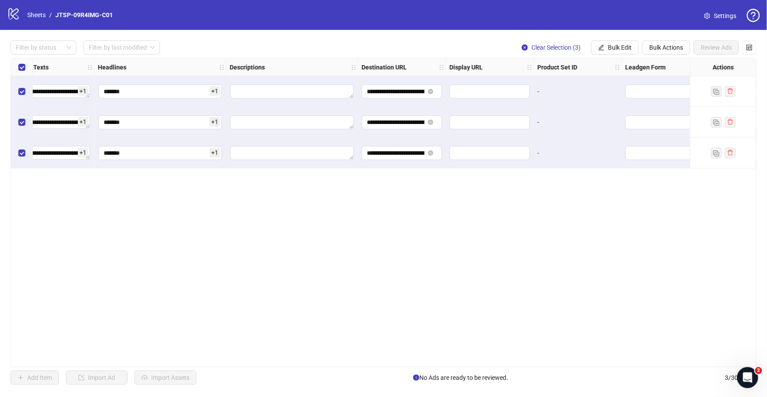
scroll to position [0, 703]
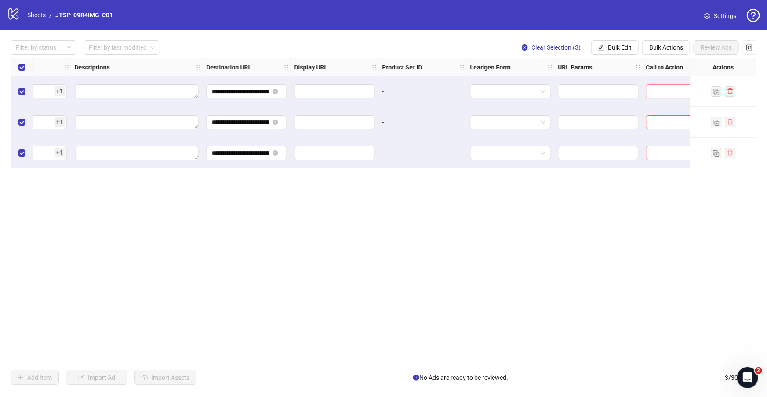
click at [682, 95] on input "search" at bounding box center [673, 91] width 44 height 13
type input "****"
click at [684, 108] on div "Shop now" at bounding box center [677, 109] width 49 height 10
click at [618, 49] on span "Bulk Edit" at bounding box center [620, 47] width 24 height 7
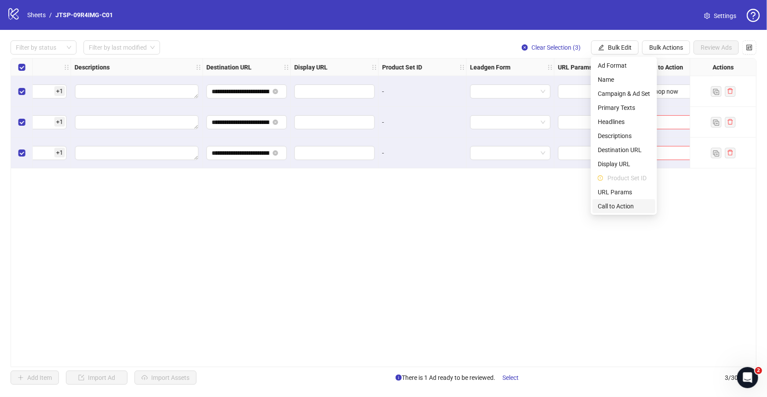
click at [614, 207] on span "Call to Action" at bounding box center [624, 206] width 52 height 10
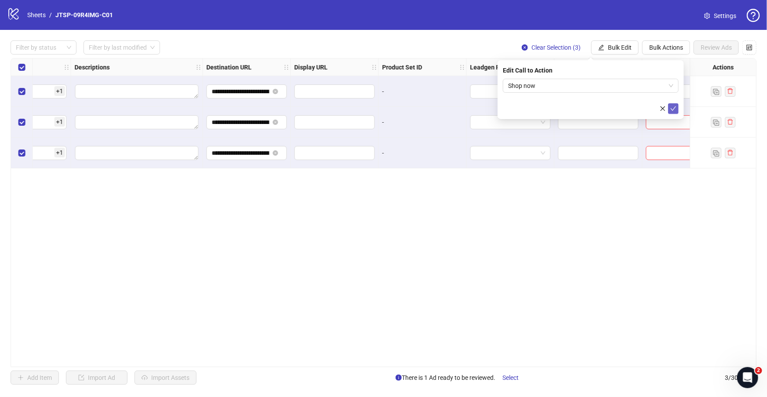
click at [673, 105] on icon "check" at bounding box center [673, 108] width 6 height 6
click at [688, 221] on div "**********" at bounding box center [384, 212] width 746 height 309
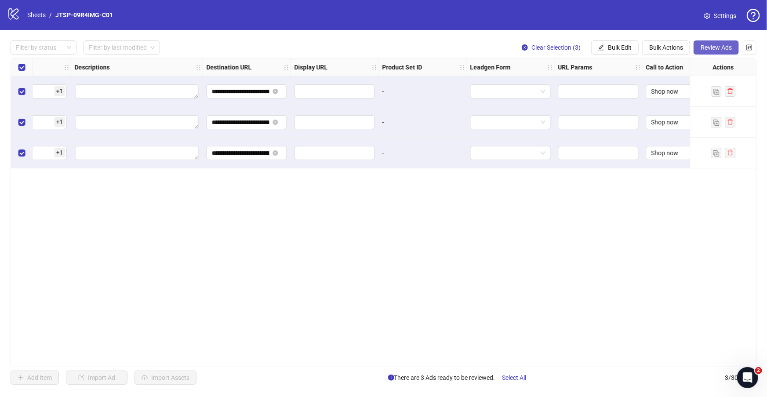
click at [725, 47] on span "Review Ads" at bounding box center [716, 47] width 31 height 7
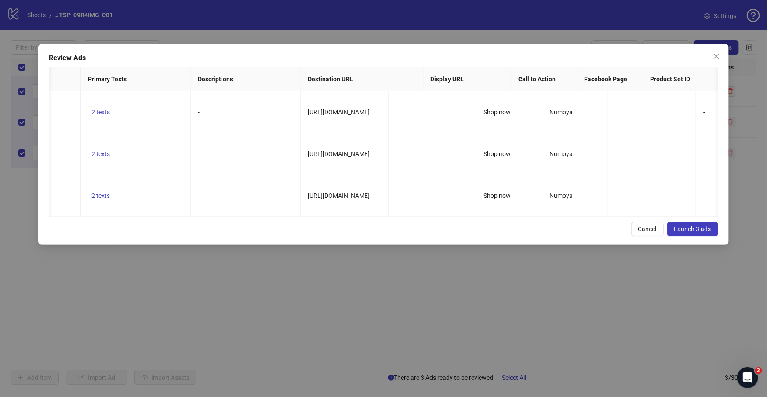
scroll to position [0, 582]
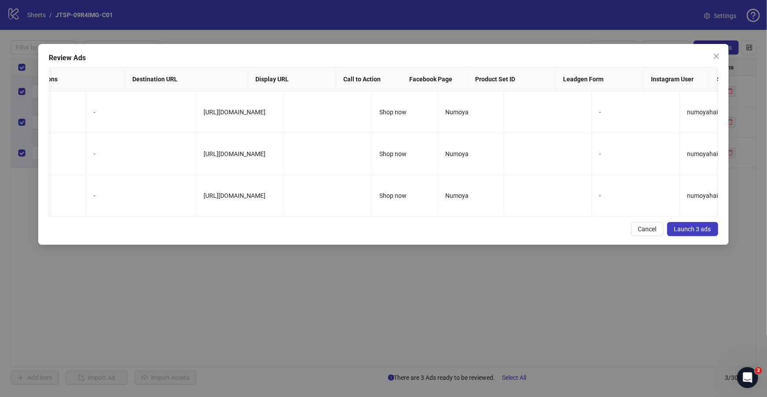
click at [689, 233] on span "Launch 3 ads" at bounding box center [692, 229] width 37 height 7
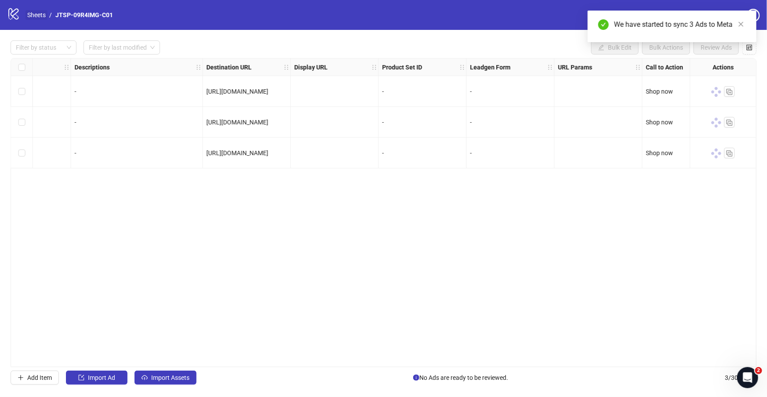
click at [37, 18] on link "Sheets" at bounding box center [36, 15] width 22 height 10
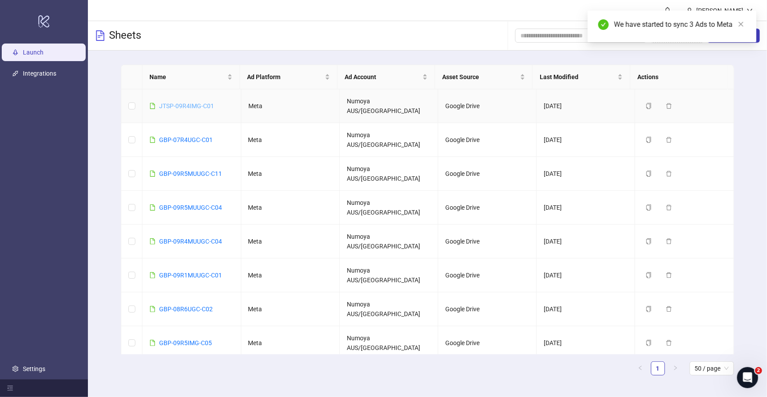
click at [198, 102] on link "JTSP-09R4IMG-C01" at bounding box center [186, 105] width 55 height 7
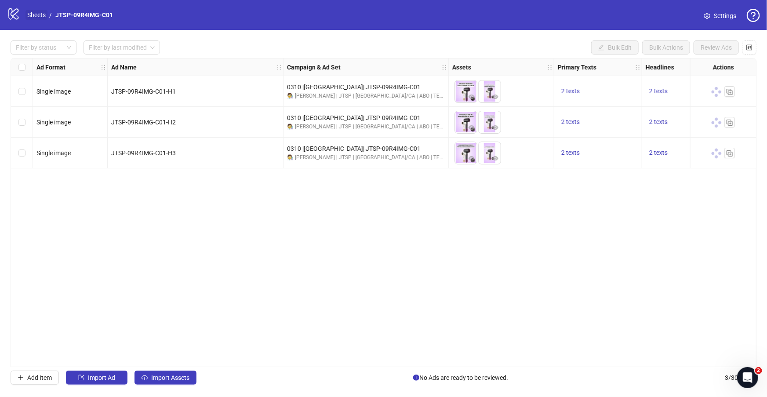
click at [40, 13] on link "Sheets" at bounding box center [36, 15] width 22 height 10
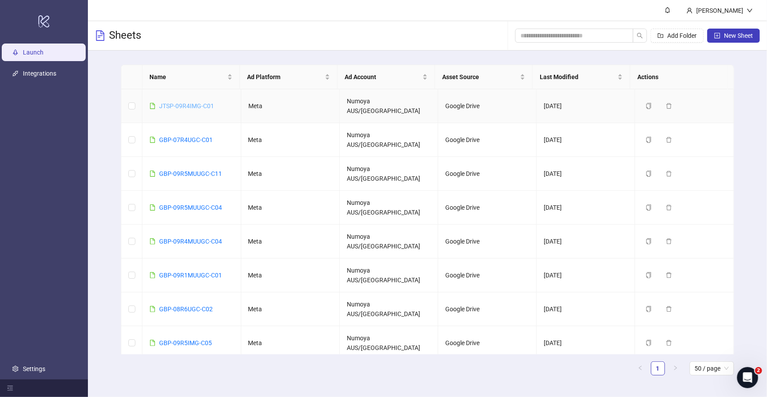
click at [192, 102] on link "JTSP-09R4IMG-C01" at bounding box center [186, 105] width 55 height 7
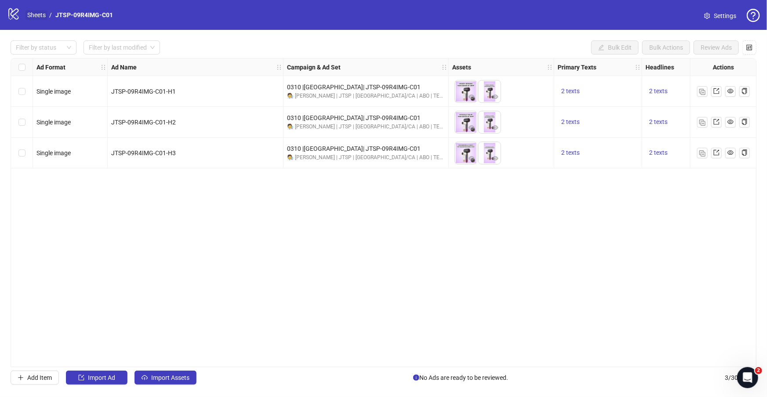
click at [38, 18] on link "Sheets" at bounding box center [36, 15] width 22 height 10
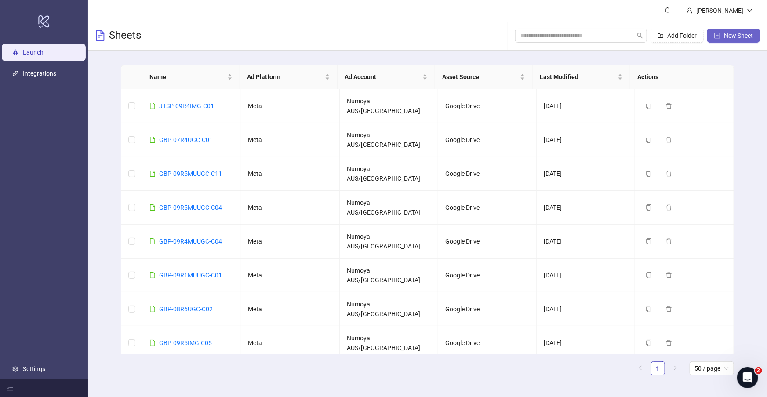
click at [731, 39] on span "New Sheet" at bounding box center [738, 35] width 29 height 7
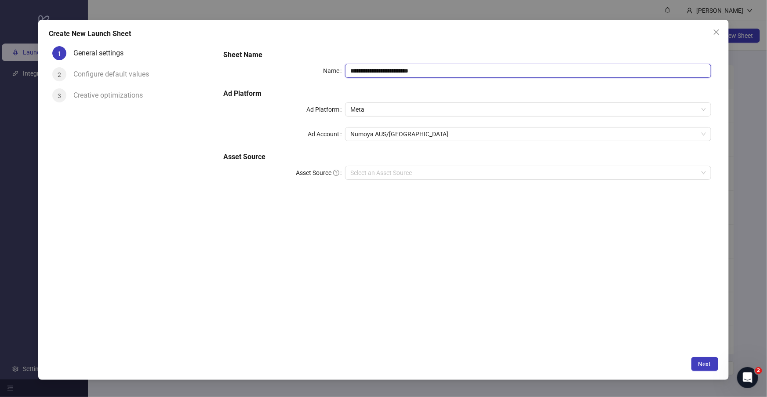
drag, startPoint x: 454, startPoint y: 71, endPoint x: 293, endPoint y: 64, distance: 161.0
click at [293, 64] on div "**********" at bounding box center [467, 71] width 488 height 14
paste input "text"
type input "**********"
click at [406, 169] on input "Asset Source" at bounding box center [523, 172] width 347 height 13
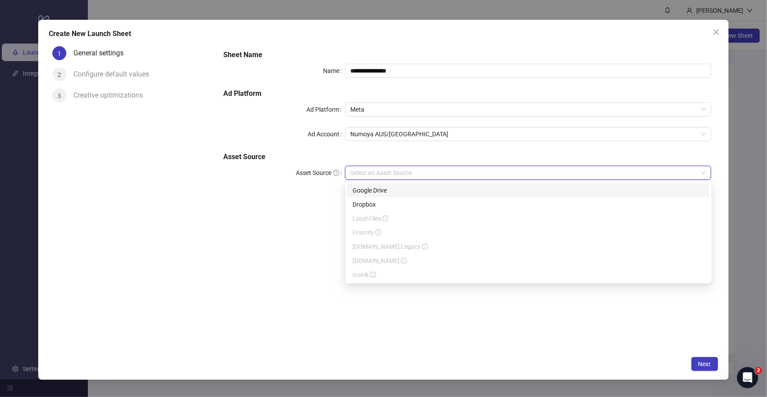
click at [390, 190] on div "Google Drive" at bounding box center [529, 191] width 352 height 10
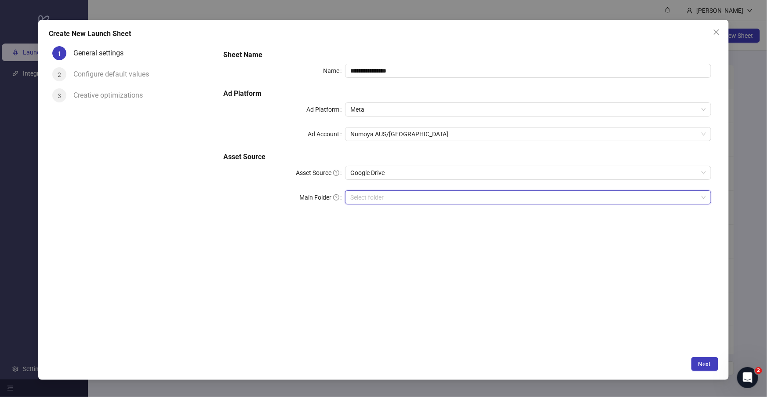
click at [371, 198] on input "Main Folder" at bounding box center [523, 197] width 347 height 13
click at [703, 362] on span "Next" at bounding box center [704, 363] width 13 height 7
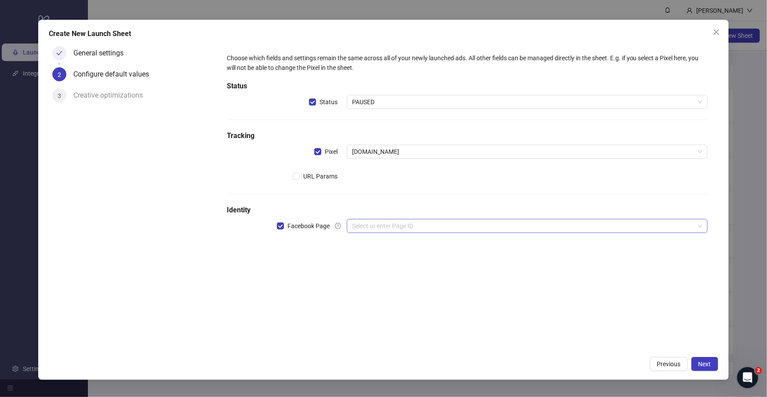
click at [397, 222] on input "search" at bounding box center [523, 225] width 342 height 13
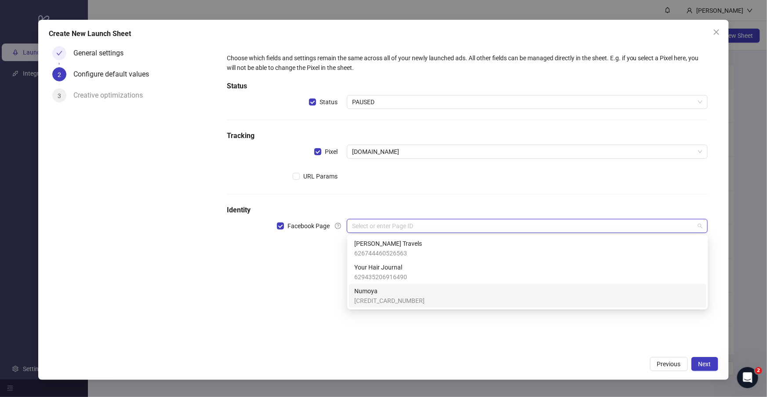
click at [391, 298] on span "364275963430762" at bounding box center [389, 301] width 70 height 10
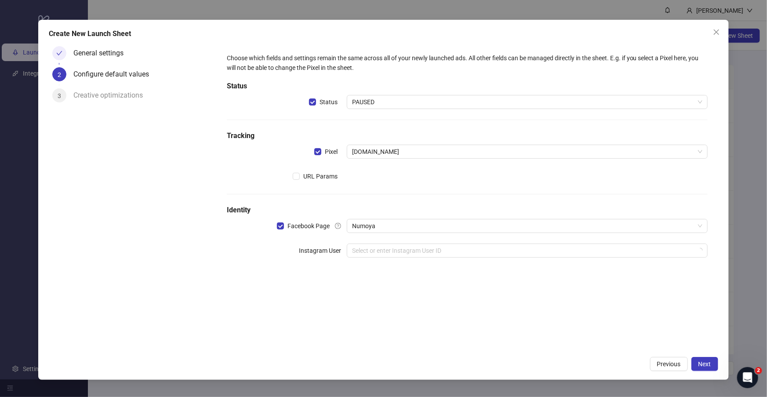
drag, startPoint x: 282, startPoint y: 297, endPoint x: 300, endPoint y: 291, distance: 18.9
click at [282, 297] on div "Choose which fields and settings remain the same across all of your newly launc…" at bounding box center [467, 197] width 502 height 309
click at [382, 251] on input "search" at bounding box center [523, 250] width 342 height 13
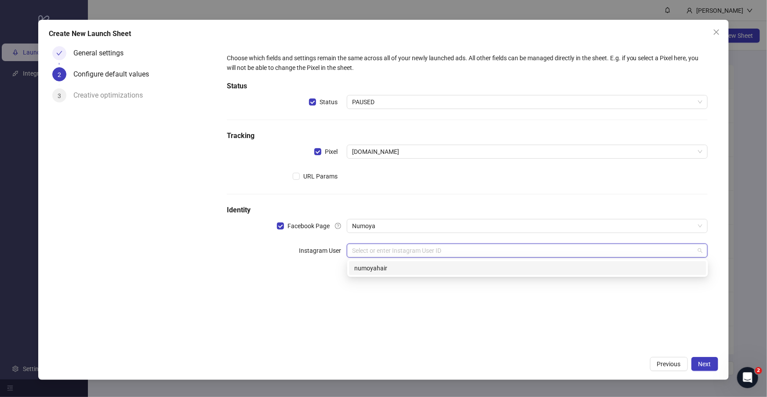
click at [401, 273] on div "numoyahair" at bounding box center [527, 268] width 347 height 10
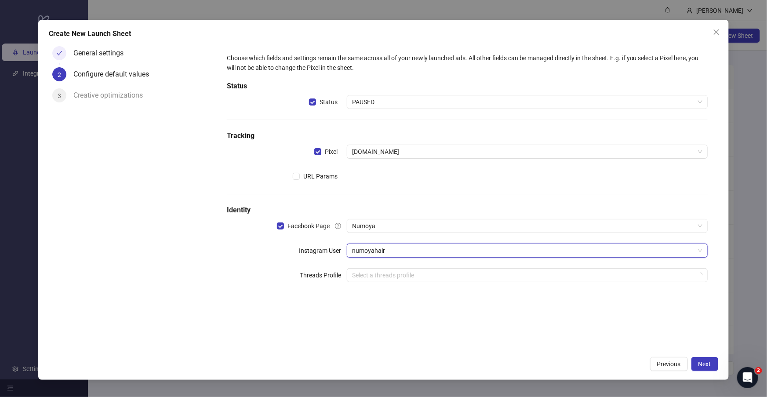
click at [420, 322] on div "Choose which fields and settings remain the same across all of your newly launc…" at bounding box center [467, 197] width 502 height 309
click at [701, 364] on span "Next" at bounding box center [704, 363] width 13 height 7
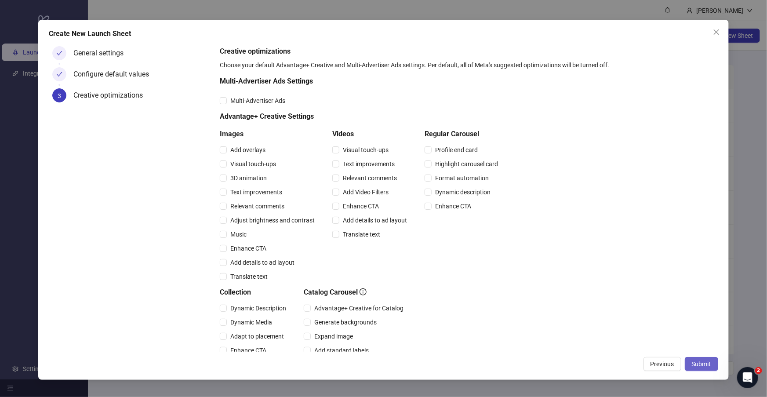
click at [699, 365] on span "Submit" at bounding box center [701, 363] width 19 height 7
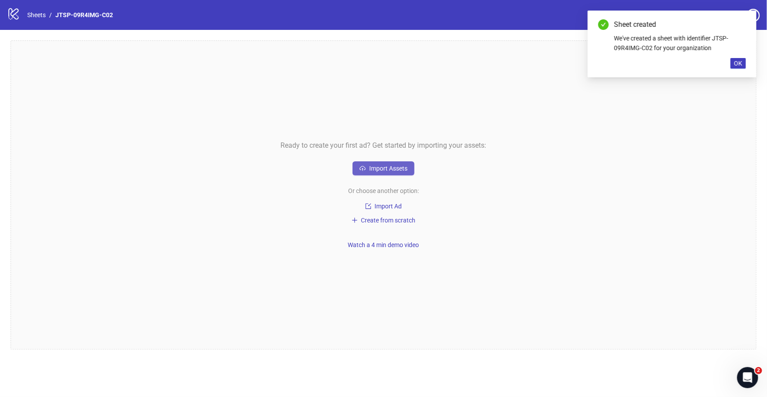
click at [399, 168] on span "Import Assets" at bounding box center [388, 168] width 38 height 7
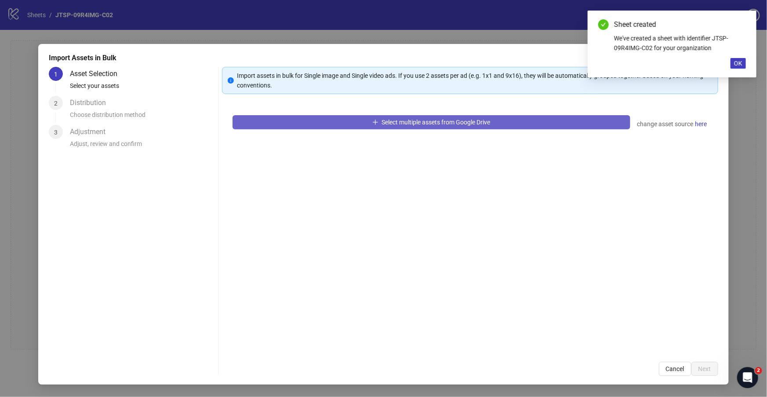
click at [400, 125] on span "Select multiple assets from Google Drive" at bounding box center [436, 122] width 109 height 7
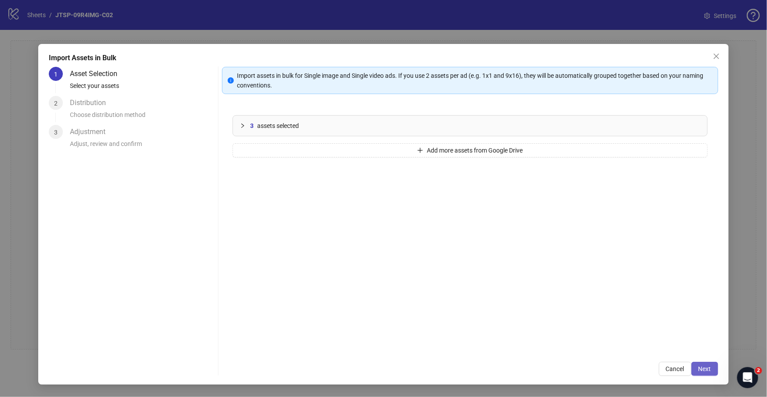
click at [712, 364] on button "Next" at bounding box center [704, 369] width 27 height 14
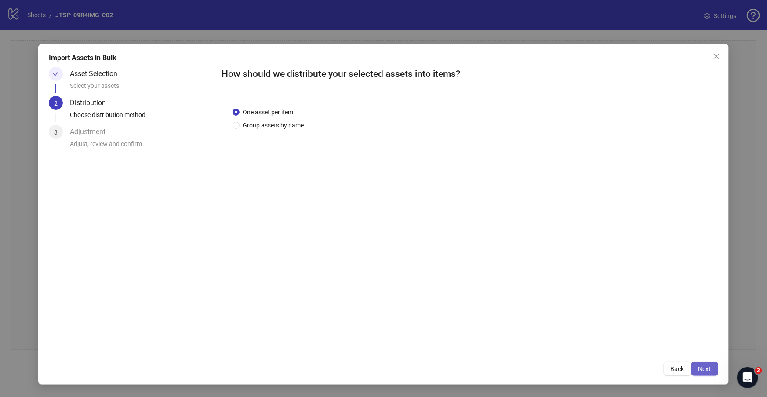
click at [708, 367] on span "Next" at bounding box center [704, 368] width 13 height 7
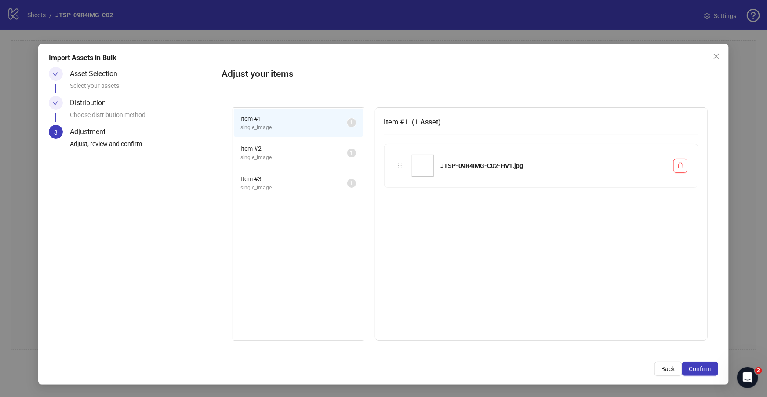
click at [707, 368] on span "Confirm" at bounding box center [700, 368] width 22 height 7
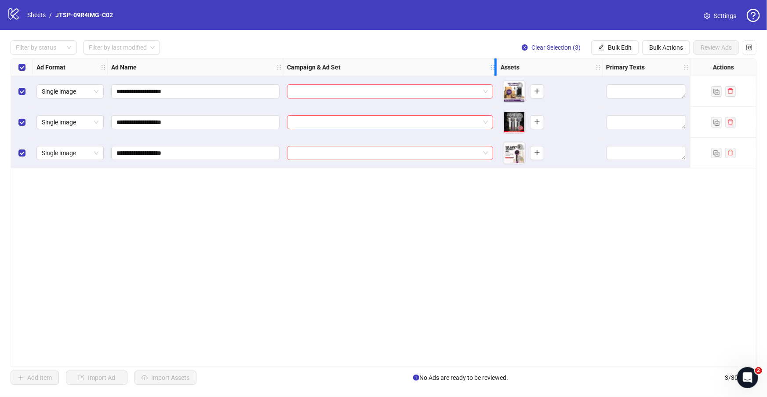
drag, startPoint x: 410, startPoint y: 68, endPoint x: 492, endPoint y: 70, distance: 82.2
click at [492, 70] on div "Campaign & Ad Set" at bounding box center [391, 67] width 214 height 18
click at [533, 87] on button "button" at bounding box center [538, 91] width 14 height 14
click at [535, 122] on icon "plus" at bounding box center [538, 122] width 6 height 6
click at [535, 149] on icon "plus" at bounding box center [538, 152] width 6 height 6
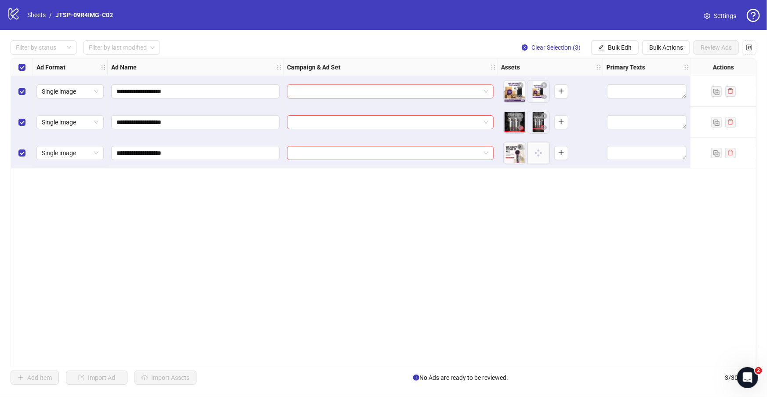
click at [347, 89] on input "search" at bounding box center [386, 91] width 188 height 13
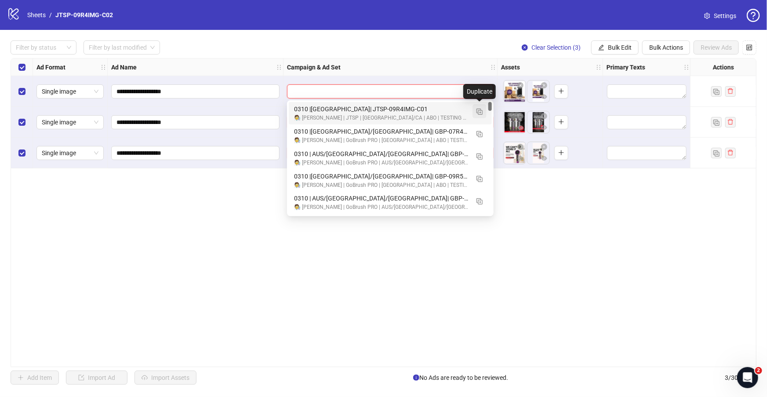
click at [482, 111] on img "button" at bounding box center [480, 112] width 6 height 6
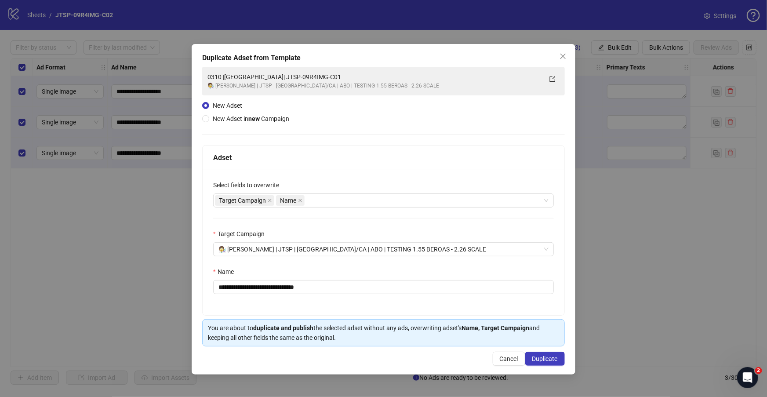
click at [274, 295] on div "**********" at bounding box center [384, 243] width 362 height 146
drag, startPoint x: 251, startPoint y: 287, endPoint x: 422, endPoint y: 299, distance: 171.4
click at [420, 297] on div "**********" at bounding box center [384, 243] width 362 height 146
paste input "text"
type input "**********"
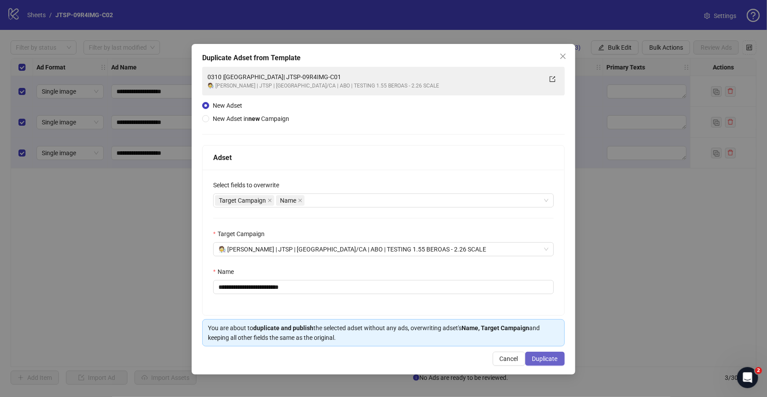
click at [541, 358] on span "Duplicate" at bounding box center [544, 358] width 25 height 7
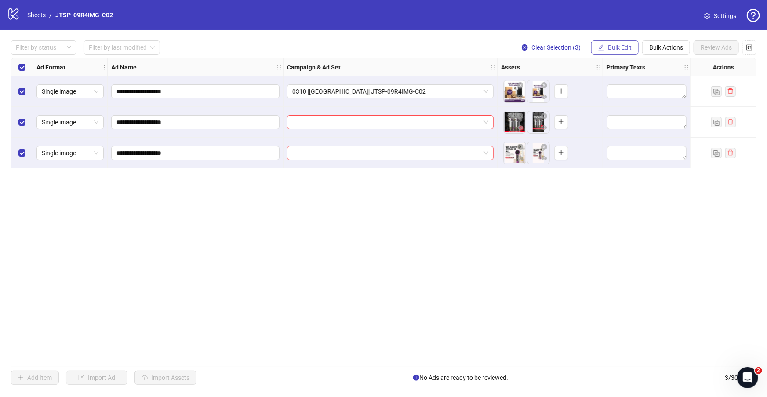
click at [601, 44] on icon "edit" at bounding box center [601, 47] width 6 height 6
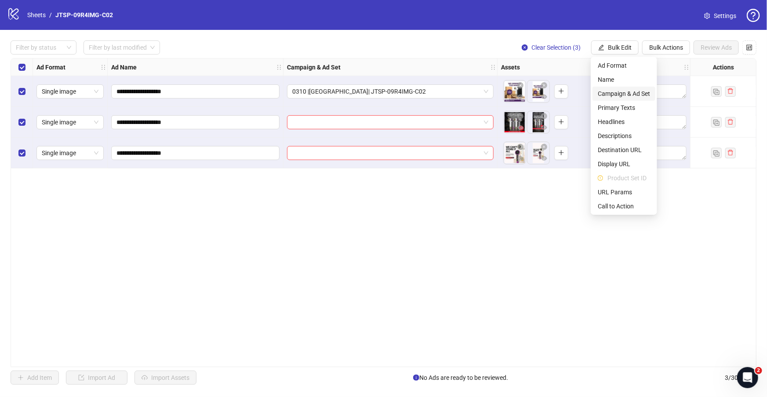
click at [634, 91] on span "Campaign & Ad Set" at bounding box center [624, 94] width 52 height 10
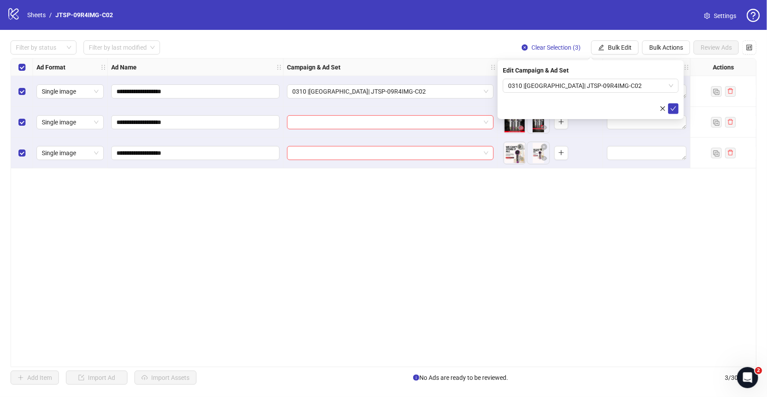
click at [671, 114] on div "Edit Campaign & Ad Set 0310 |USA| JTSP-09R4IMG-C02" at bounding box center [591, 89] width 186 height 59
click at [673, 111] on span "submit" at bounding box center [673, 108] width 6 height 7
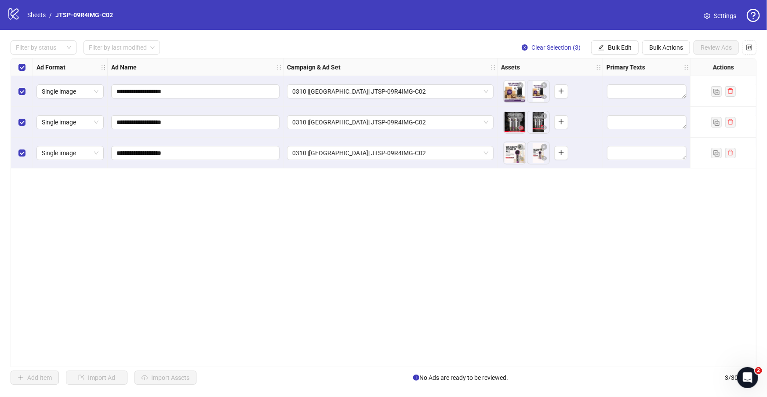
drag, startPoint x: 614, startPoint y: 44, endPoint x: 610, endPoint y: 57, distance: 12.9
click at [613, 44] on span "Bulk Edit" at bounding box center [620, 47] width 24 height 7
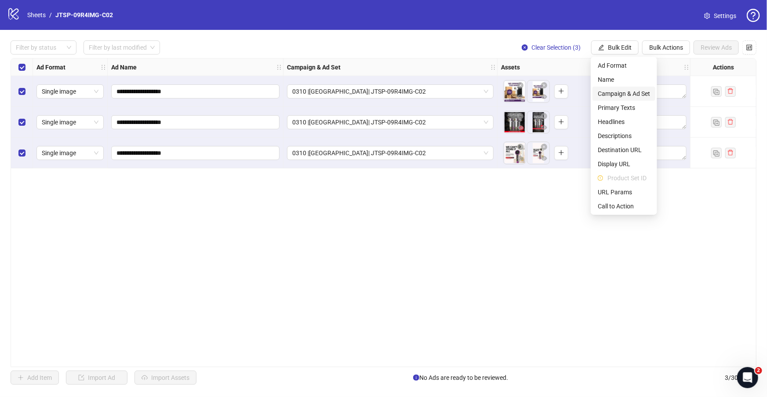
click at [637, 93] on span "Campaign & Ad Set" at bounding box center [624, 94] width 52 height 10
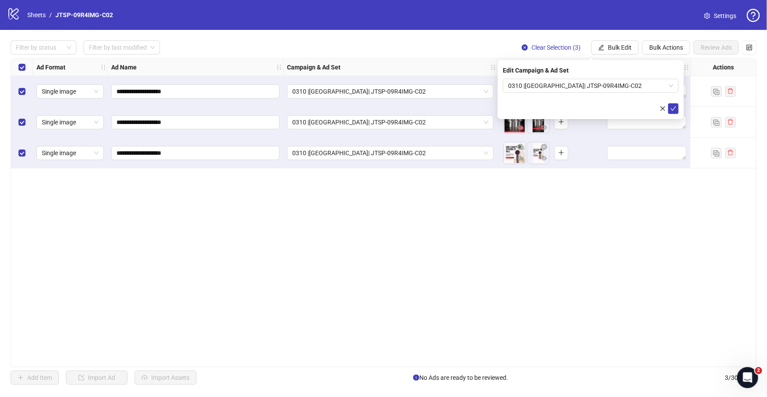
click at [658, 183] on div "**********" at bounding box center [384, 212] width 746 height 309
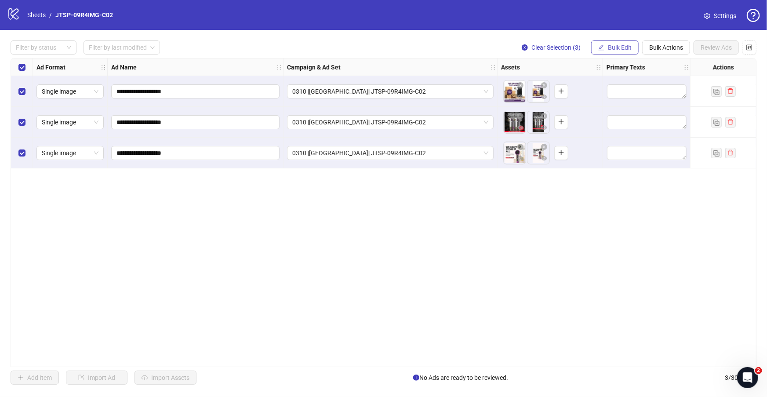
click at [620, 49] on span "Bulk Edit" at bounding box center [620, 47] width 24 height 7
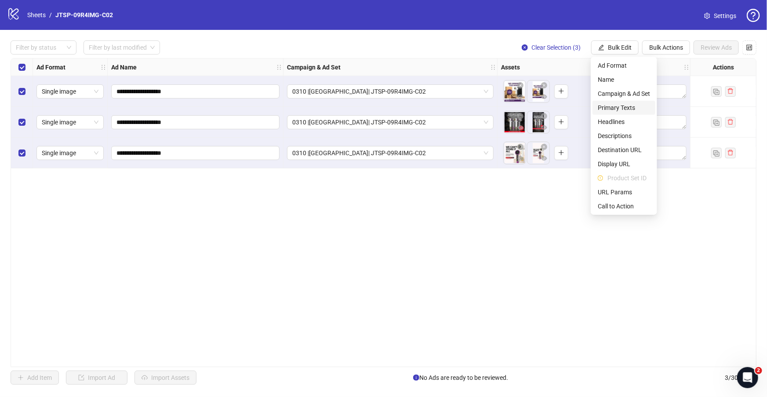
click at [630, 105] on span "Primary Texts" at bounding box center [624, 108] width 52 height 10
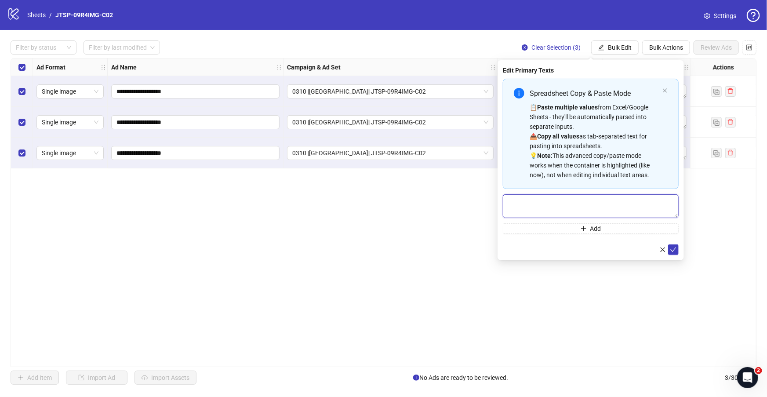
click at [531, 206] on textarea "Multi-text input container - paste or copy values" at bounding box center [591, 206] width 176 height 24
paste textarea "**********"
type textarea "**********"
click at [584, 227] on icon "plus" at bounding box center [584, 229] width 6 height 6
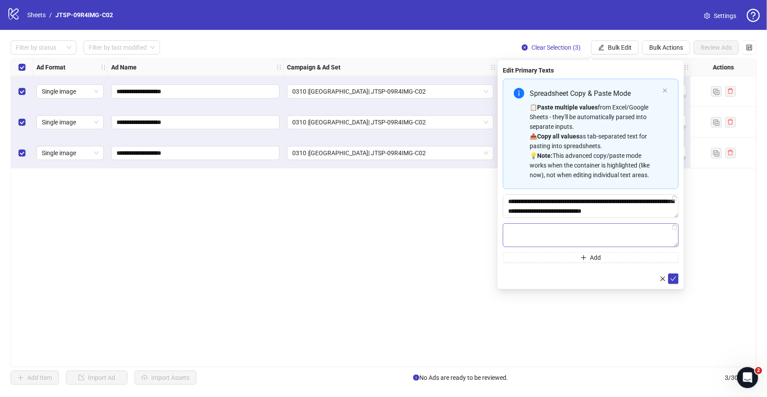
click at [543, 230] on textarea "Multi-text input container - paste or copy values" at bounding box center [591, 235] width 176 height 24
type textarea "**********"
click at [674, 279] on icon "check" at bounding box center [673, 278] width 6 height 6
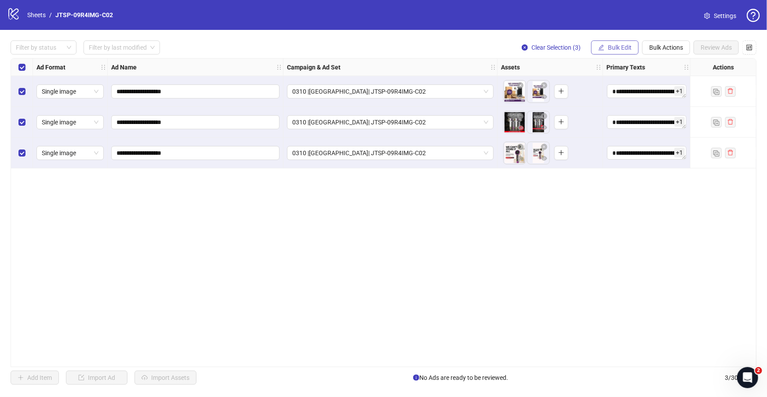
click at [612, 50] on span "Bulk Edit" at bounding box center [620, 47] width 24 height 7
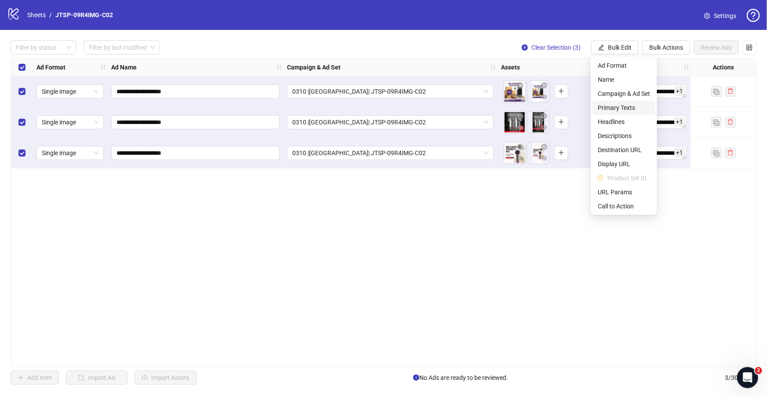
click at [632, 108] on span "Primary Texts" at bounding box center [624, 108] width 52 height 10
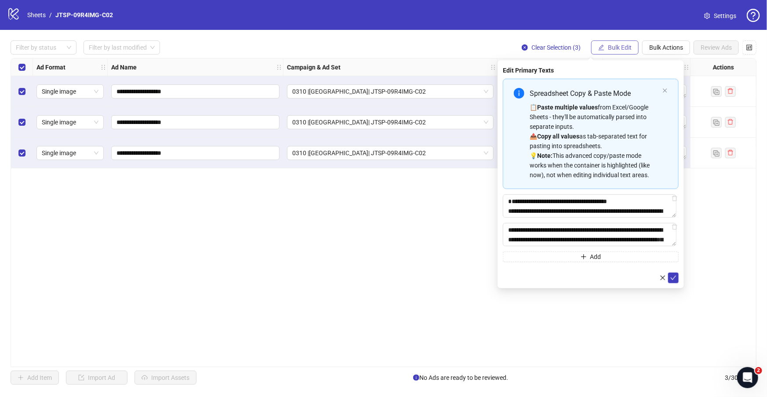
click at [614, 47] on span "Bulk Edit" at bounding box center [620, 47] width 24 height 7
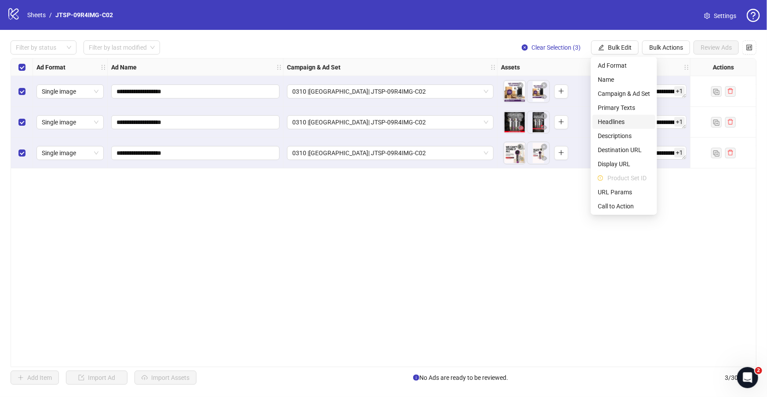
click at [620, 122] on span "Headlines" at bounding box center [624, 122] width 52 height 10
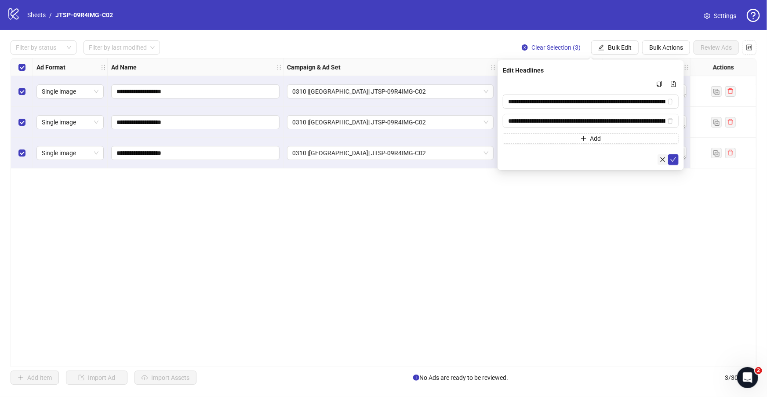
click at [661, 159] on icon "close" at bounding box center [663, 159] width 6 height 6
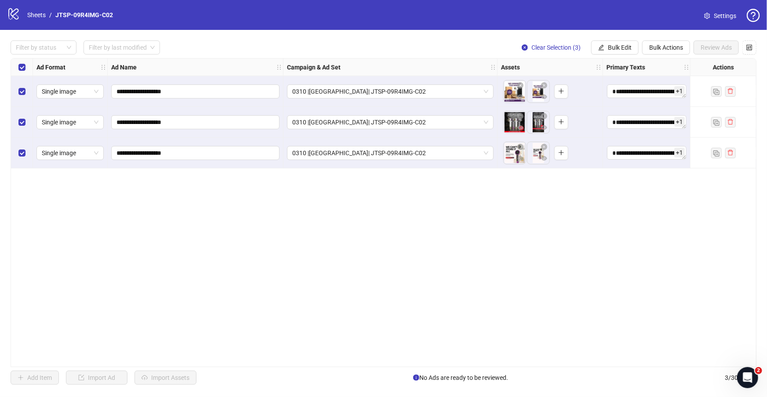
click at [386, 363] on div "**********" at bounding box center [384, 212] width 746 height 309
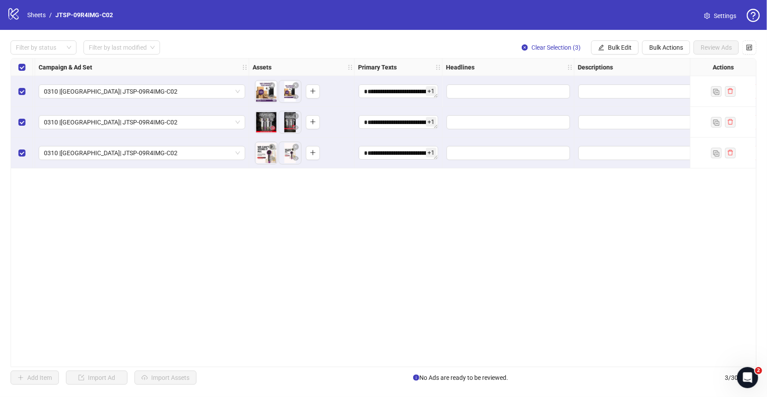
scroll to position [0, 308]
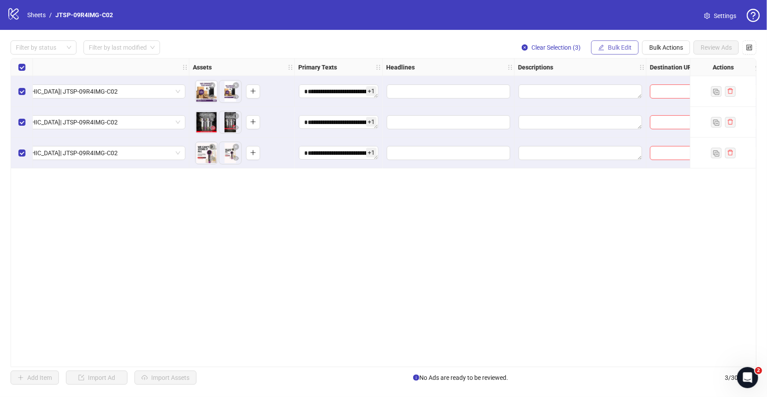
click at [617, 48] on span "Bulk Edit" at bounding box center [620, 47] width 24 height 7
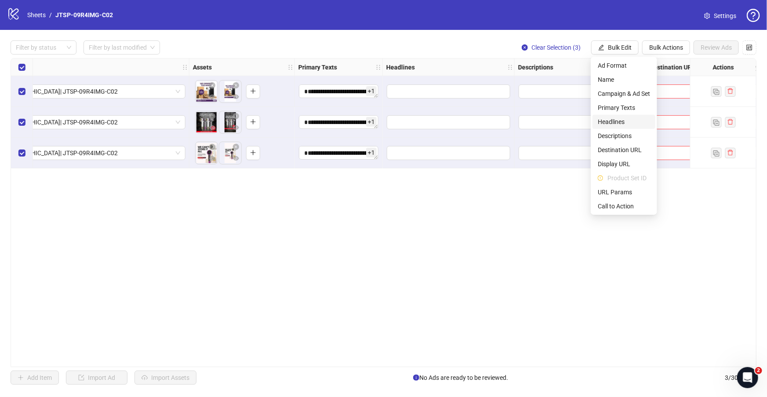
click at [619, 121] on span "Headlines" at bounding box center [624, 122] width 52 height 10
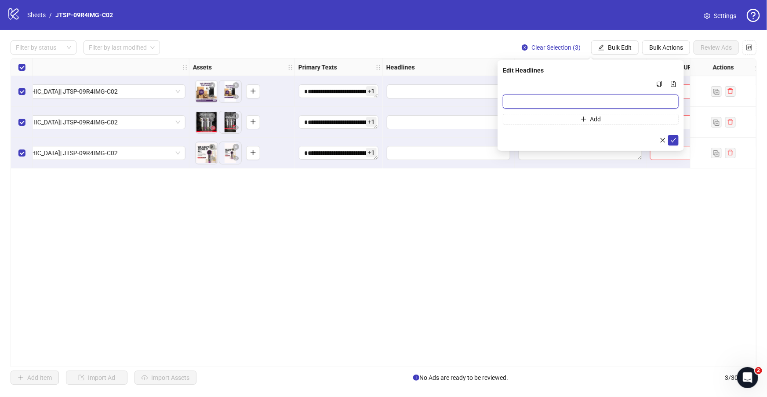
click at [528, 101] on input "Multi-input container - paste or copy values" at bounding box center [591, 102] width 176 height 14
paste input "*******"
type input "*******"
click at [561, 124] on button "Add" at bounding box center [591, 119] width 176 height 11
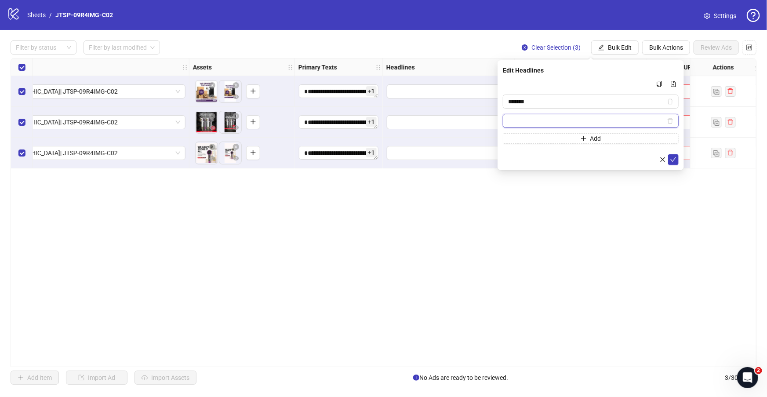
paste input "**********"
type input "**********"
click at [672, 160] on icon "check" at bounding box center [673, 159] width 6 height 6
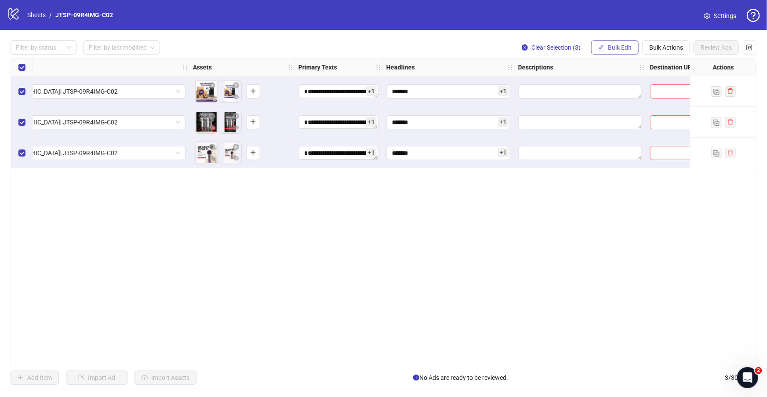
click at [610, 50] on span "Bulk Edit" at bounding box center [620, 47] width 24 height 7
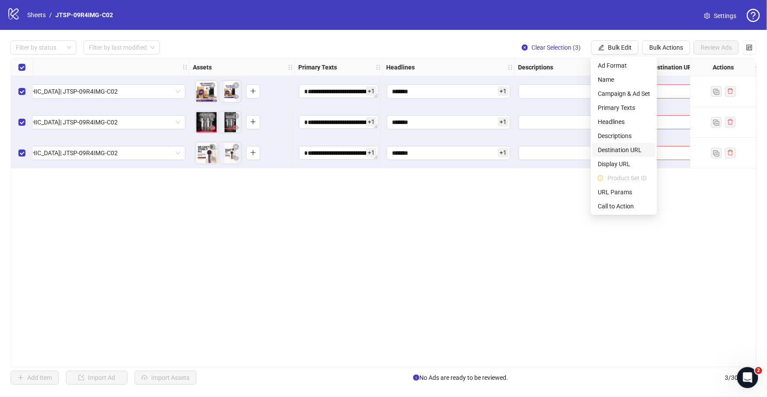
click at [626, 150] on span "Destination URL" at bounding box center [624, 150] width 52 height 10
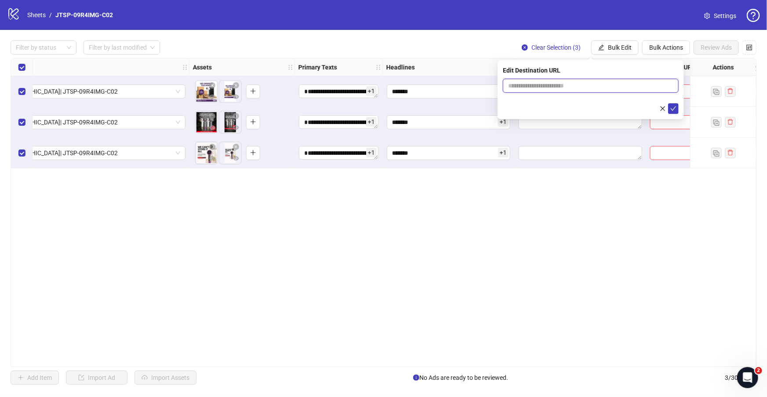
click at [531, 90] on input "text" at bounding box center [587, 86] width 158 height 10
paste input "**********"
type input "**********"
click at [669, 109] on button "submit" at bounding box center [673, 108] width 11 height 11
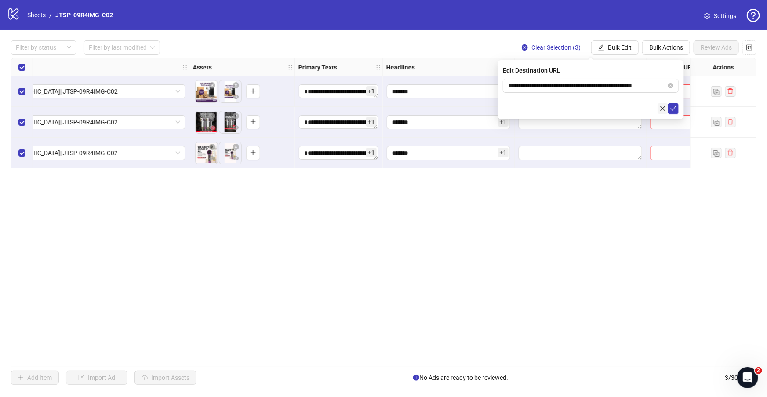
scroll to position [0, 0]
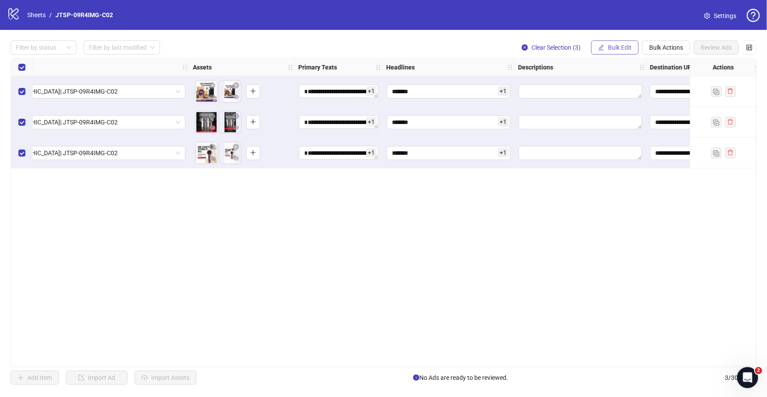
click at [622, 49] on span "Bulk Edit" at bounding box center [620, 47] width 24 height 7
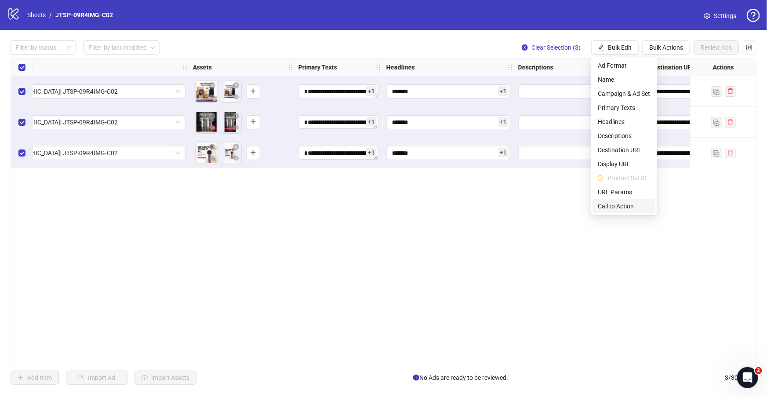
click at [620, 206] on span "Call to Action" at bounding box center [624, 206] width 52 height 10
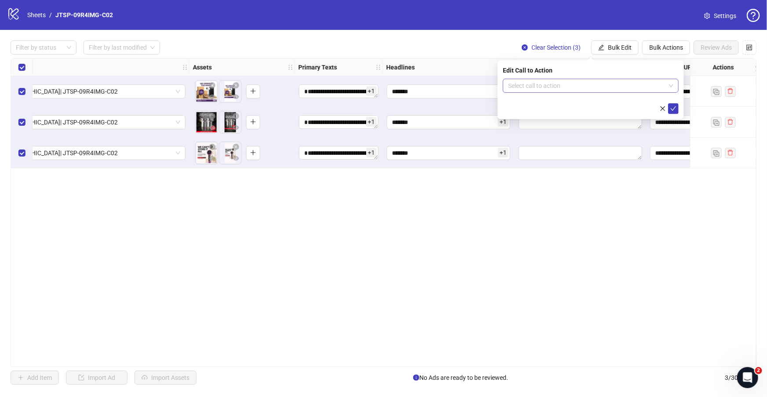
click at [594, 86] on input "search" at bounding box center [586, 85] width 157 height 13
type input "****"
click at [594, 103] on div "Shop now" at bounding box center [591, 103] width 162 height 10
click at [677, 107] on button "submit" at bounding box center [673, 108] width 11 height 11
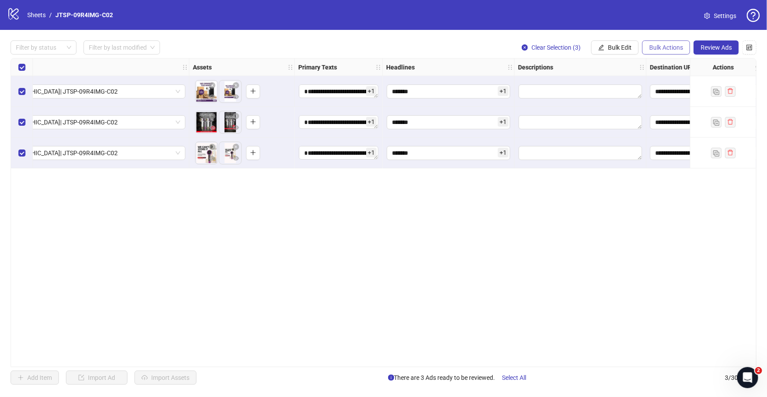
click at [682, 47] on span "Bulk Actions" at bounding box center [666, 47] width 34 height 7
click at [709, 46] on span "Review Ads" at bounding box center [716, 47] width 31 height 7
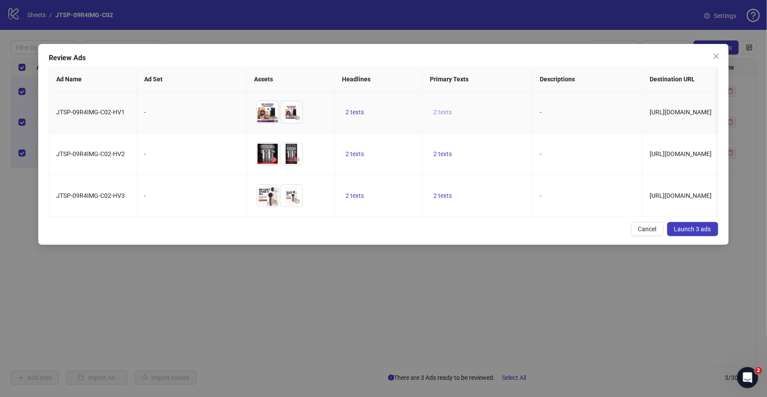
click at [440, 110] on span "2 texts" at bounding box center [442, 112] width 18 height 7
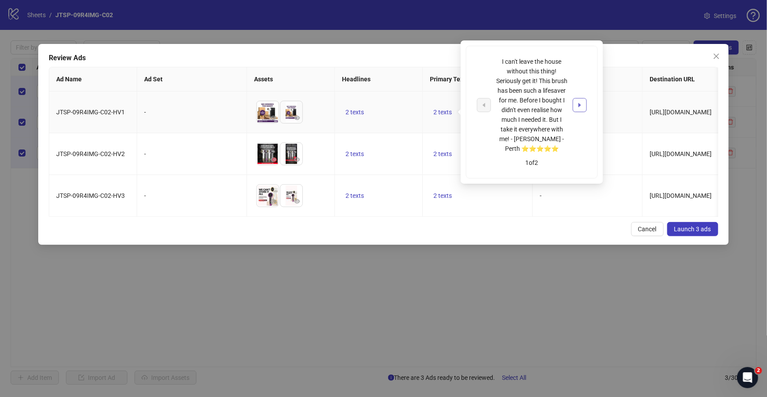
click at [576, 105] on button "button" at bounding box center [580, 105] width 14 height 14
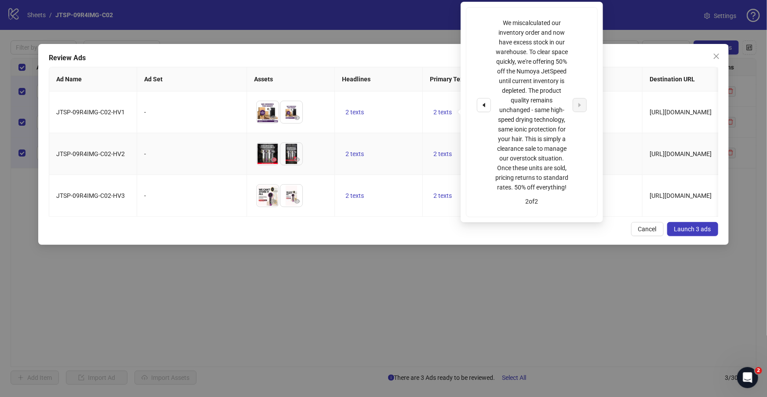
click at [369, 143] on td "2 texts" at bounding box center [379, 154] width 88 height 42
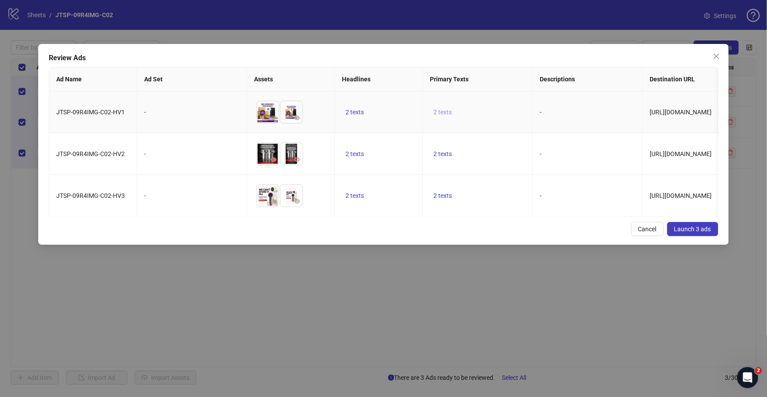
click at [446, 112] on span "2 texts" at bounding box center [442, 112] width 18 height 7
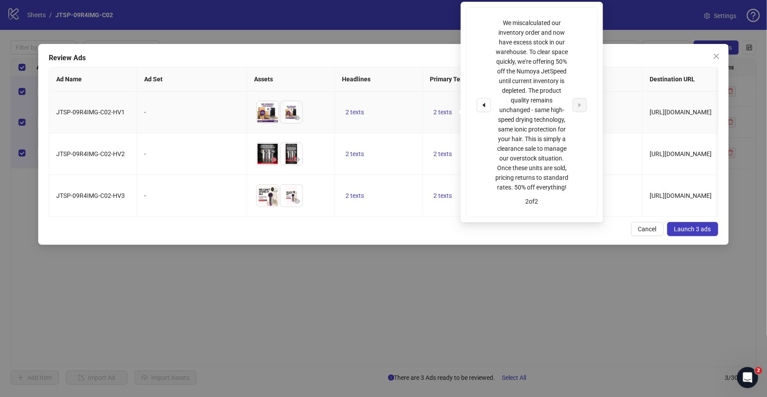
click at [344, 106] on td "2 texts" at bounding box center [379, 112] width 88 height 42
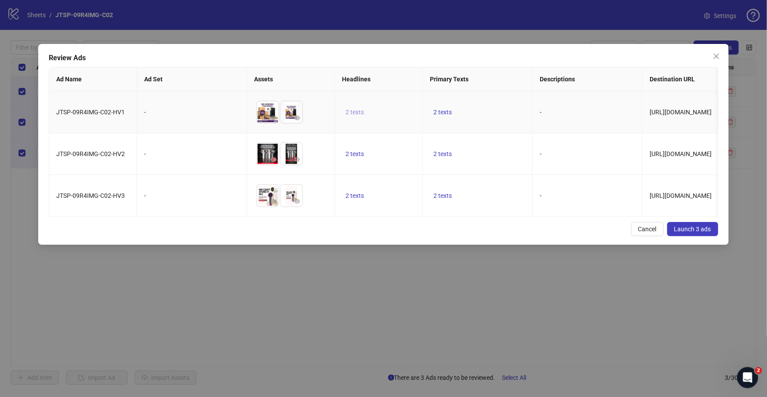
click at [352, 109] on span "2 texts" at bounding box center [355, 112] width 18 height 7
click at [488, 104] on button "button" at bounding box center [492, 105] width 14 height 14
click at [567, 114] on td "-" at bounding box center [588, 112] width 110 height 42
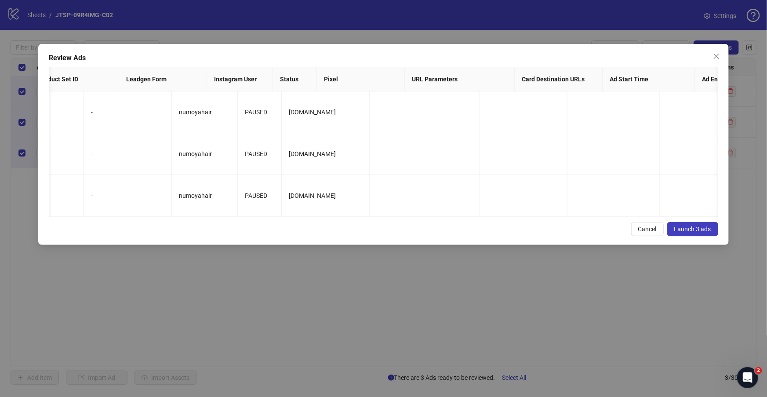
scroll to position [0, 1029]
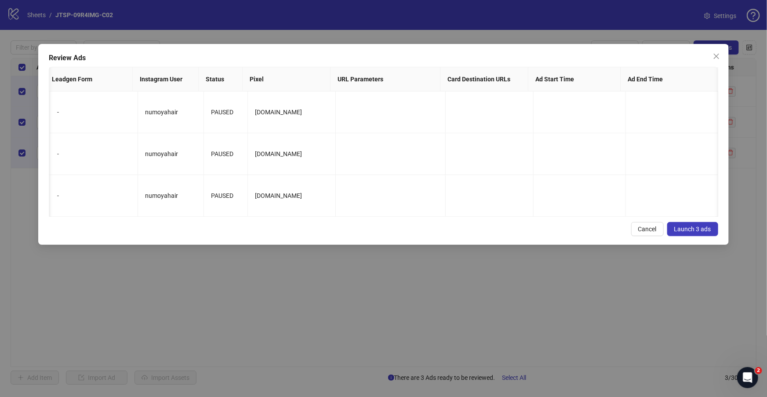
click at [698, 236] on button "Launch 3 ads" at bounding box center [692, 229] width 51 height 14
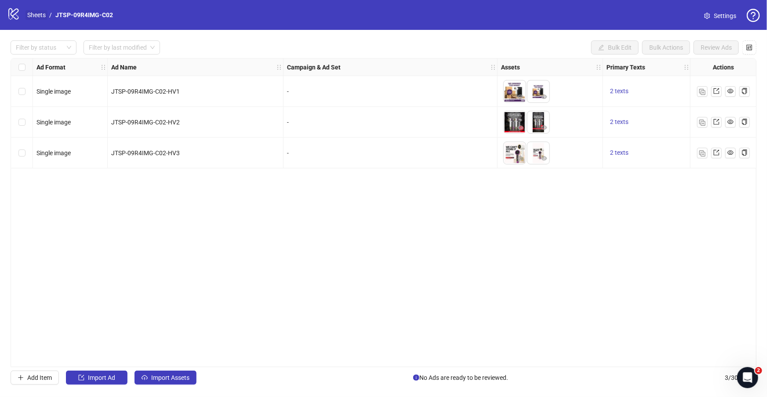
click at [39, 16] on link "Sheets" at bounding box center [36, 15] width 22 height 10
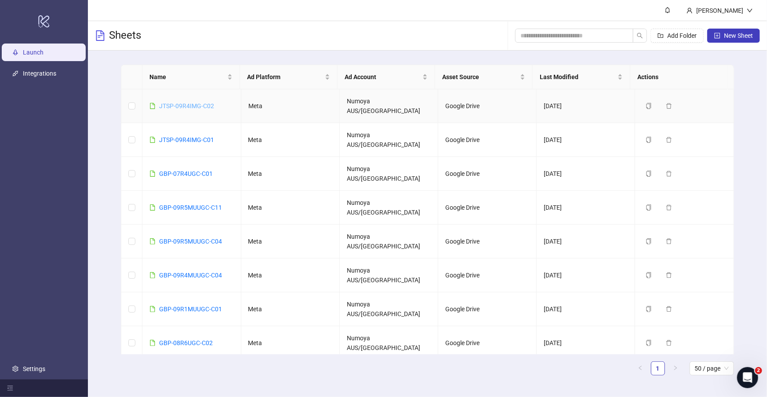
click at [197, 102] on link "JTSP-09R4IMG-C02" at bounding box center [186, 105] width 55 height 7
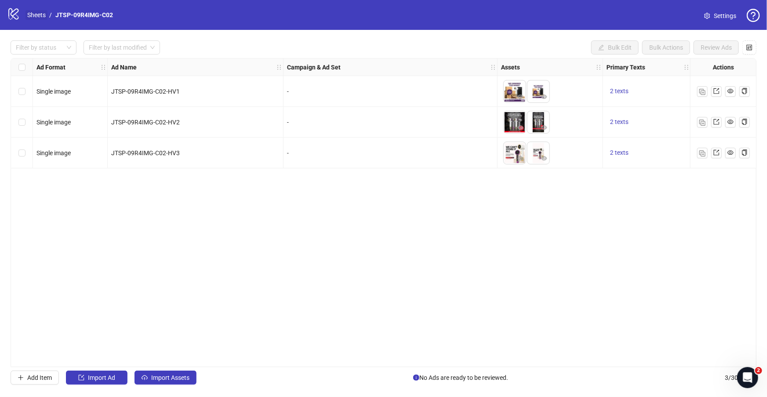
click at [48, 18] on ol "Sheets / JTSP-09R4IMG-C02" at bounding box center [70, 15] width 86 height 10
click at [46, 16] on link "Sheets" at bounding box center [36, 15] width 22 height 10
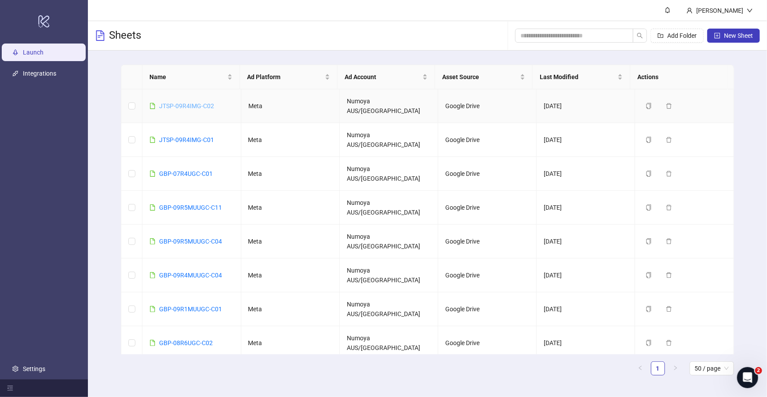
click at [179, 102] on link "JTSP-09R4IMG-C02" at bounding box center [186, 105] width 55 height 7
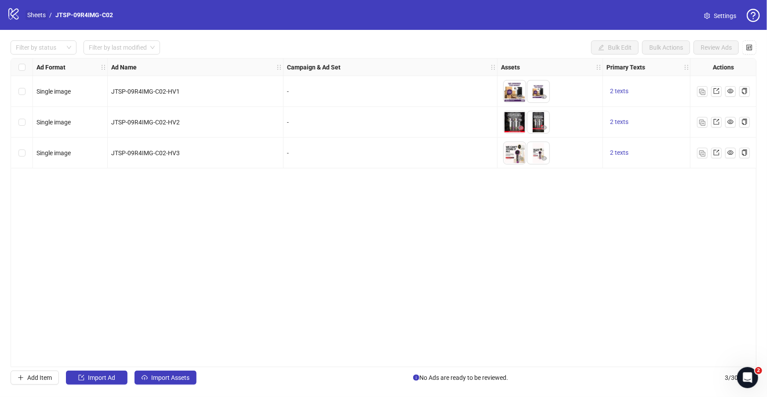
click at [38, 12] on link "Sheets" at bounding box center [36, 15] width 22 height 10
